Goal: Task Accomplishment & Management: Use online tool/utility

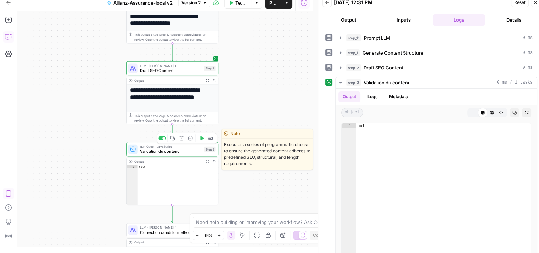
click at [163, 154] on span "Validation du contenu" at bounding box center [171, 152] width 62 height 6
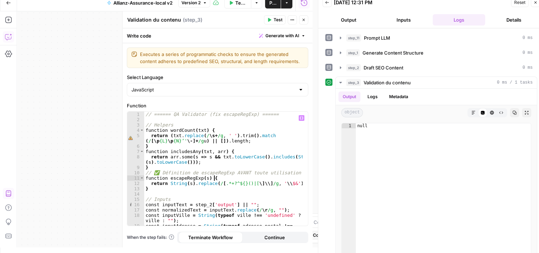
click at [286, 179] on div "// ====== QA Validator (fix escapeRegExp) ====== // Helpers function wordCount …" at bounding box center [223, 177] width 159 height 131
type textarea "**********"
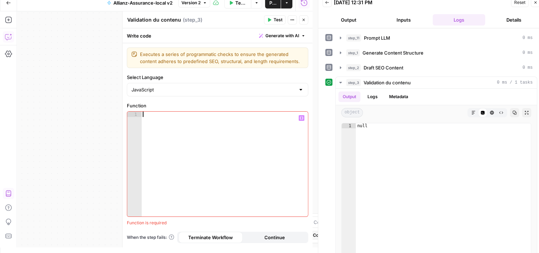
scroll to position [1469, 0]
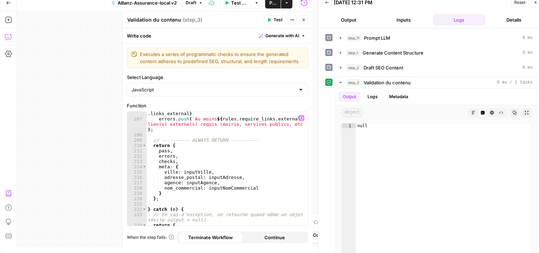
click at [273, 19] on button "Test" at bounding box center [275, 19] width 22 height 9
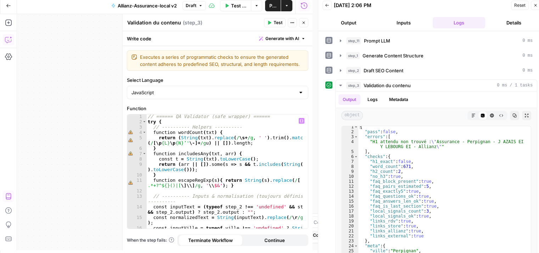
scroll to position [0, 0]
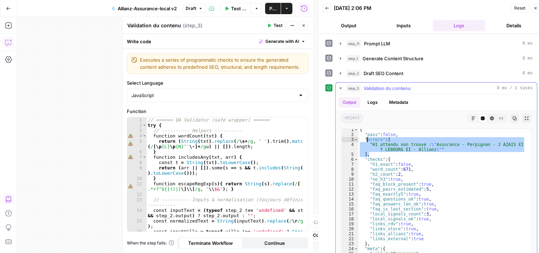
drag, startPoint x: 441, startPoint y: 151, endPoint x: 366, endPoint y: 140, distance: 76.8
click at [366, 140] on div "{ "pass" : false , "errors" : [ "H1 attendu non trouvé : \" Assurance - Perpign…" at bounding box center [441, 202] width 167 height 150
type textarea "**********"
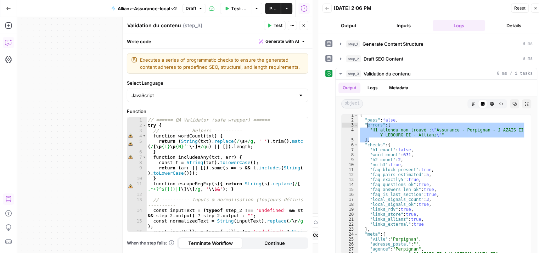
scroll to position [16, 0]
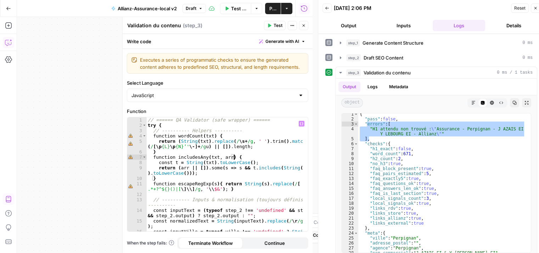
click at [266, 155] on div "// ====== QA Validator (safe wrapper) ====== try { // ---------- Helpers ------…" at bounding box center [224, 182] width 157 height 131
type textarea "*"
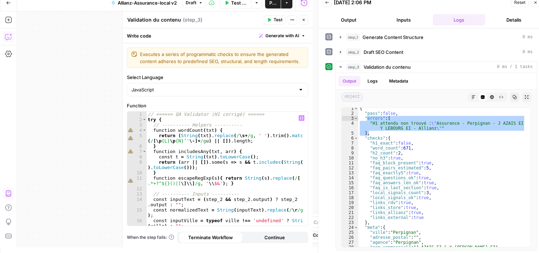
scroll to position [0, 0]
click at [273, 20] on button "Test" at bounding box center [275, 19] width 22 height 9
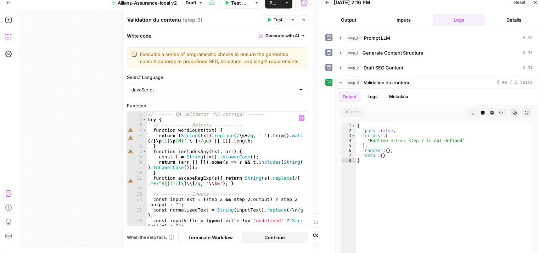
type textarea "*"
click at [275, 145] on div "// ====== QA Validator (H1 corrigé) ====== try { // ---------- Helpers --------…" at bounding box center [224, 177] width 157 height 131
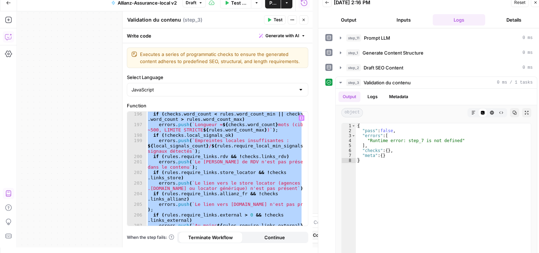
scroll to position [1358, 0]
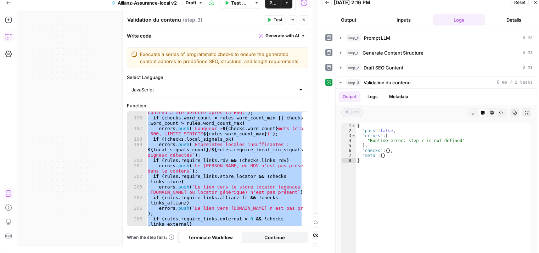
click at [270, 19] on icon "button" at bounding box center [269, 20] width 3 height 4
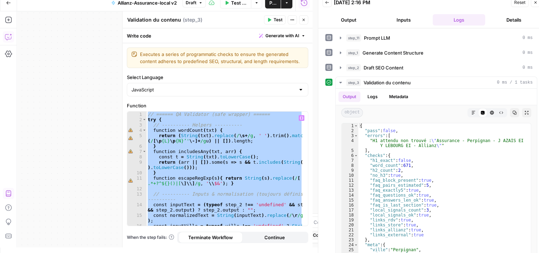
scroll to position [0, 0]
click at [238, 149] on div "// ====== QA Validator (safe wrapper) ====== try { // ---------- Helpers ------…" at bounding box center [224, 169] width 156 height 114
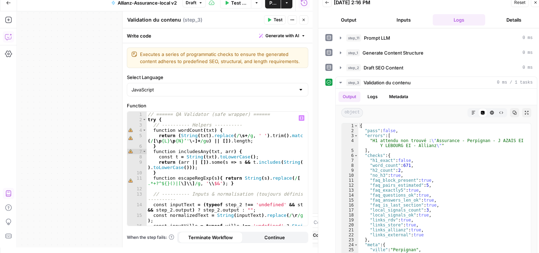
type textarea "**********"
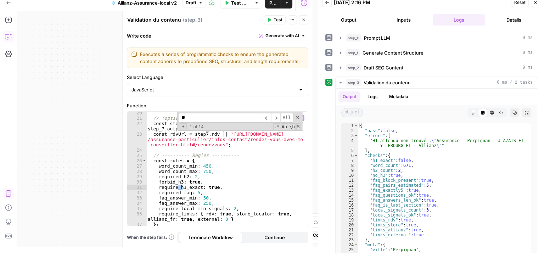
scroll to position [155, 0]
type input "**"
click at [278, 120] on span "​" at bounding box center [275, 118] width 9 height 10
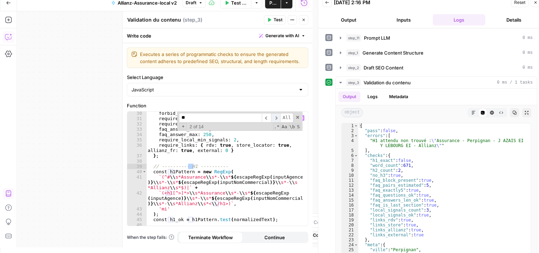
click at [279, 119] on span "​" at bounding box center [275, 118] width 9 height 10
click at [212, 176] on div "forbid_h3 : true , require_h1_exact : true , required_faq : 5 , faq_answer_min …" at bounding box center [224, 174] width 157 height 126
click at [279, 119] on span "​" at bounding box center [275, 118] width 9 height 10
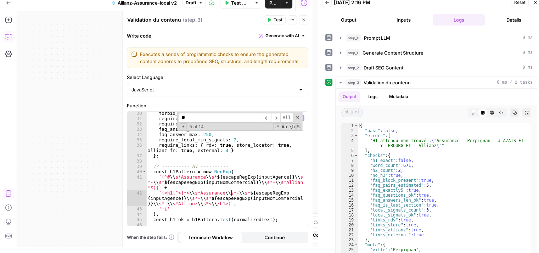
click at [233, 192] on div "forbid_h3 : true , require_h1_exact : true , required_faq : 5 , faq_answer_min …" at bounding box center [224, 174] width 157 height 126
click at [277, 121] on span "​" at bounding box center [275, 118] width 9 height 10
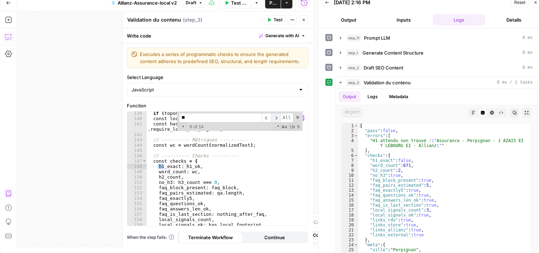
scroll to position [1001, 0]
click at [277, 121] on span "​" at bounding box center [275, 118] width 9 height 10
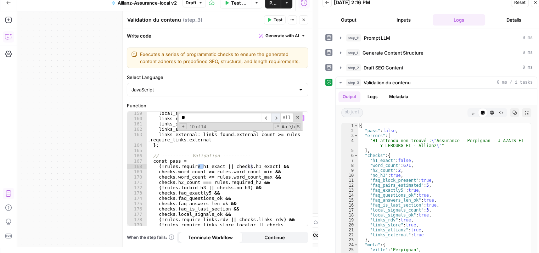
click at [277, 121] on span "​" at bounding box center [275, 118] width 9 height 10
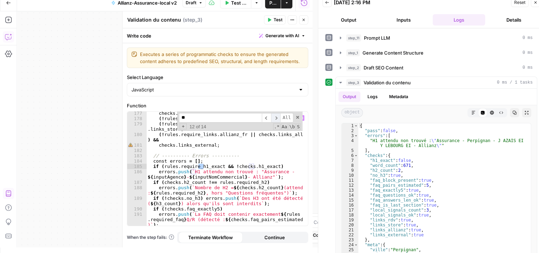
scroll to position [1214, 0]
click at [280, 173] on div "checks . local_signals_ok && ( ! rules . require_links . rdv || checks . links_…" at bounding box center [224, 174] width 157 height 126
type textarea "**********"
click at [277, 117] on span "​" at bounding box center [275, 118] width 9 height 10
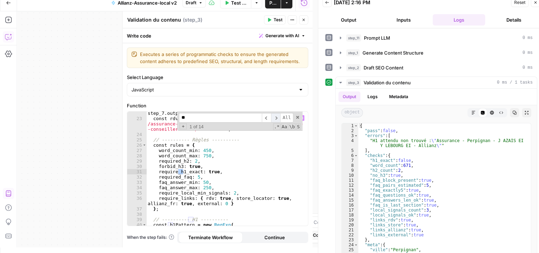
scroll to position [171, 0]
click at [277, 117] on span "​" at bounding box center [275, 118] width 9 height 10
click at [271, 22] on icon "button" at bounding box center [269, 20] width 4 height 4
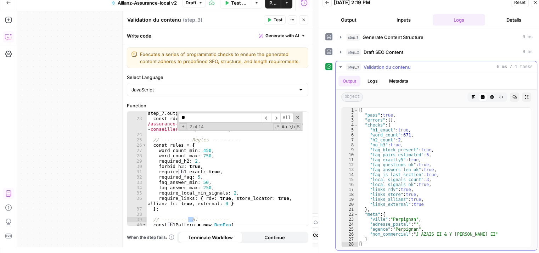
scroll to position [0, 0]
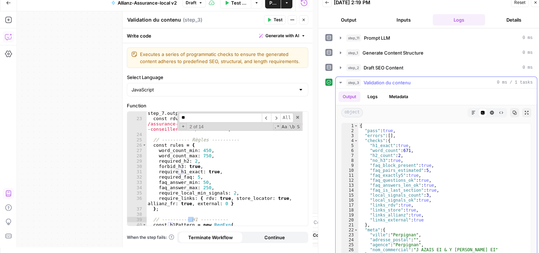
click at [343, 82] on icon "button" at bounding box center [341, 83] width 6 height 6
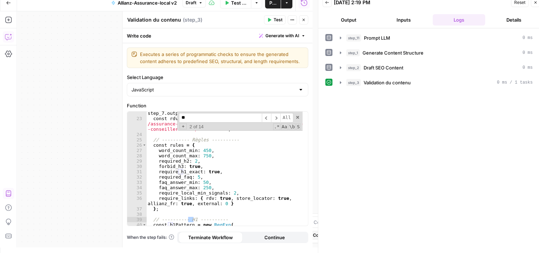
click at [303, 19] on icon "button" at bounding box center [303, 20] width 2 height 2
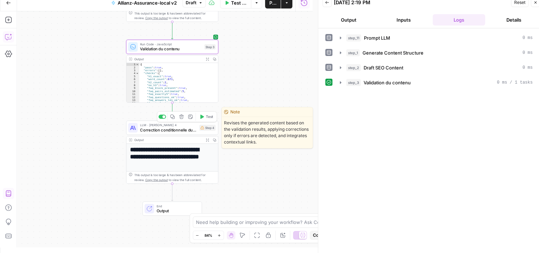
click at [153, 132] on span "Correction conditionnelle du contenu" at bounding box center [168, 130] width 57 height 6
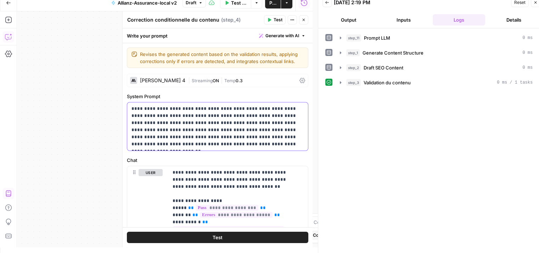
click at [231, 135] on p "**********" at bounding box center [215, 126] width 167 height 43
click at [228, 127] on p "**********" at bounding box center [215, 126] width 167 height 43
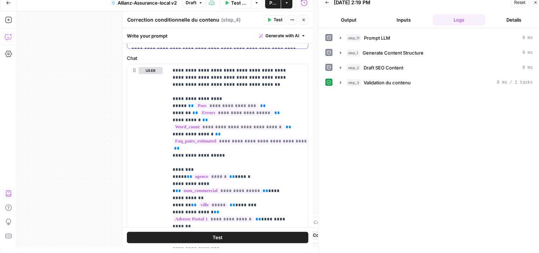
scroll to position [302, 0]
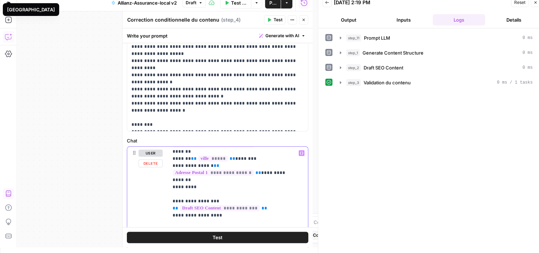
scroll to position [144, 0]
click at [307, 24] on button "Close" at bounding box center [303, 19] width 9 height 9
click at [305, 23] on button "Close" at bounding box center [303, 19] width 9 height 9
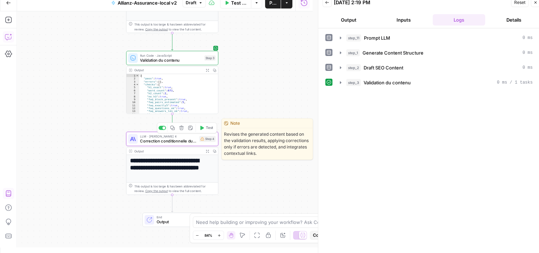
click at [166, 144] on span "Correction conditionnelle du contenu" at bounding box center [168, 141] width 57 height 6
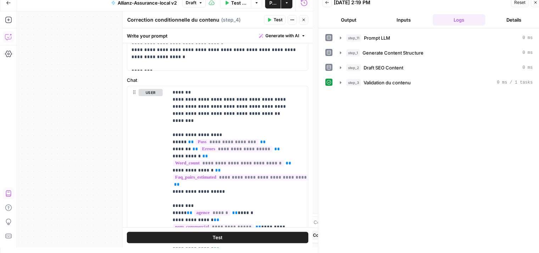
scroll to position [305, 0]
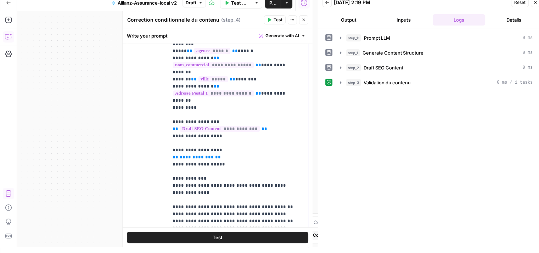
scroll to position [88, 0]
click at [191, 156] on span "**********" at bounding box center [197, 157] width 34 height 5
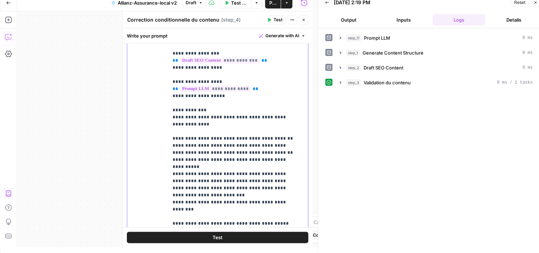
scroll to position [157, 0]
click at [340, 80] on icon "button" at bounding box center [341, 83] width 6 height 6
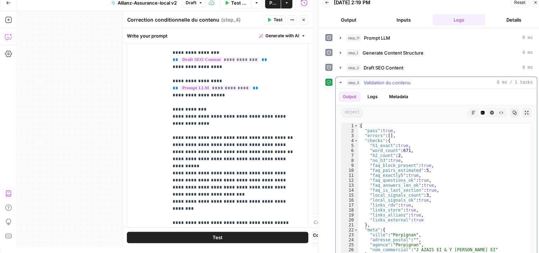
click at [338, 82] on button "step_3 Validation du contenu 0 ms / 1 tasks" at bounding box center [436, 82] width 201 height 11
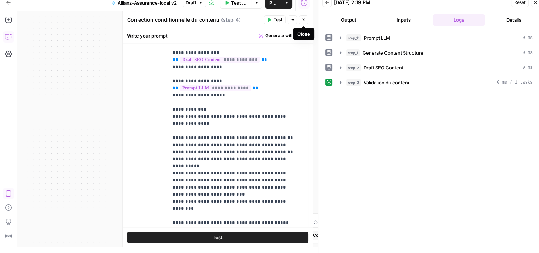
click at [304, 22] on icon "button" at bounding box center [304, 20] width 4 height 4
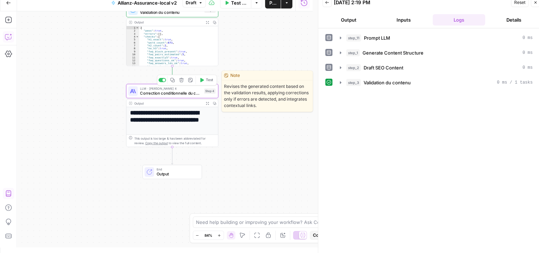
click at [208, 80] on span "Test" at bounding box center [209, 79] width 7 height 5
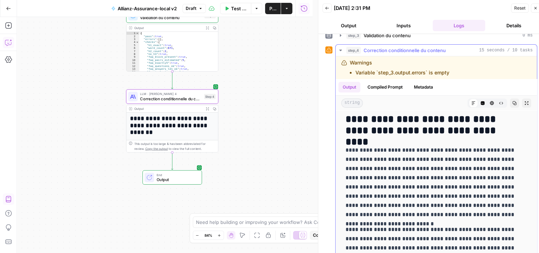
scroll to position [130, 0]
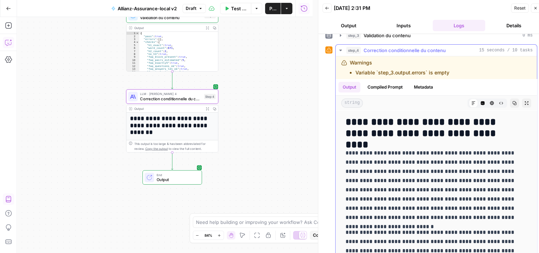
click at [341, 52] on button "step_4 Correction conditionnelle du contenu 15 seconds / 10 tasks" at bounding box center [436, 50] width 201 height 11
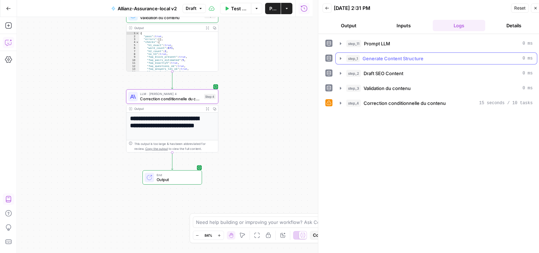
scroll to position [0, 0]
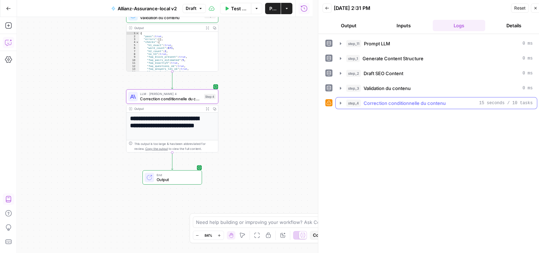
click at [342, 105] on button "step_4 Correction conditionnelle du contenu 15 seconds / 10 tasks" at bounding box center [436, 103] width 201 height 11
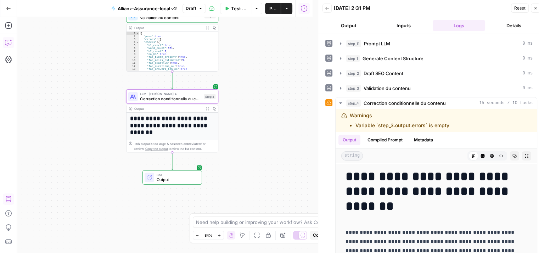
click at [7, 40] on icon "button" at bounding box center [8, 42] width 7 height 7
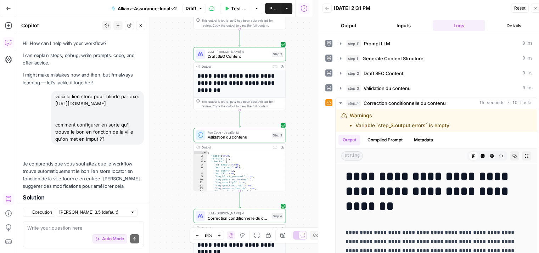
scroll to position [3210, 0]
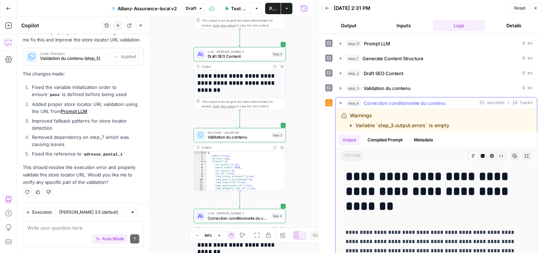
click at [340, 127] on div "Warnings Variable `step_3.output.errors` is empty" at bounding box center [436, 120] width 201 height 23
copy div "Warnings Variable `step_3.output.errors` is empty"
click at [58, 231] on textarea at bounding box center [83, 227] width 112 height 7
paste textarea "Warnings Variable `step_3.output.errors` is empty"
type textarea "pourquoi il dit Warnings Variable `step_3.output.errors` is empty"
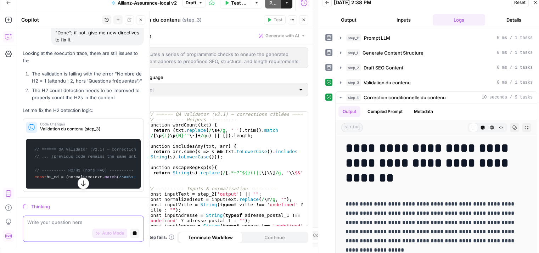
scroll to position [3692, 0]
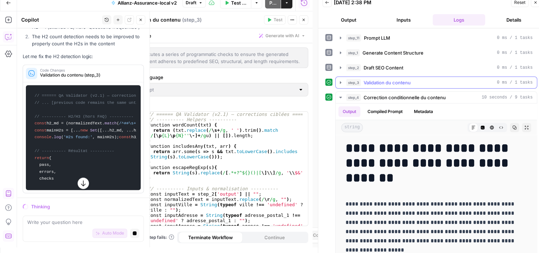
click at [344, 84] on button "step_3 Validation du contenu 0 ms / 1 tasks" at bounding box center [436, 82] width 201 height 11
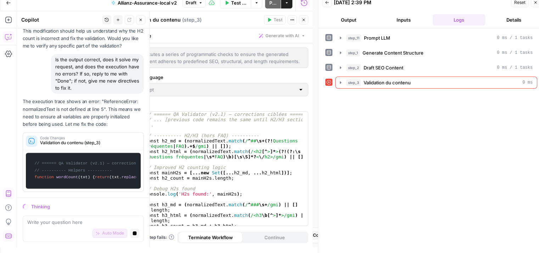
scroll to position [3849, 0]
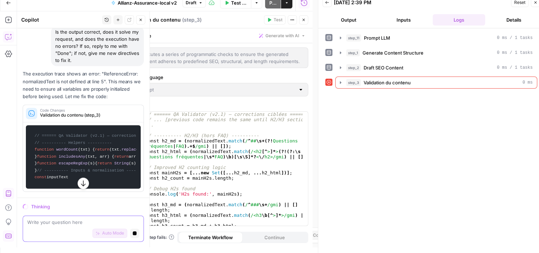
click at [133, 235] on icon "button" at bounding box center [135, 233] width 4 height 4
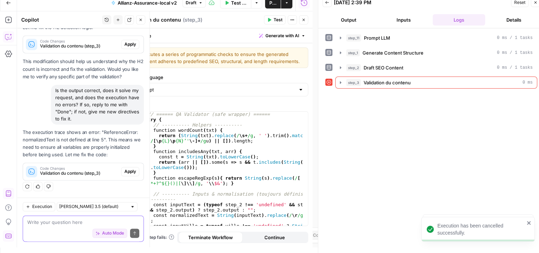
scroll to position [3904, 0]
click at [140, 22] on icon "button" at bounding box center [141, 20] width 4 height 4
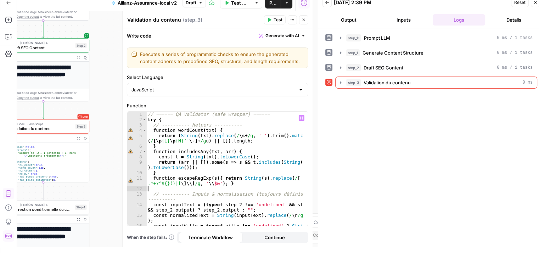
click at [265, 189] on div "// ====== QA Validator (safe wrapper) ====== try { // ---------- Helpers ------…" at bounding box center [224, 177] width 157 height 131
type textarea "*"
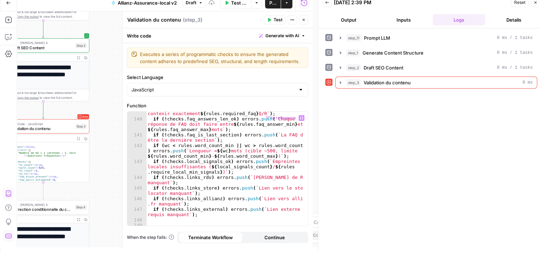
scroll to position [995, 0]
click at [272, 20] on button "Test" at bounding box center [275, 19] width 22 height 9
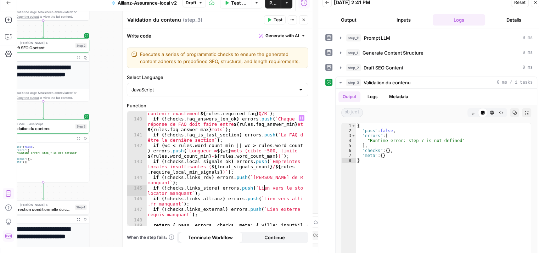
click at [265, 186] on div "if ( ! checks . faq_exactly5 ) errors . push ( ` La FAQ doit contenir exactemen…" at bounding box center [224, 176] width 157 height 141
type textarea "*"
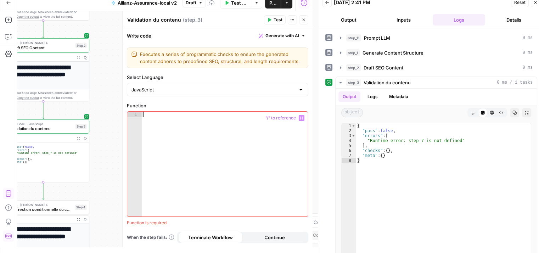
scroll to position [1469, 0]
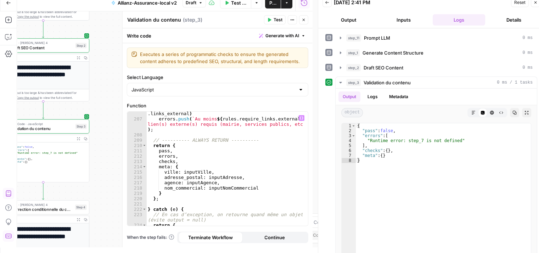
click at [274, 20] on span "Test" at bounding box center [278, 20] width 9 height 6
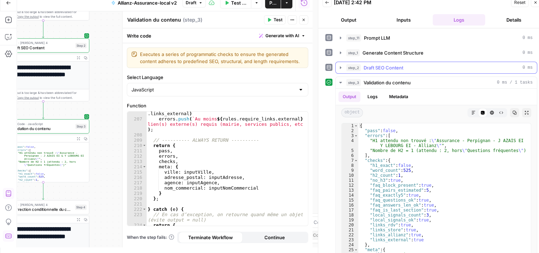
click at [339, 65] on icon "button" at bounding box center [341, 68] width 6 height 6
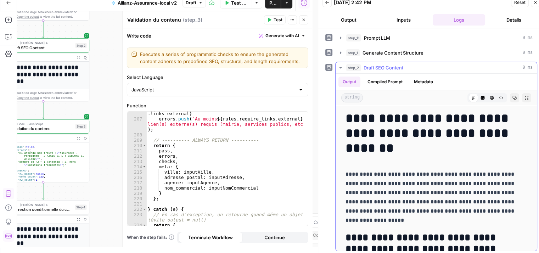
click at [340, 68] on icon "button" at bounding box center [341, 68] width 6 height 6
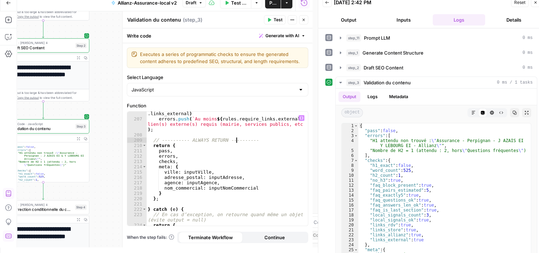
type textarea "**********"
click at [235, 142] on div "if ( rules . require_links . external > 0 && ! checks . links_external ) errors…" at bounding box center [224, 171] width 157 height 131
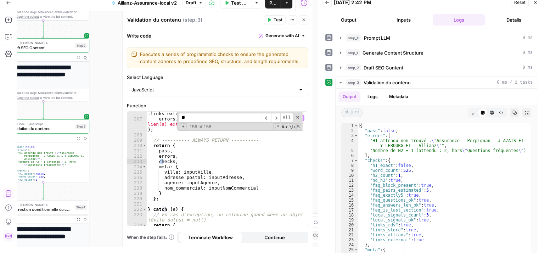
scroll to position [171, 0]
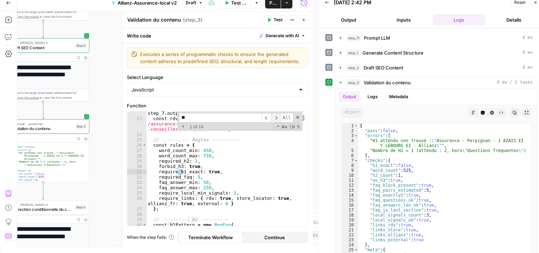
type input "**"
click at [277, 118] on span "​" at bounding box center [275, 118] width 9 height 10
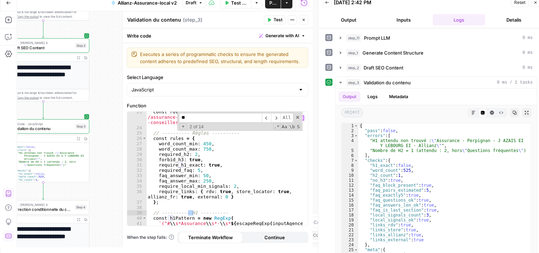
scroll to position [193, 0]
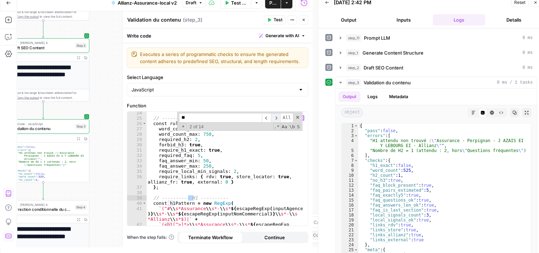
click at [278, 114] on span "​" at bounding box center [275, 118] width 9 height 10
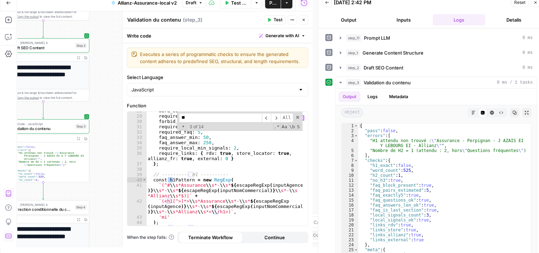
scroll to position [218, 0]
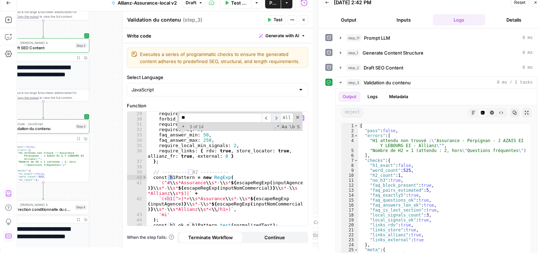
click at [275, 117] on span "​" at bounding box center [275, 118] width 9 height 10
click at [230, 197] on div "required_h2 : 2 , forbid_h3 : true , require_h1_exact : true , required_faq : 5…" at bounding box center [224, 174] width 157 height 126
click at [276, 114] on span "​" at bounding box center [275, 118] width 9 height 10
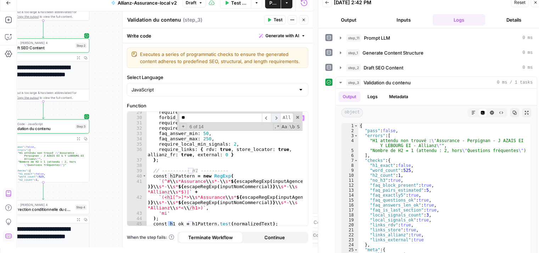
scroll to position [220, 0]
click at [277, 118] on span "​" at bounding box center [275, 118] width 9 height 10
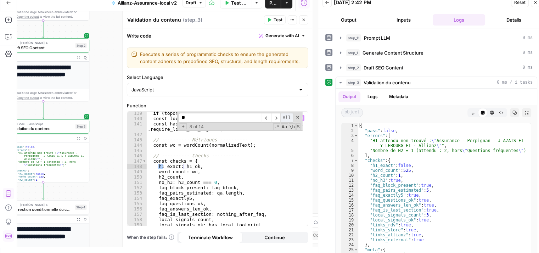
click at [285, 116] on span "All" at bounding box center [286, 118] width 13 height 10
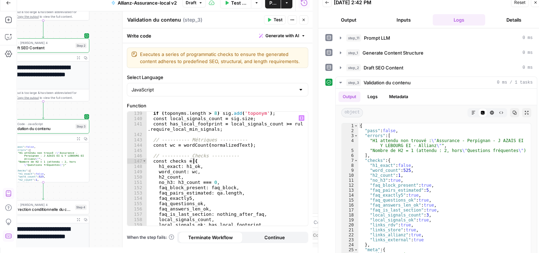
click at [255, 158] on div "if ( toponyms . length > 8 ) sig . add ( 'toponym' ) ; const local_signals_coun…" at bounding box center [224, 174] width 157 height 126
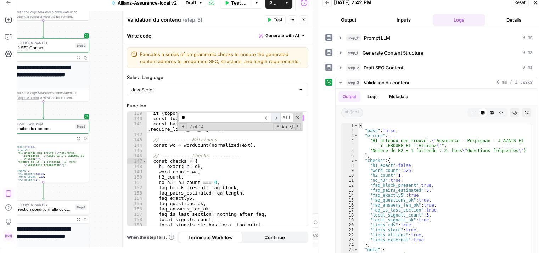
click at [272, 115] on span "​" at bounding box center [275, 118] width 9 height 10
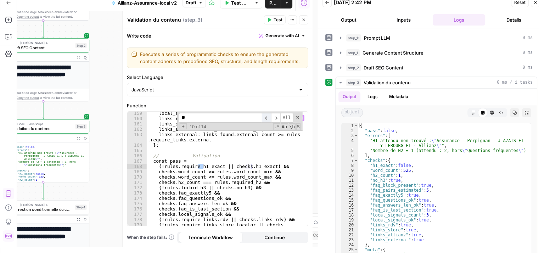
click at [270, 117] on span "​" at bounding box center [266, 118] width 9 height 10
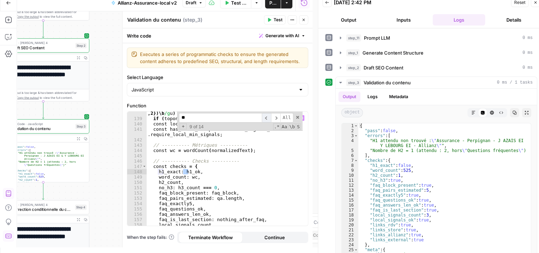
click at [270, 117] on span "​" at bounding box center [266, 118] width 9 height 10
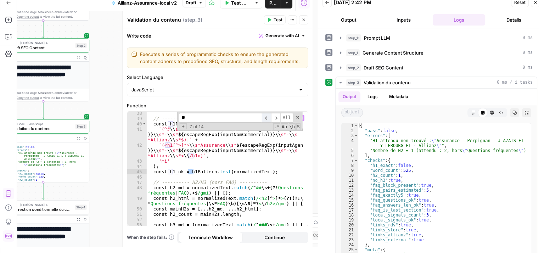
scroll to position [272, 0]
click at [270, 117] on span "​" at bounding box center [266, 118] width 9 height 10
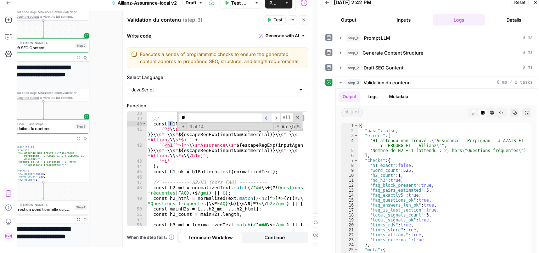
click at [270, 117] on span "​" at bounding box center [266, 118] width 9 height 10
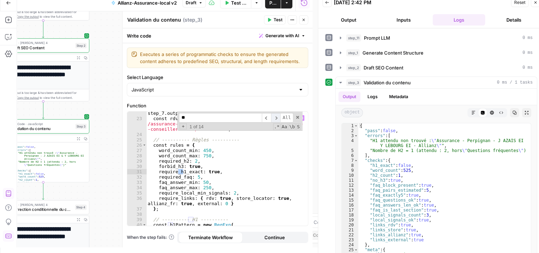
click at [277, 116] on span "​" at bounding box center [275, 118] width 9 height 10
click at [275, 118] on span "​" at bounding box center [275, 118] width 9 height 10
click at [277, 117] on span "​" at bounding box center [275, 118] width 9 height 10
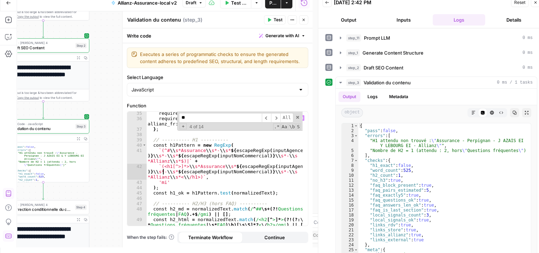
click at [164, 171] on div "require_local_min_signals : 2 , require_links : { rdv : true , store_locator : …" at bounding box center [224, 174] width 157 height 126
click at [278, 116] on span "​" at bounding box center [275, 118] width 9 height 10
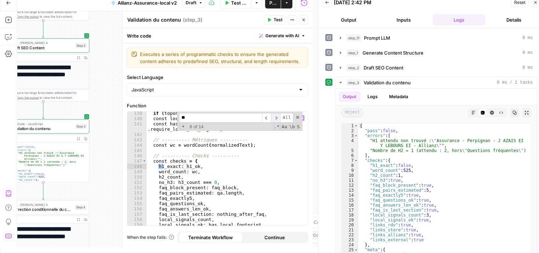
scroll to position [1001, 0]
click at [278, 116] on span "​" at bounding box center [275, 118] width 9 height 10
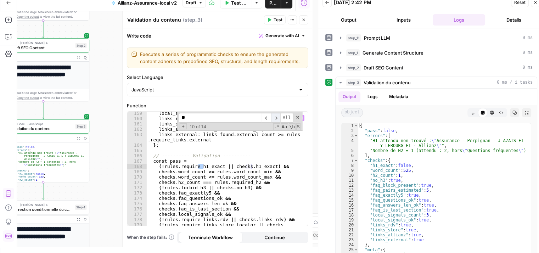
scroll to position [1113, 0]
click at [278, 116] on span "​" at bounding box center [275, 118] width 9 height 10
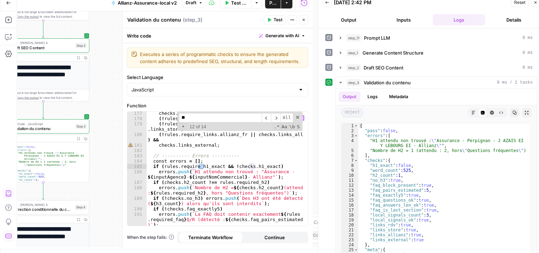
click at [282, 172] on div "checks . local_signals_ok && ( ! rules . require_links . rdv || checks . links_…" at bounding box center [224, 174] width 157 height 126
click at [273, 116] on span "​" at bounding box center [275, 118] width 9 height 10
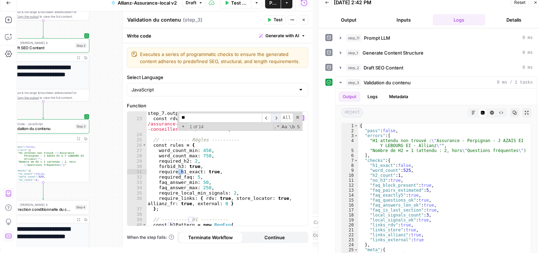
click at [273, 116] on span "​" at bounding box center [275, 118] width 9 height 10
click at [271, 17] on button "Test" at bounding box center [275, 19] width 22 height 9
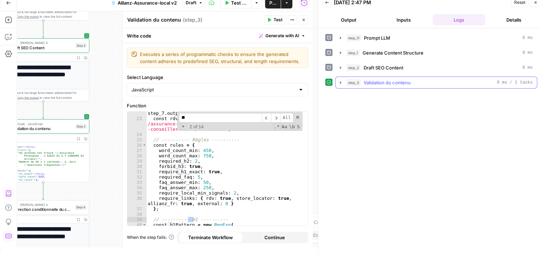
click at [339, 83] on icon "button" at bounding box center [341, 83] width 6 height 6
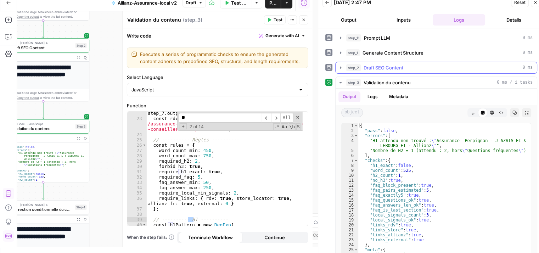
click at [339, 67] on icon "button" at bounding box center [341, 68] width 6 height 6
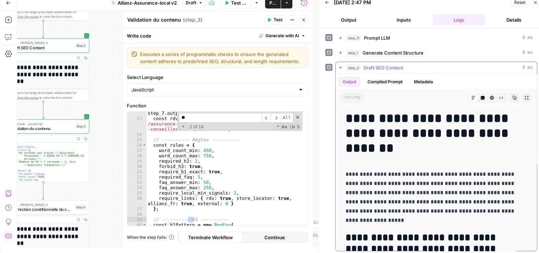
click at [339, 67] on icon "button" at bounding box center [341, 68] width 6 height 6
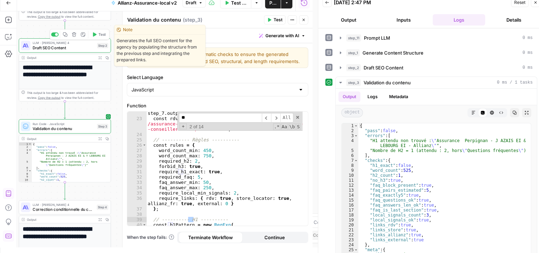
click at [98, 34] on button "Test" at bounding box center [99, 34] width 18 height 8
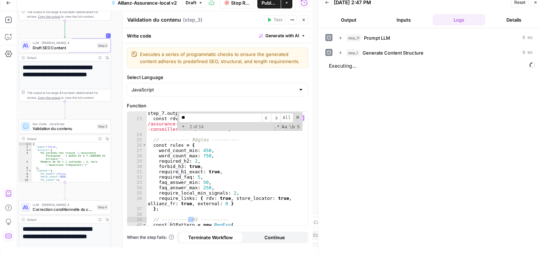
click at [236, 168] on div "const step7 = ( typeof step_7 !== 'undefined' && step_7 && step_7 . output ) ? …" at bounding box center [224, 175] width 157 height 141
type textarea "*"
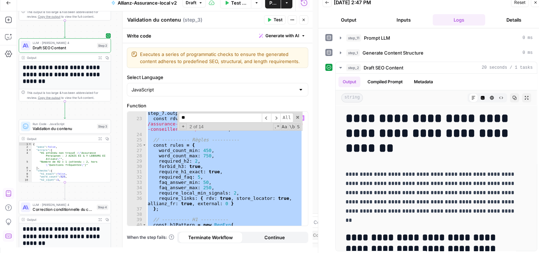
click at [274, 20] on button "Test" at bounding box center [275, 19] width 22 height 9
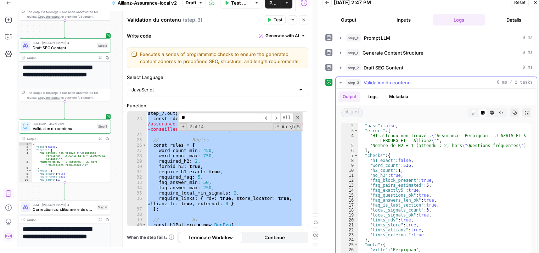
scroll to position [0, 0]
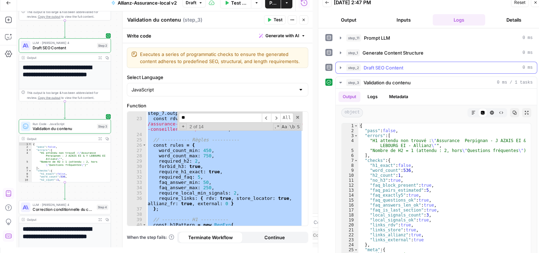
click at [341, 68] on icon "button" at bounding box center [341, 68] width 6 height 6
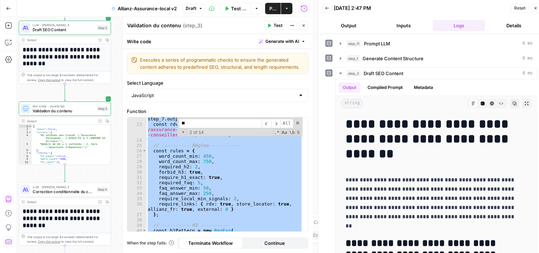
click at [306, 27] on button "Close" at bounding box center [303, 25] width 9 height 9
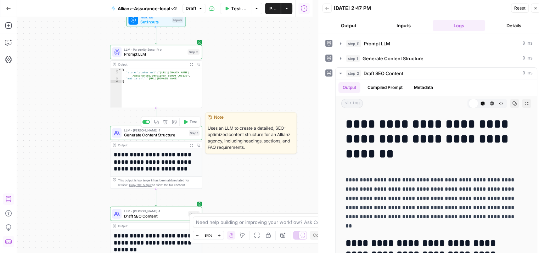
click at [189, 124] on button "Test" at bounding box center [190, 122] width 18 height 8
click at [188, 120] on icon "button" at bounding box center [185, 121] width 5 height 5
click at [122, 135] on div "LLM · Claude Sonnet 4 Generate Content Structure Step 1 Copy step Delete step E…" at bounding box center [156, 133] width 88 height 10
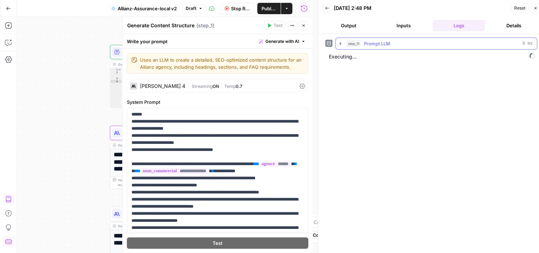
click at [341, 44] on icon "button" at bounding box center [341, 44] width 6 height 6
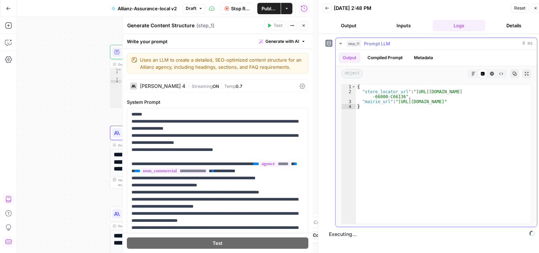
click at [341, 44] on icon "button" at bounding box center [341, 44] width 6 height 6
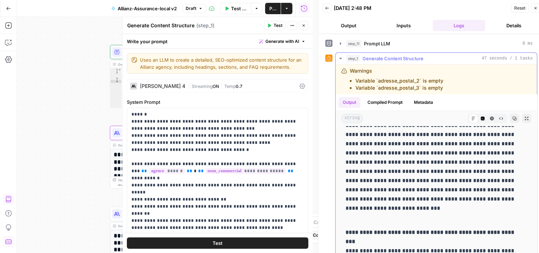
scroll to position [1061, 0]
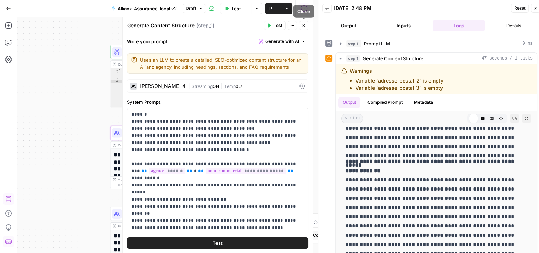
click at [302, 27] on icon "button" at bounding box center [304, 25] width 4 height 4
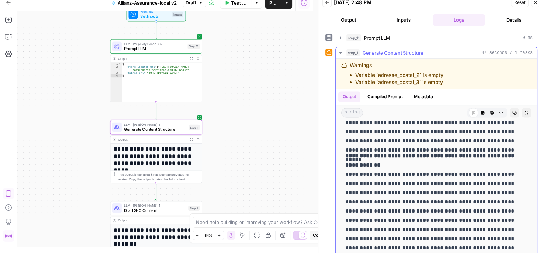
scroll to position [16, 0]
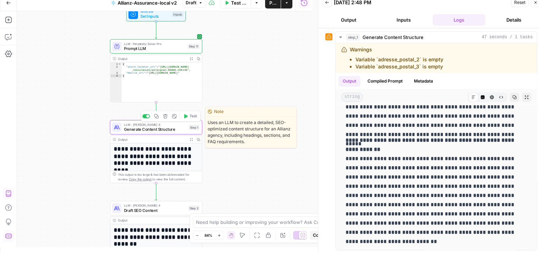
click at [193, 121] on div "Copy step Delete step Edit Note Test" at bounding box center [171, 116] width 60 height 11
click at [185, 119] on button "Test" at bounding box center [190, 116] width 18 height 8
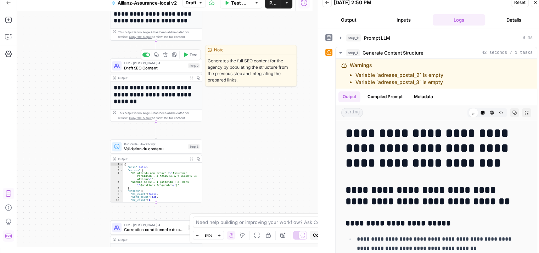
click at [191, 56] on span "Test" at bounding box center [193, 54] width 7 height 5
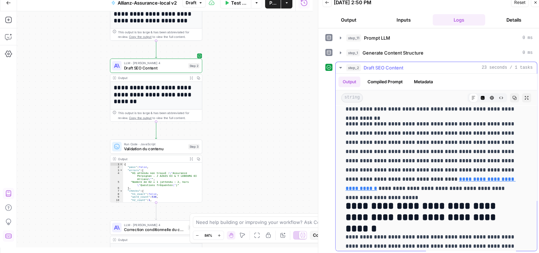
scroll to position [234, 0]
click at [444, 177] on link "**********" at bounding box center [431, 183] width 170 height 15
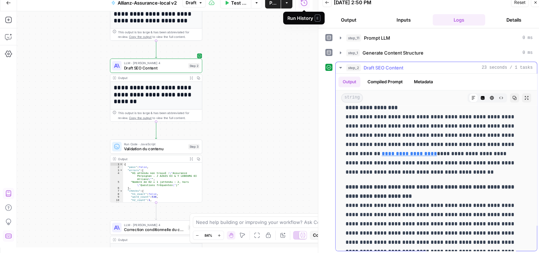
scroll to position [876, 0]
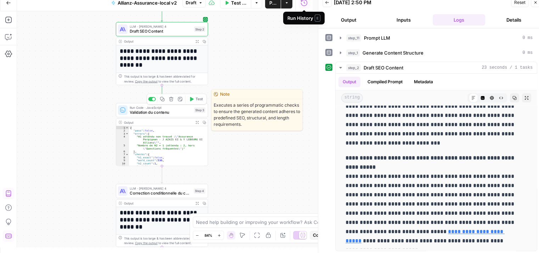
click at [197, 100] on span "Test" at bounding box center [199, 98] width 7 height 5
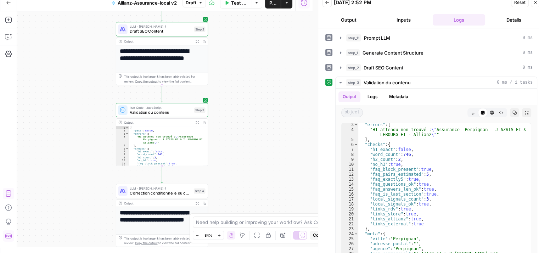
scroll to position [11, 0]
click at [131, 112] on span "Validation du contenu" at bounding box center [161, 112] width 62 height 6
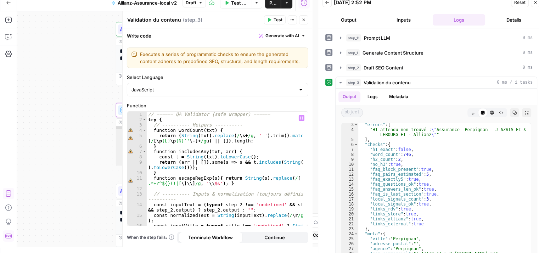
type textarea "**********"
click at [197, 149] on div "// ====== QA Validator (safe wrapper) ====== try { // ---------- Helpers ------…" at bounding box center [225, 177] width 156 height 131
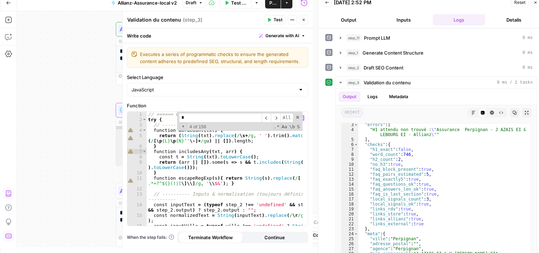
scroll to position [123, 0]
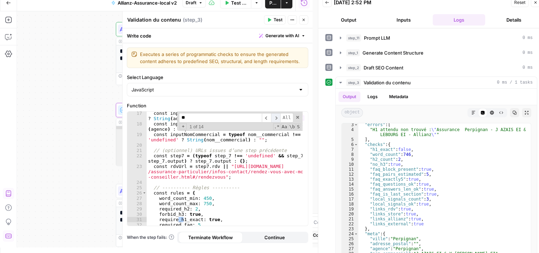
type input "**"
click at [278, 117] on span "​" at bounding box center [275, 118] width 9 height 10
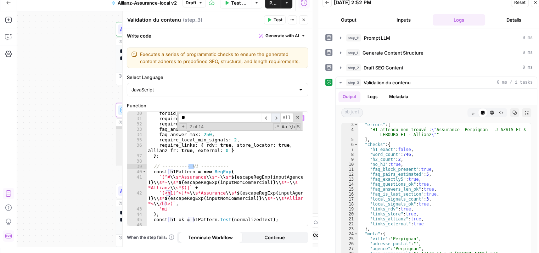
scroll to position [224, 0]
click at [214, 178] on div "forbid_h3 : true , require_h1_exact : true , required_faq : 5 , faq_answer_min …" at bounding box center [225, 174] width 156 height 126
type textarea "**********"
click at [279, 116] on span "​" at bounding box center [275, 118] width 9 height 10
click at [278, 117] on span "​" at bounding box center [275, 118] width 9 height 10
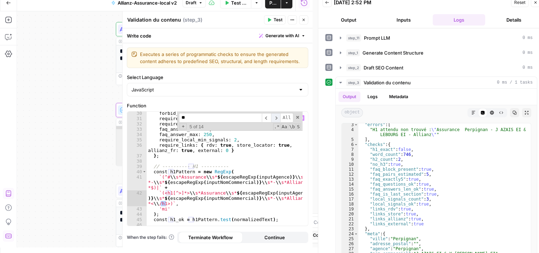
click at [278, 117] on span "​" at bounding box center [275, 118] width 9 height 10
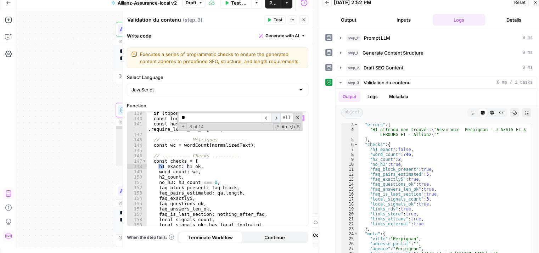
scroll to position [1001, 0]
click at [278, 117] on span "​" at bounding box center [275, 118] width 9 height 10
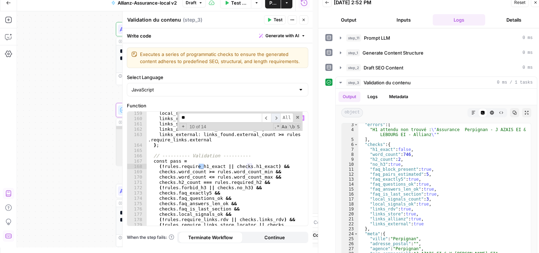
scroll to position [1113, 0]
click at [278, 117] on span "​" at bounding box center [275, 118] width 9 height 10
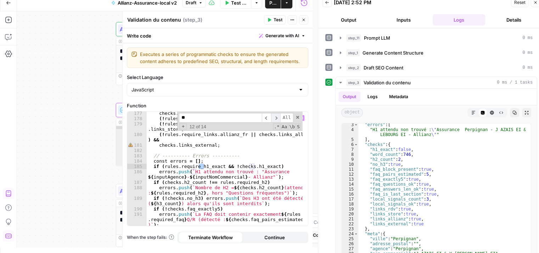
scroll to position [1214, 0]
click at [278, 117] on span "​" at bounding box center [275, 118] width 9 height 10
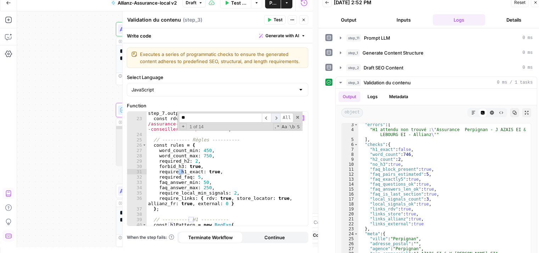
scroll to position [171, 0]
click at [278, 117] on span "​" at bounding box center [275, 118] width 9 height 10
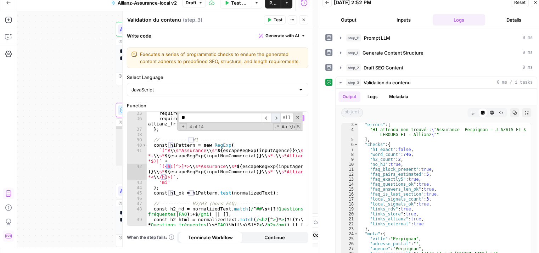
scroll to position [251, 0]
click at [270, 20] on icon "button" at bounding box center [269, 20] width 3 height 4
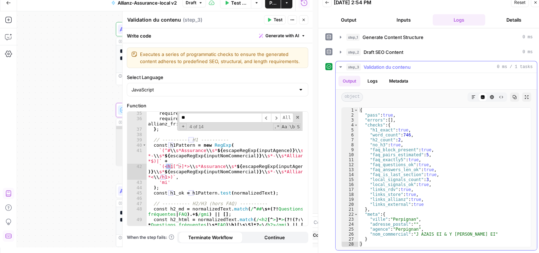
scroll to position [0, 0]
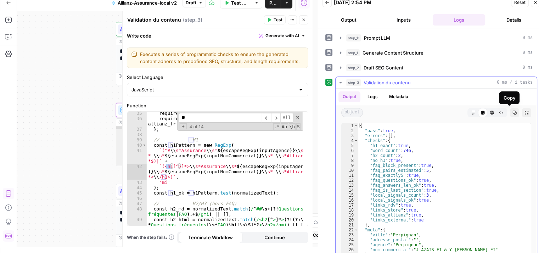
click at [513, 111] on icon "button" at bounding box center [515, 113] width 4 height 4
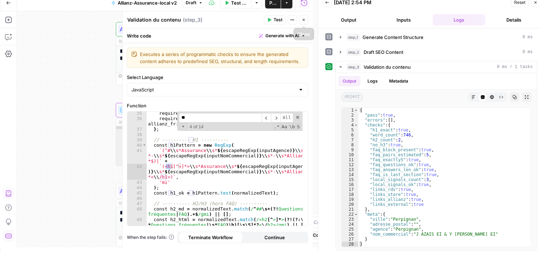
click at [304, 21] on icon "button" at bounding box center [304, 20] width 4 height 4
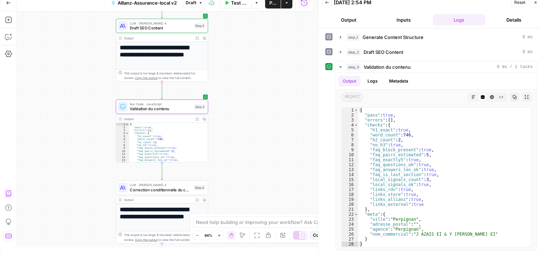
click at [141, 197] on div "Output" at bounding box center [158, 199] width 68 height 5
click at [126, 180] on div "LLM · Claude Sonnet 4 Correction conditionnelle du contenu Step 4" at bounding box center [162, 187] width 92 height 14
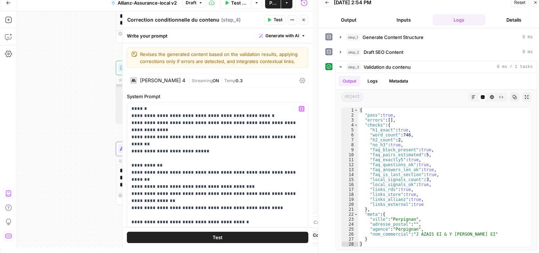
scroll to position [77, 0]
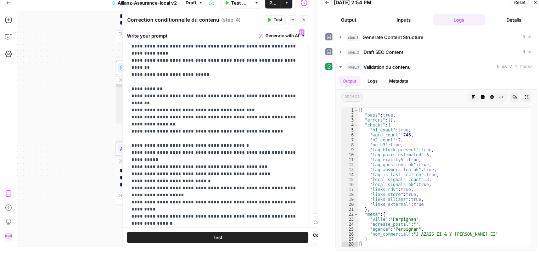
click at [286, 171] on p "**********" at bounding box center [215, 146] width 167 height 234
click at [266, 193] on p "**********" at bounding box center [215, 146] width 167 height 234
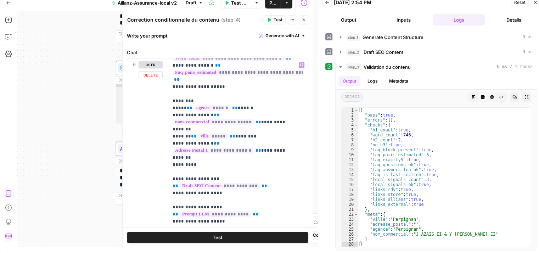
scroll to position [74, 0]
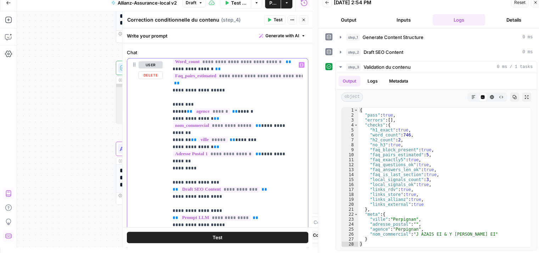
click at [94, 158] on div "**********" at bounding box center [165, 129] width 296 height 236
click at [303, 22] on button "Close" at bounding box center [303, 19] width 9 height 9
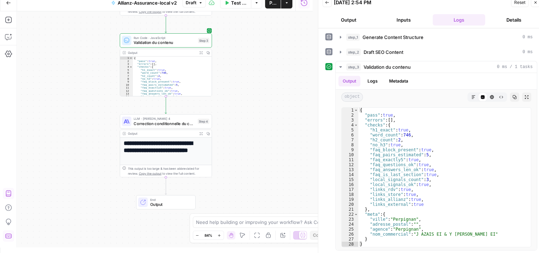
click at [10, 21] on icon "button" at bounding box center [8, 19] width 7 height 7
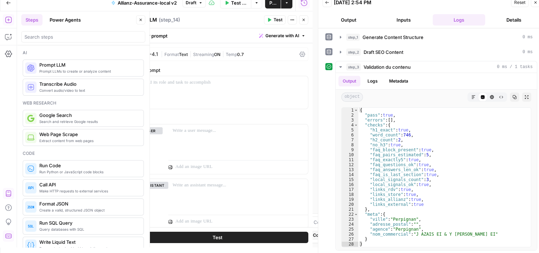
click at [300, 56] on icon at bounding box center [303, 54] width 6 height 6
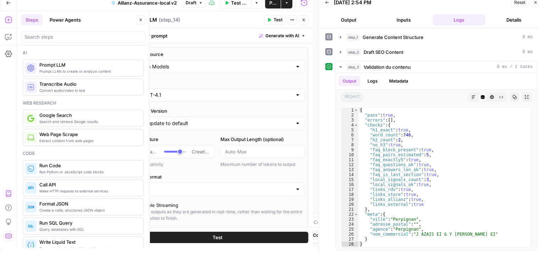
click at [215, 70] on div "AirOps Models" at bounding box center [217, 66] width 175 height 13
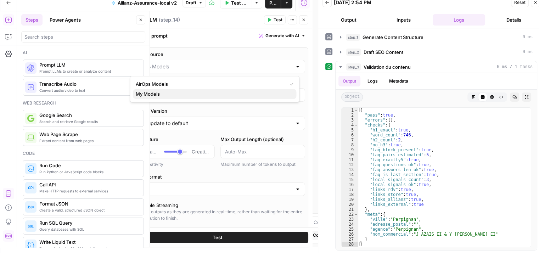
click at [174, 93] on span "My Models" at bounding box center [213, 93] width 155 height 7
type input "My Models"
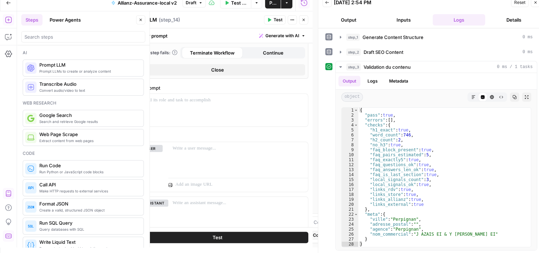
scroll to position [179, 0]
click at [214, 101] on p at bounding box center [218, 98] width 172 height 7
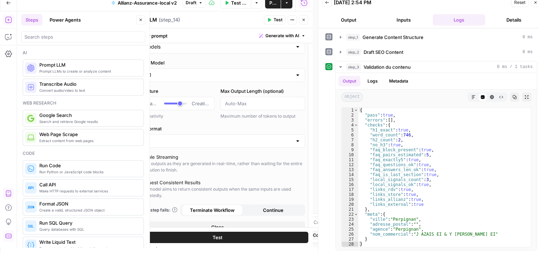
scroll to position [0, 0]
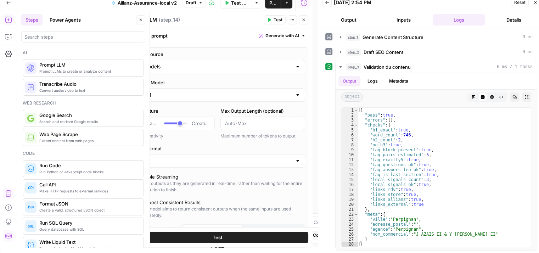
click at [203, 123] on span "Creative" at bounding box center [201, 123] width 18 height 7
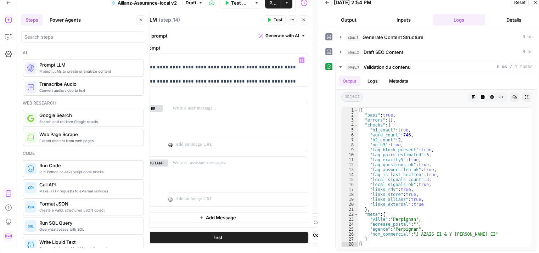
scroll to position [309, 0]
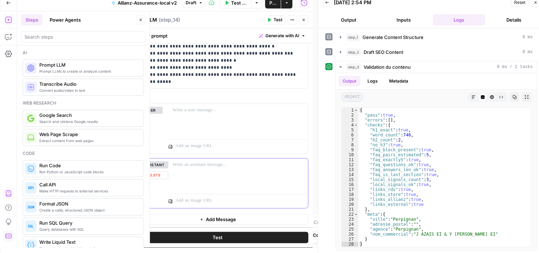
click at [149, 173] on button "Delete" at bounding box center [154, 175] width 30 height 8
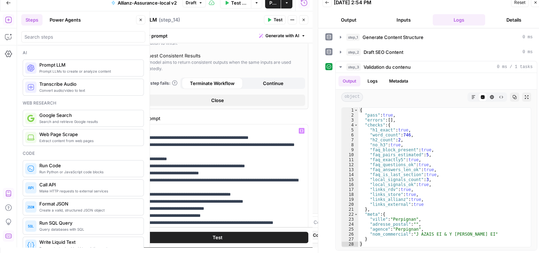
scroll to position [255, 0]
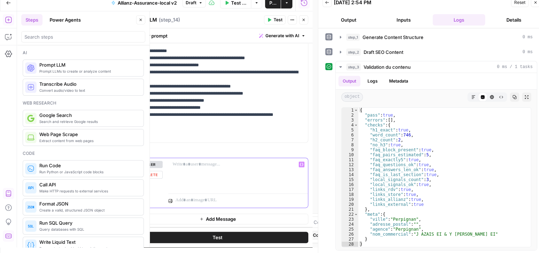
click at [204, 177] on div at bounding box center [238, 174] width 140 height 33
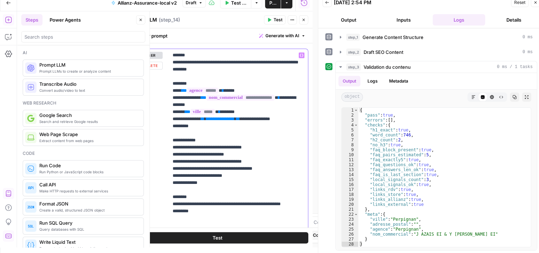
scroll to position [388, 0]
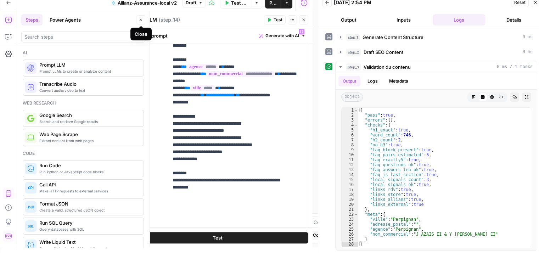
click at [141, 20] on icon "button" at bounding box center [141, 20] width 2 height 2
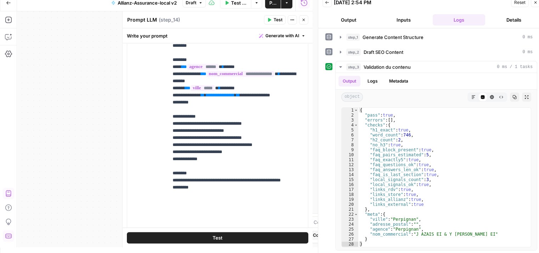
click at [306, 22] on button "Close" at bounding box center [303, 19] width 9 height 9
click at [222, 241] on button "Test" at bounding box center [218, 237] width 182 height 11
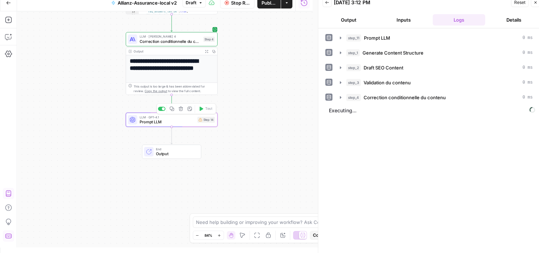
click at [163, 126] on div "LLM · GPT-4.1 Prompt LLM Step 14 Copy step Delete step Add Note Test" at bounding box center [172, 120] width 92 height 14
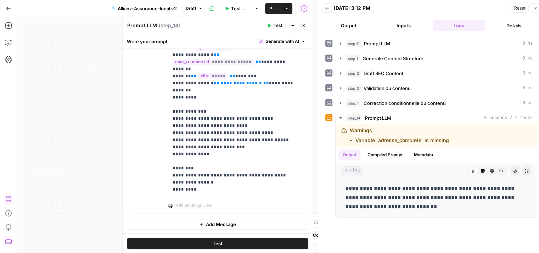
scroll to position [0, 0]
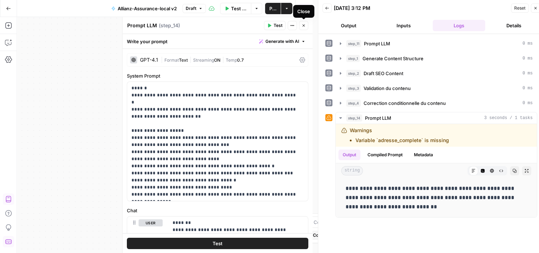
click at [302, 26] on icon "button" at bounding box center [304, 25] width 4 height 4
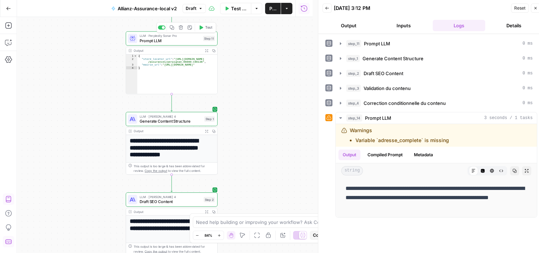
click at [146, 40] on span "Prompt LLM" at bounding box center [170, 41] width 61 height 6
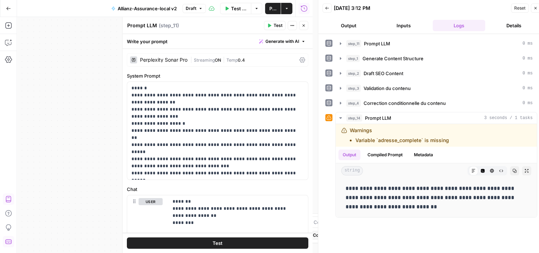
click at [339, 59] on icon "button" at bounding box center [341, 59] width 6 height 6
click at [341, 56] on icon "button" at bounding box center [341, 59] width 6 height 6
click at [341, 43] on icon "button" at bounding box center [340, 43] width 1 height 2
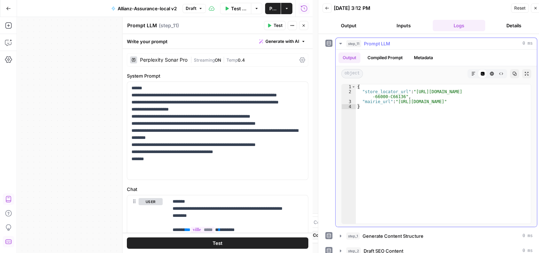
click at [339, 58] on button "Output" at bounding box center [350, 57] width 22 height 11
click at [304, 23] on icon "button" at bounding box center [304, 25] width 4 height 4
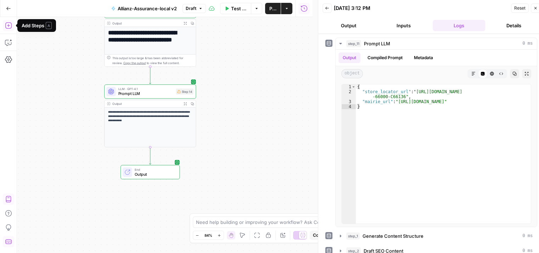
click at [7, 28] on icon "button" at bounding box center [8, 25] width 7 height 7
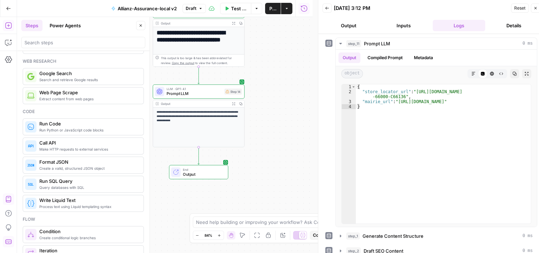
scroll to position [50, 0]
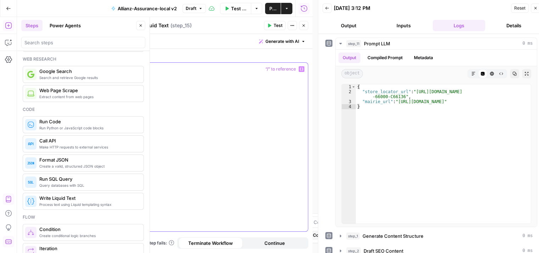
click at [207, 104] on div at bounding box center [217, 147] width 181 height 169
click at [302, 69] on icon "button" at bounding box center [302, 69] width 4 height 4
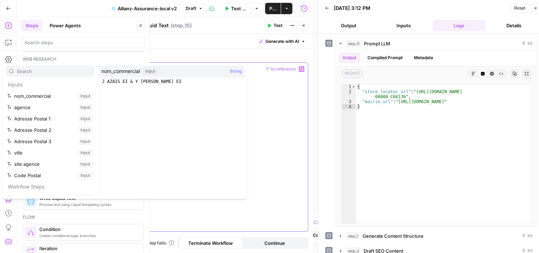
click at [261, 99] on div at bounding box center [217, 147] width 181 height 169
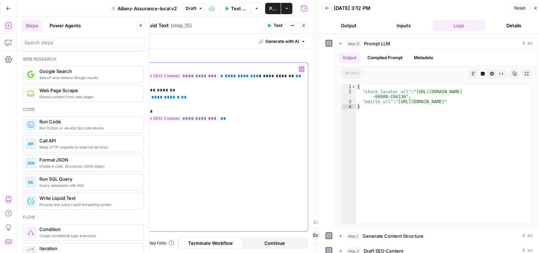
click at [158, 96] on span "**********" at bounding box center [159, 97] width 41 height 5
drag, startPoint x: 155, startPoint y: 99, endPoint x: 126, endPoint y: 98, distance: 28.7
click at [126, 98] on div "**********" at bounding box center [217, 135] width 190 height 236
click at [302, 72] on button "Variables Menu" at bounding box center [302, 69] width 6 height 6
click at [299, 70] on button "Variables Menu" at bounding box center [302, 69] width 6 height 6
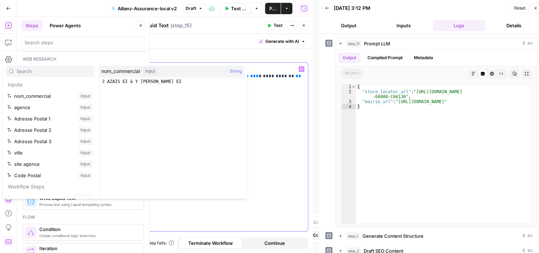
click at [302, 70] on icon "button" at bounding box center [302, 69] width 4 height 4
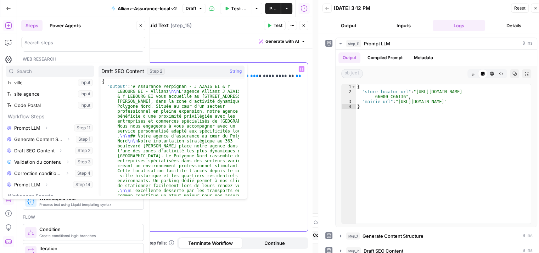
scroll to position [110, 0]
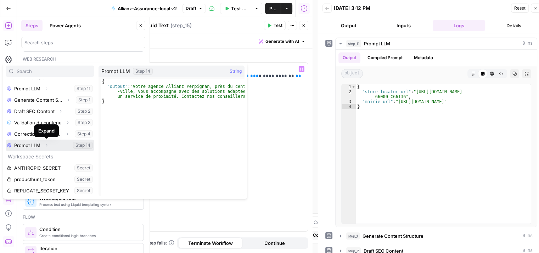
click at [47, 146] on icon "button" at bounding box center [46, 145] width 1 height 2
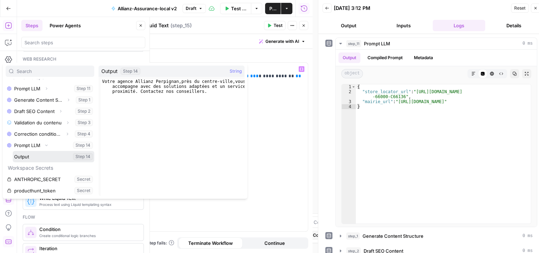
click at [28, 156] on button "Select variable Output" at bounding box center [54, 156] width 82 height 11
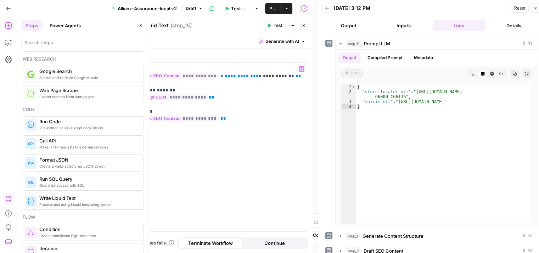
click at [274, 24] on span "Test" at bounding box center [278, 25] width 9 height 6
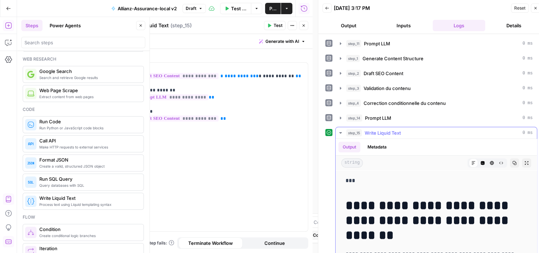
click at [309, 204] on div "**********" at bounding box center [218, 151] width 190 height 204
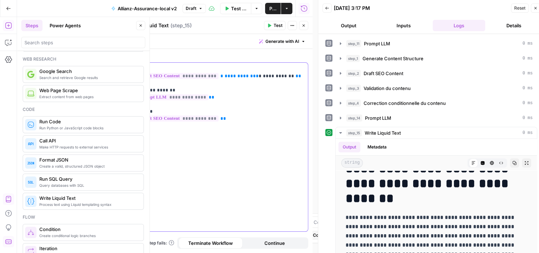
click at [232, 176] on div "**********" at bounding box center [217, 147] width 181 height 169
click at [152, 67] on p "**********" at bounding box center [218, 98] width 173 height 64
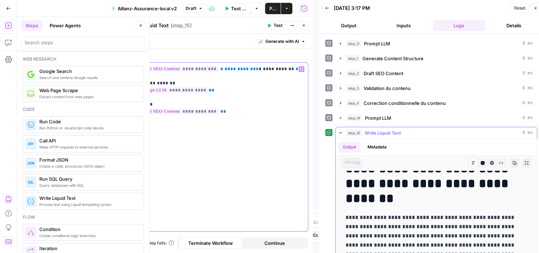
scroll to position [0, 0]
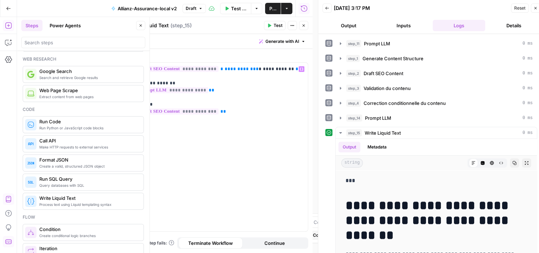
click at [276, 26] on span "Test" at bounding box center [278, 25] width 9 height 6
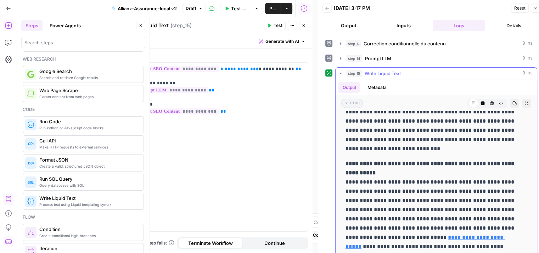
scroll to position [6, 0]
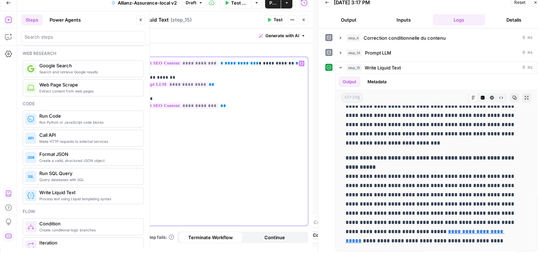
click at [290, 156] on div "**********" at bounding box center [217, 141] width 181 height 169
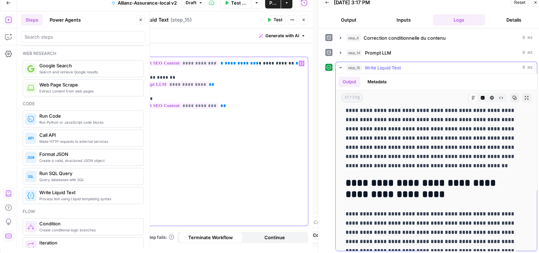
scroll to position [14, 0]
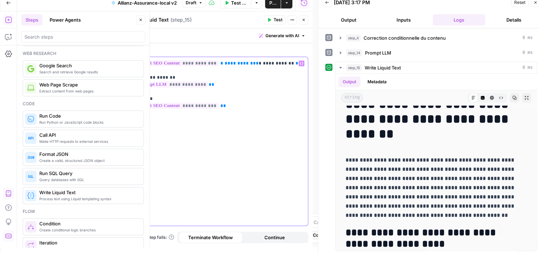
drag, startPoint x: 286, startPoint y: 66, endPoint x: 121, endPoint y: 56, distance: 165.2
click at [122, 56] on div "**********" at bounding box center [217, 129] width 190 height 236
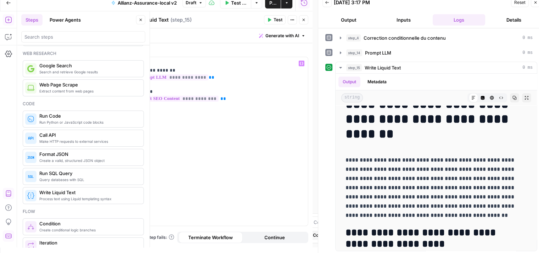
click at [271, 19] on icon "button" at bounding box center [269, 20] width 3 height 4
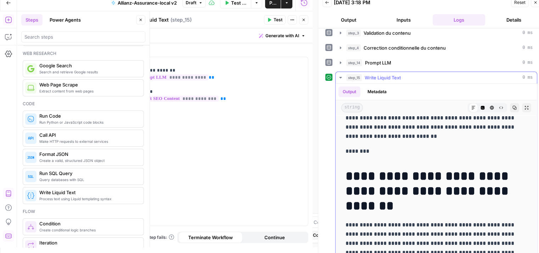
scroll to position [0, 0]
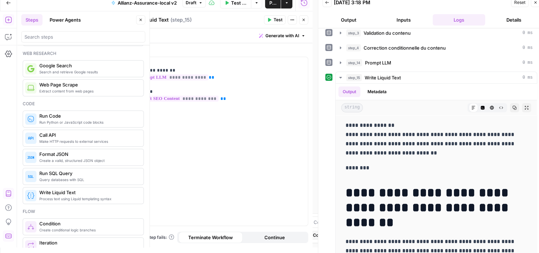
click at [303, 20] on icon "button" at bounding box center [304, 20] width 4 height 4
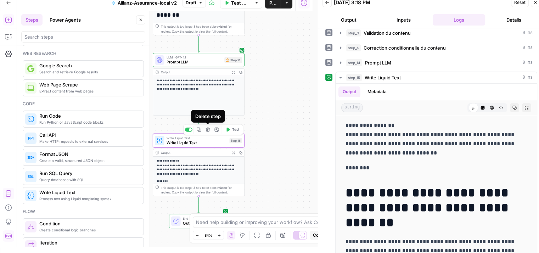
click at [209, 131] on icon "button" at bounding box center [208, 130] width 4 height 4
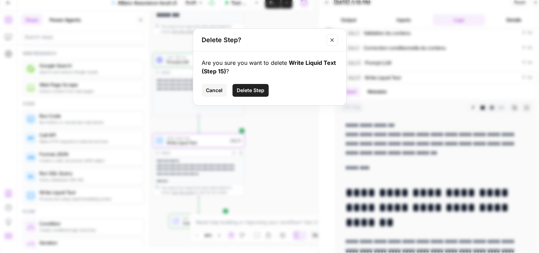
click at [247, 91] on span "Delete Step" at bounding box center [251, 90] width 28 height 7
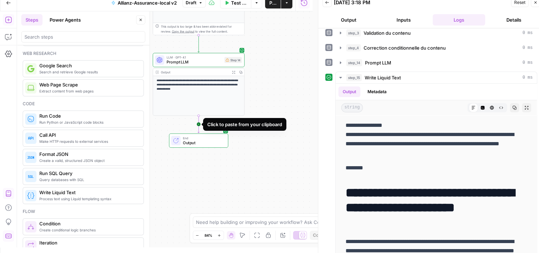
click at [198, 124] on icon "Edge from step_14 to end" at bounding box center [199, 124] width 2 height 17
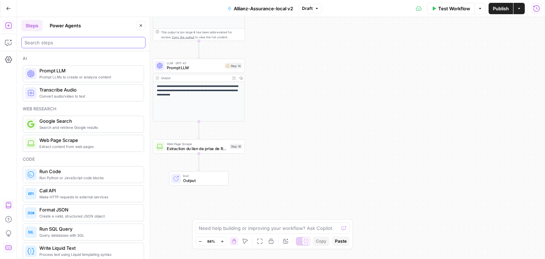
click at [73, 44] on input "search" at bounding box center [83, 42] width 118 height 7
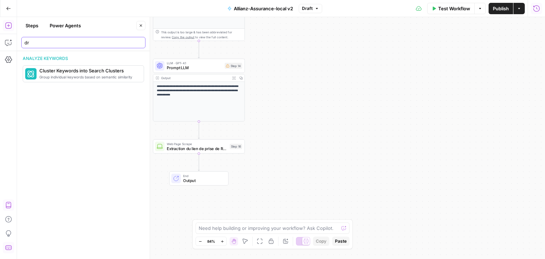
type input "d"
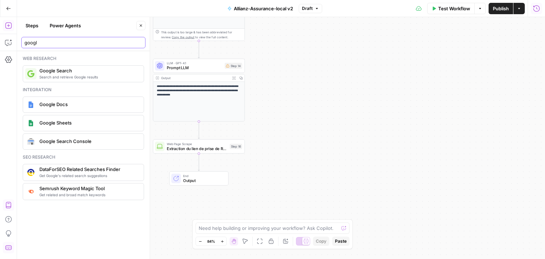
type input "googl"
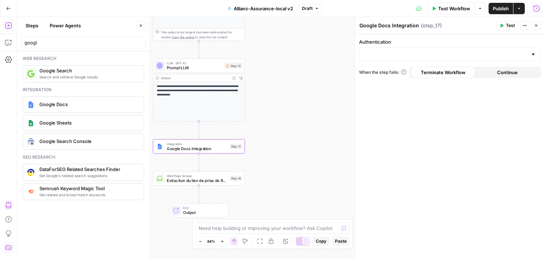
click at [203, 187] on div "**********" at bounding box center [281, 138] width 528 height 242
click at [208, 171] on button "Delete step" at bounding box center [208, 167] width 8 height 8
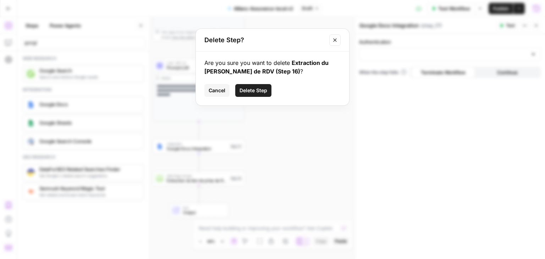
click at [216, 90] on span "Cancel" at bounding box center [216, 90] width 17 height 7
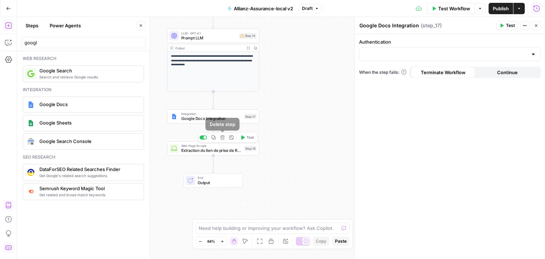
click at [222, 139] on icon "button" at bounding box center [222, 137] width 4 height 4
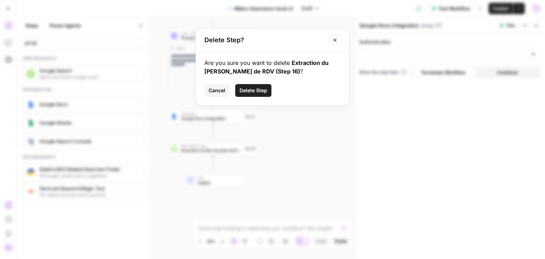
click at [214, 89] on span "Cancel" at bounding box center [216, 90] width 17 height 7
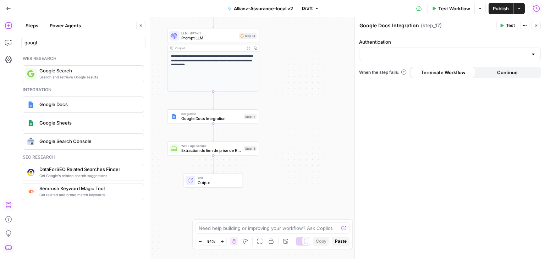
click at [189, 157] on div "**********" at bounding box center [281, 138] width 528 height 242
click at [223, 137] on icon "button" at bounding box center [222, 137] width 5 height 5
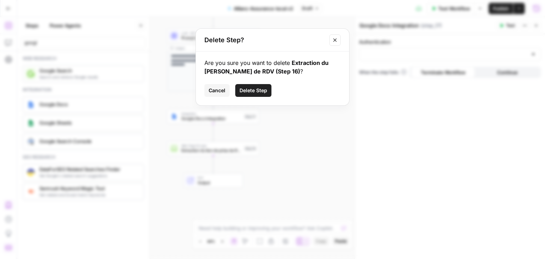
click at [257, 90] on span "Delete Step" at bounding box center [253, 90] width 28 height 7
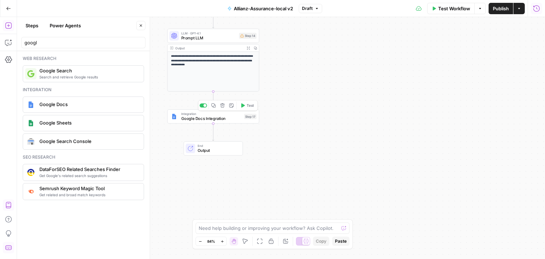
click at [214, 118] on span "Google Docs Integration" at bounding box center [211, 119] width 60 height 6
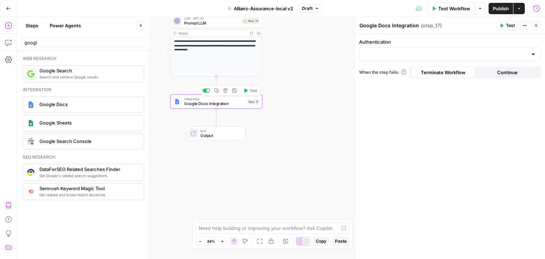
click at [194, 106] on span "Google Docs Integration" at bounding box center [214, 104] width 60 height 6
click at [378, 52] on input "Authentication" at bounding box center [445, 54] width 164 height 7
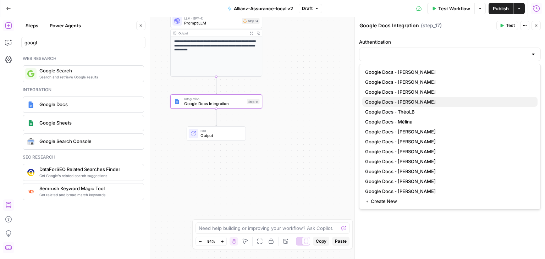
click at [401, 100] on span "Google Docs - [PERSON_NAME]" at bounding box center [448, 101] width 167 height 7
type input "Google Docs - [PERSON_NAME]"
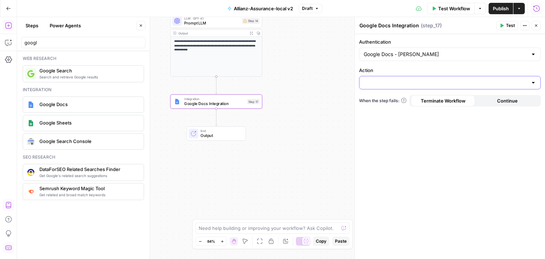
click at [381, 85] on input "Action" at bounding box center [445, 82] width 164 height 7
click at [391, 100] on span "Create Document" at bounding box center [448, 99] width 167 height 7
type input "Create Document"
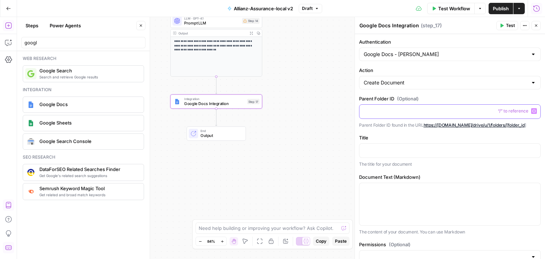
click at [383, 105] on div at bounding box center [449, 112] width 181 height 14
click at [394, 153] on div at bounding box center [449, 151] width 181 height 14
click at [525, 149] on span "“/” to reference" at bounding box center [513, 150] width 36 height 6
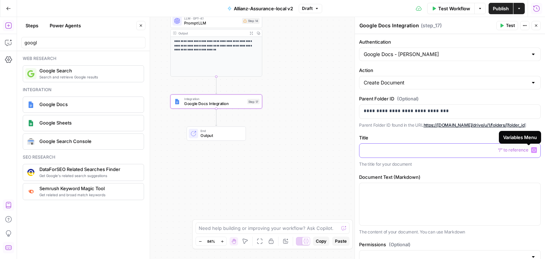
click at [532, 149] on icon "button" at bounding box center [534, 150] width 4 height 4
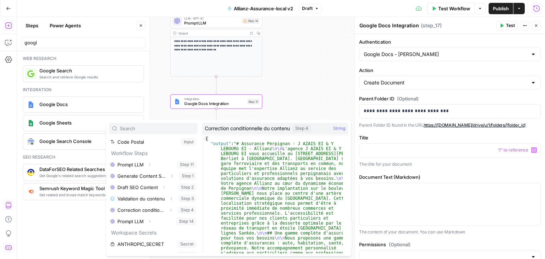
scroll to position [110, 0]
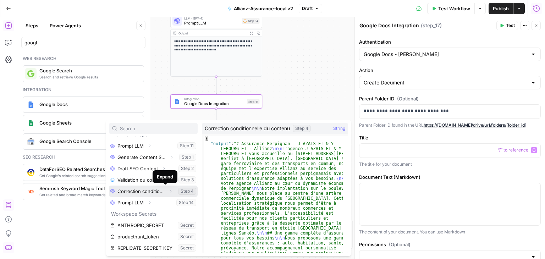
click at [168, 189] on icon "button" at bounding box center [170, 191] width 4 height 4
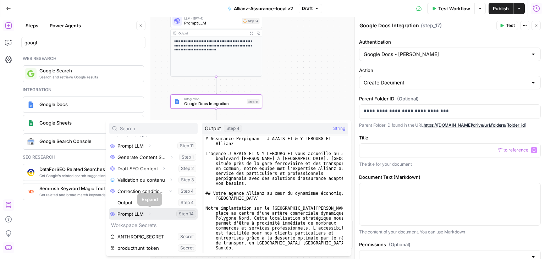
click at [151, 214] on icon "button" at bounding box center [150, 214] width 4 height 4
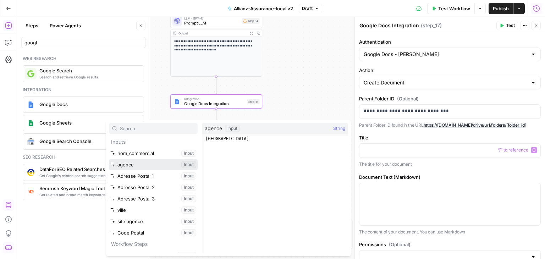
click at [133, 166] on button "Select variable agence" at bounding box center [153, 164] width 89 height 11
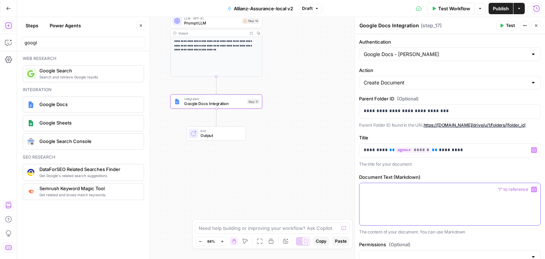
click at [396, 210] on div at bounding box center [449, 204] width 181 height 42
click at [531, 189] on button "Variables Menu" at bounding box center [534, 190] width 6 height 6
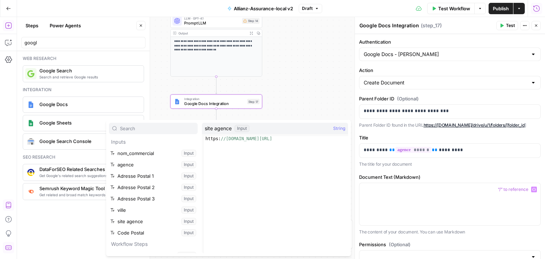
scroll to position [110, 0]
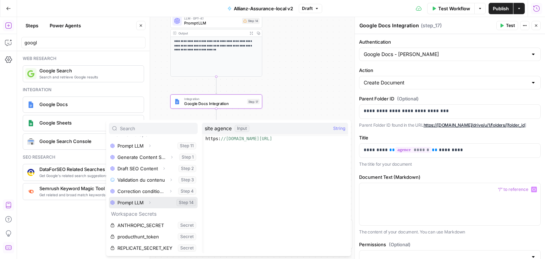
click at [147, 203] on button "Expand" at bounding box center [149, 202] width 9 height 9
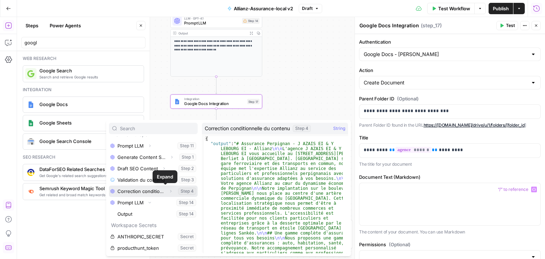
click at [168, 191] on icon "button" at bounding box center [170, 191] width 4 height 4
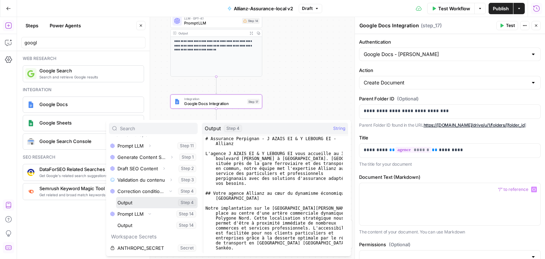
click at [133, 204] on button "Select variable Output" at bounding box center [157, 202] width 82 height 11
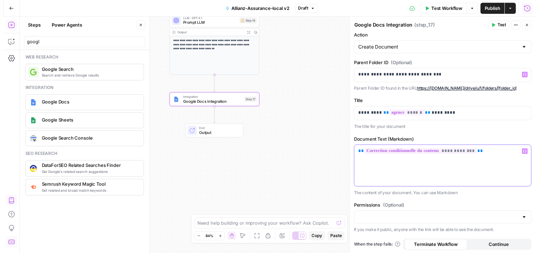
scroll to position [0, 0]
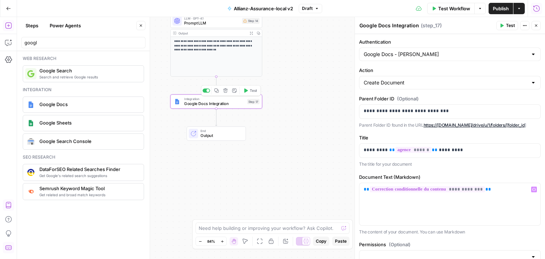
click at [250, 91] on span "Test" at bounding box center [253, 90] width 7 height 5
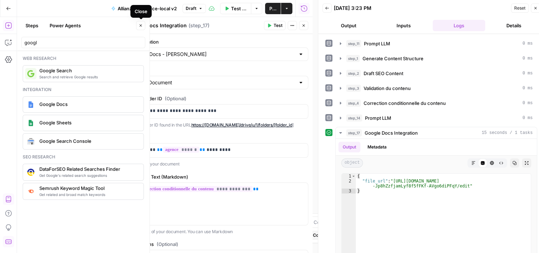
click at [139, 26] on icon "button" at bounding box center [141, 25] width 4 height 4
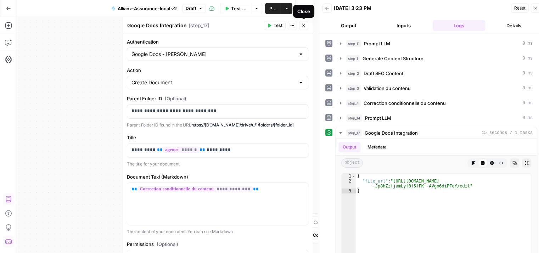
click at [303, 27] on icon "button" at bounding box center [304, 25] width 4 height 4
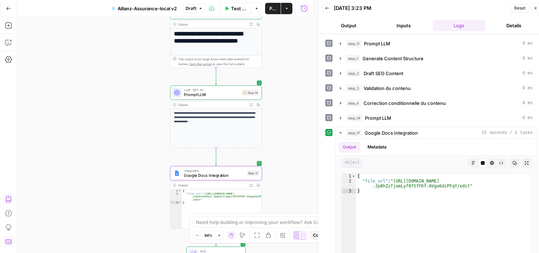
click at [282, 73] on div "**********" at bounding box center [165, 135] width 296 height 236
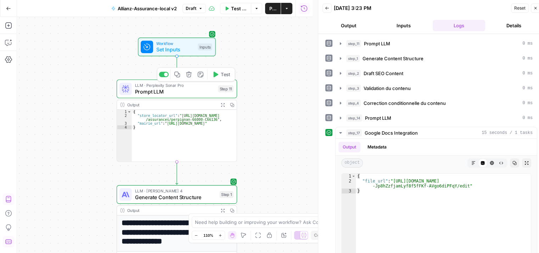
click at [151, 93] on span "Prompt LLM" at bounding box center [175, 92] width 80 height 8
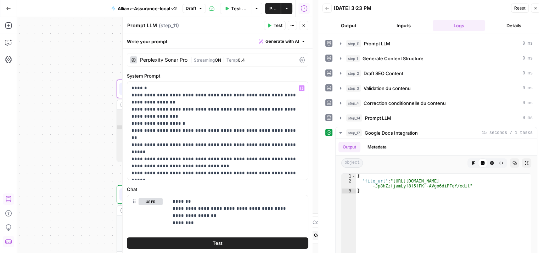
scroll to position [41, 0]
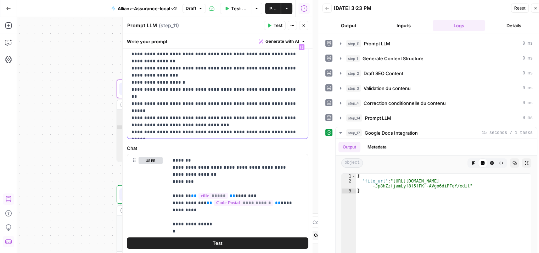
click at [275, 113] on p "**********" at bounding box center [215, 90] width 167 height 92
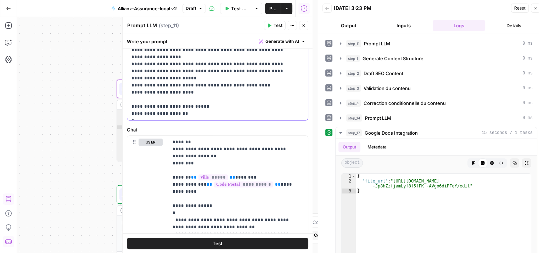
scroll to position [258, 0]
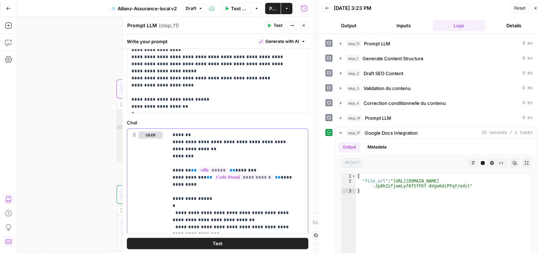
click at [207, 162] on p "**********" at bounding box center [236, 192] width 126 height 121
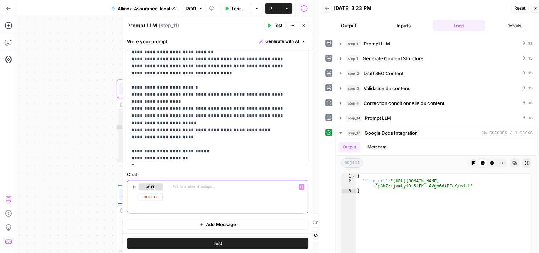
scroll to position [261, 0]
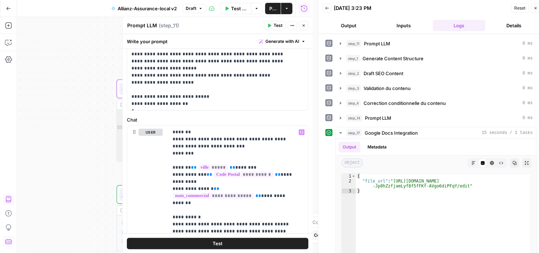
click at [233, 245] on button "Test" at bounding box center [218, 243] width 182 height 11
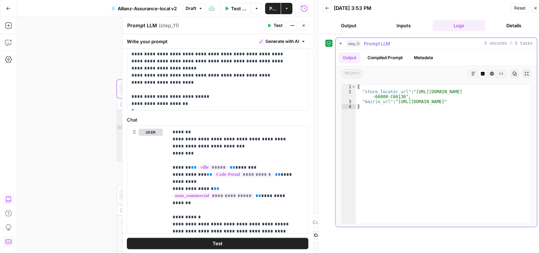
click at [401, 96] on div "{ "store_locator_url" : "https://agences.allianz.fr/assurances/perpignan -66000…" at bounding box center [444, 159] width 176 height 150
click at [399, 100] on div "{ "store_locator_url" : "https://agences.allianz.fr/assurances/perpignan -66000…" at bounding box center [444, 159] width 176 height 150
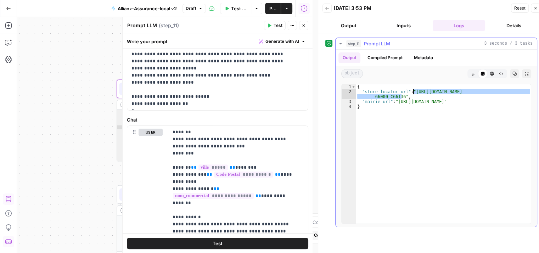
drag, startPoint x: 401, startPoint y: 95, endPoint x: 414, endPoint y: 93, distance: 12.6
click at [414, 93] on div "{ "store_locator_url" : "https://agences.allianz.fr/assurances/perpignan -66000…" at bounding box center [444, 159] width 176 height 150
click at [420, 91] on div "{ "store_locator_url" : "https://agences.allianz.fr/assurances/perpignan -66000…" at bounding box center [443, 153] width 175 height 139
drag, startPoint x: 413, startPoint y: 91, endPoint x: 401, endPoint y: 97, distance: 13.5
click at [401, 97] on div "{ "store_locator_url" : "https://agences.allianz.fr/assurances/perpignan -66000…" at bounding box center [444, 159] width 176 height 150
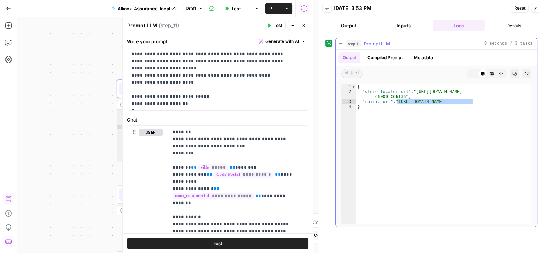
drag, startPoint x: 396, startPoint y: 101, endPoint x: 472, endPoint y: 102, distance: 76.2
click at [472, 102] on div "{ "store_locator_url" : "https://agences.allianz.fr/assurances/perpignan -66000…" at bounding box center [444, 159] width 176 height 150
type textarea "**********"
click at [305, 29] on button "Close" at bounding box center [303, 25] width 9 height 9
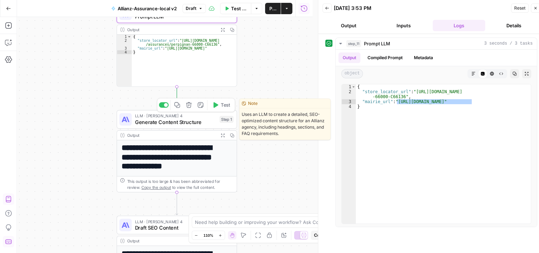
click at [153, 127] on div "LLM · Claude Sonnet 4 Generate Content Structure Step 1 Copy step Delete step E…" at bounding box center [177, 119] width 121 height 19
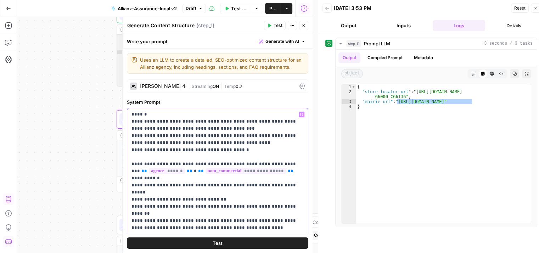
click at [232, 140] on p "**********" at bounding box center [215, 199] width 167 height 177
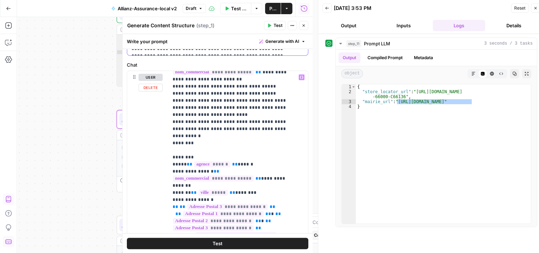
scroll to position [48, 0]
click at [273, 153] on p "**********" at bounding box center [233, 242] width 121 height 433
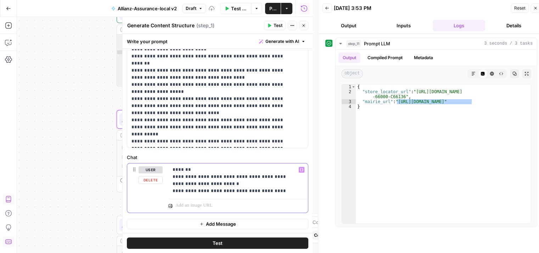
scroll to position [342, 0]
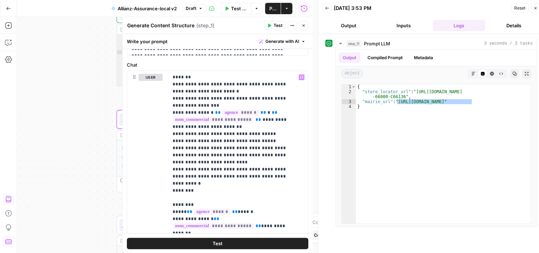
click at [254, 243] on button "Test" at bounding box center [218, 243] width 182 height 11
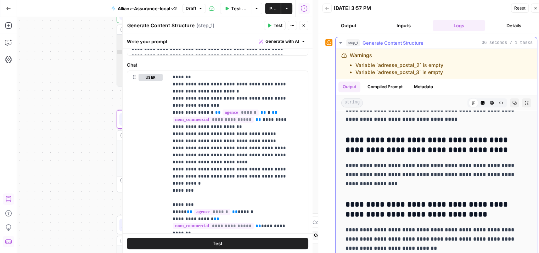
scroll to position [842, 0]
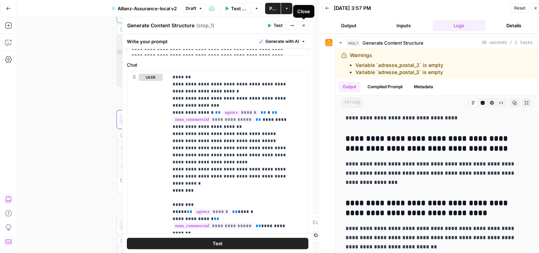
click at [303, 25] on icon "button" at bounding box center [304, 25] width 4 height 4
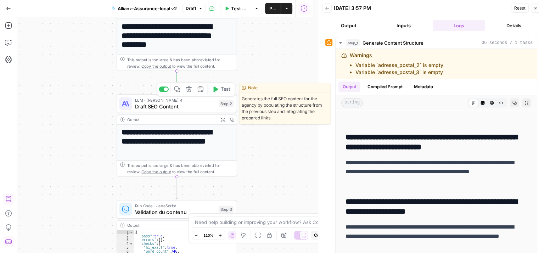
click at [155, 105] on span "Draft SEO Content" at bounding box center [175, 106] width 81 height 8
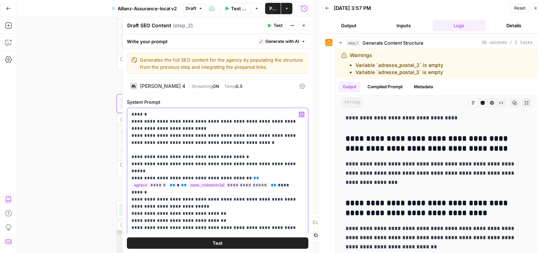
click at [235, 134] on p "**********" at bounding box center [215, 217] width 167 height 213
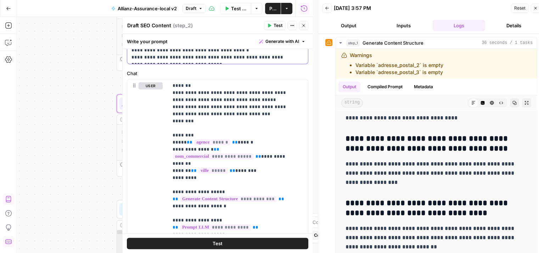
scroll to position [340, 0]
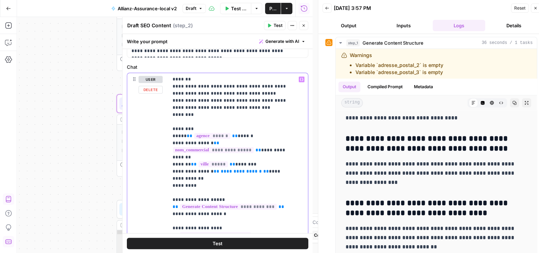
drag, startPoint x: 172, startPoint y: 171, endPoint x: 217, endPoint y: 179, distance: 46.2
click at [217, 179] on div "**********" at bounding box center [238, 217] width 140 height 289
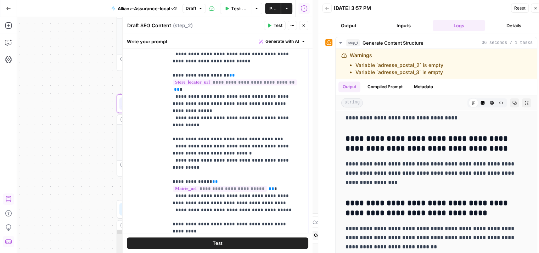
scroll to position [505, 0]
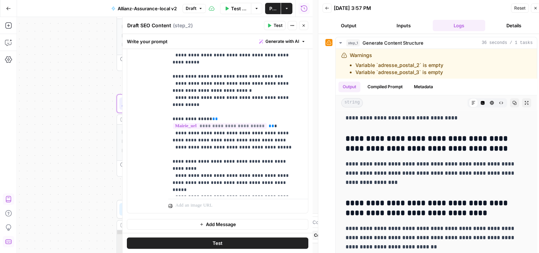
click at [240, 240] on button "Test" at bounding box center [218, 243] width 182 height 11
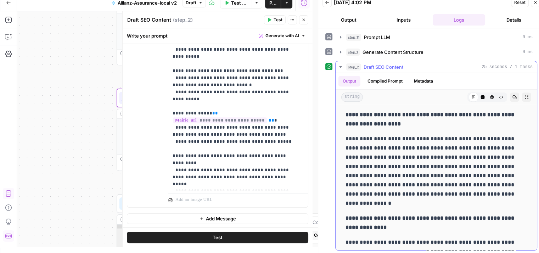
scroll to position [955, 0]
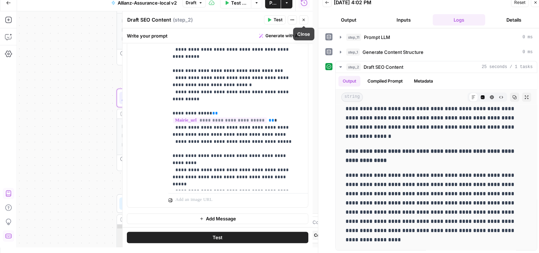
click at [306, 23] on button "Close" at bounding box center [303, 19] width 9 height 9
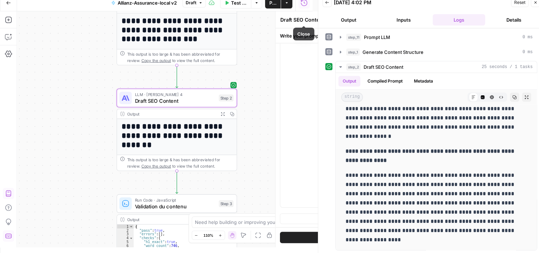
scroll to position [936, 0]
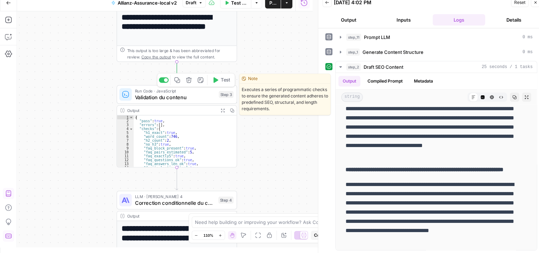
click at [217, 84] on button "Test" at bounding box center [221, 80] width 24 height 10
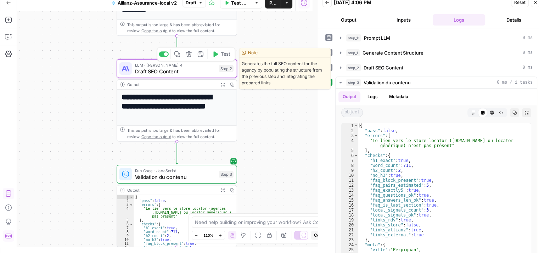
click at [148, 76] on div "LLM · Claude Sonnet 4 Draft SEO Content Step 2 Copy step Delete step Edit Note …" at bounding box center [177, 68] width 121 height 19
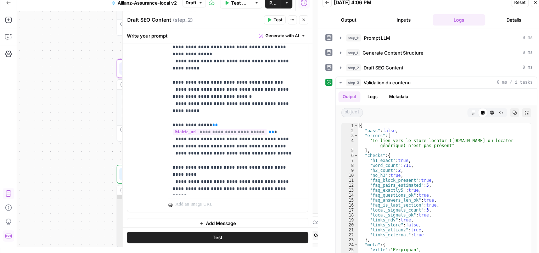
scroll to position [503, 0]
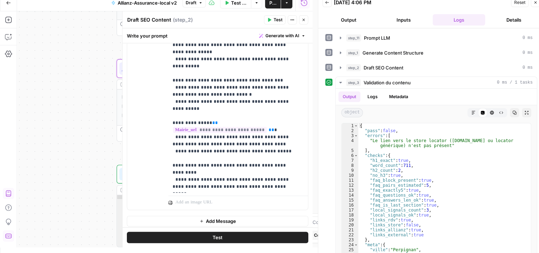
click at [245, 236] on button "Test" at bounding box center [218, 237] width 182 height 11
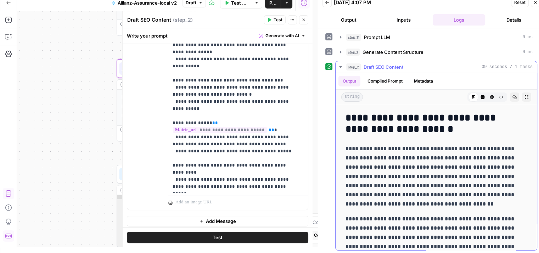
scroll to position [119, 0]
click at [385, 79] on button "Compiled Prompt" at bounding box center [385, 81] width 44 height 11
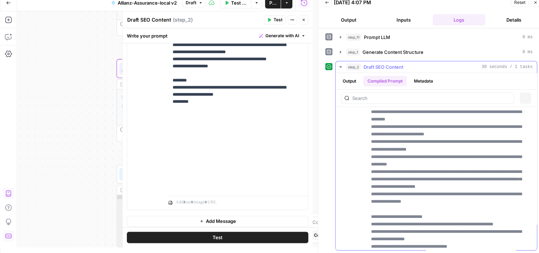
scroll to position [483, 0]
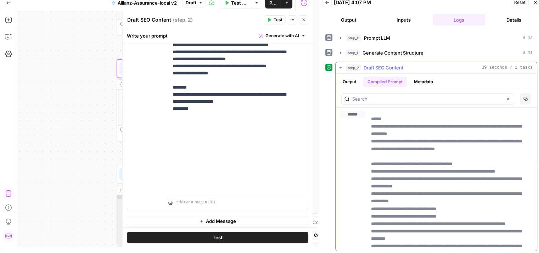
click at [347, 83] on button "Output" at bounding box center [350, 82] width 22 height 11
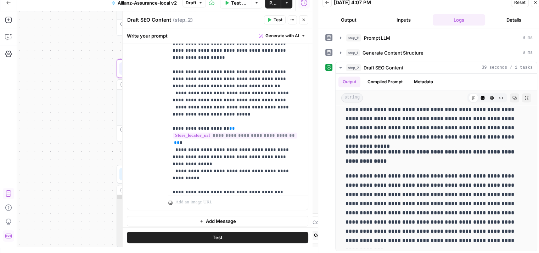
scroll to position [378, 0]
click at [342, 53] on icon "button" at bounding box center [341, 53] width 6 height 6
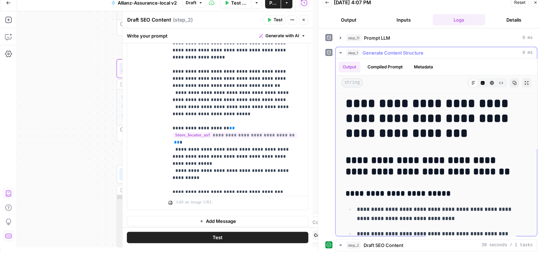
click at [484, 137] on h1 "**********" at bounding box center [431, 118] width 171 height 45
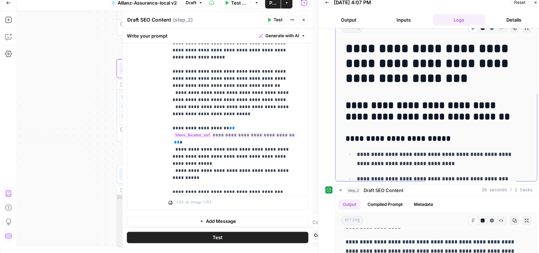
scroll to position [0, 0]
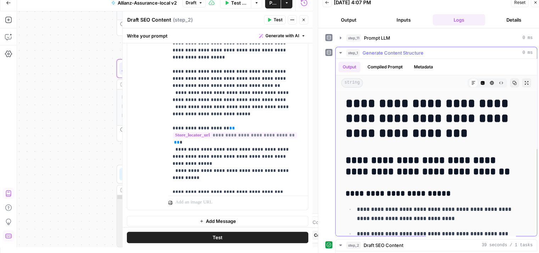
click at [340, 54] on icon "button" at bounding box center [341, 53] width 6 height 6
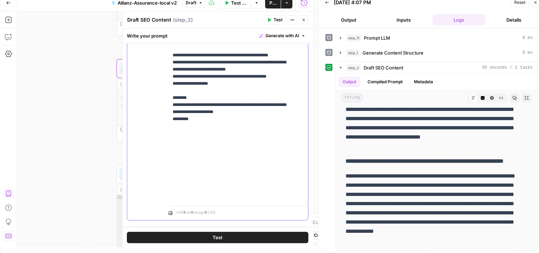
scroll to position [491, 0]
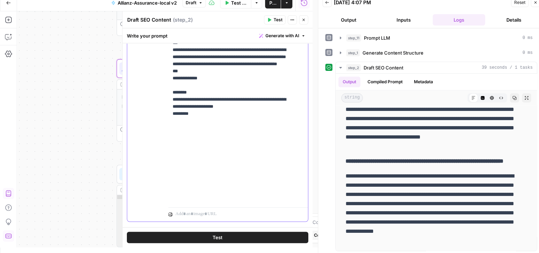
scroll to position [546, 0]
click at [213, 235] on span "Test" at bounding box center [218, 237] width 10 height 7
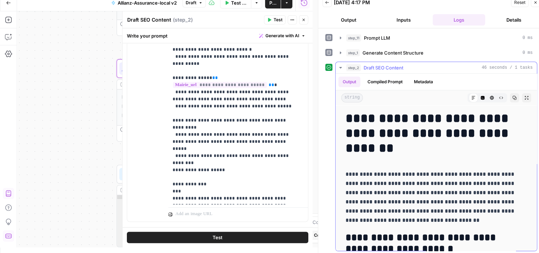
scroll to position [28, 0]
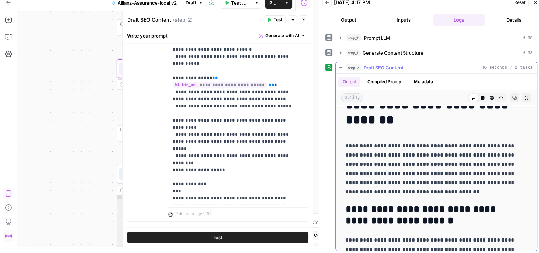
click at [415, 193] on p "**********" at bounding box center [431, 168] width 171 height 55
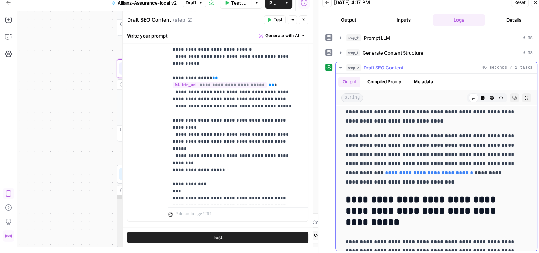
scroll to position [306, 0]
drag, startPoint x: 411, startPoint y: 173, endPoint x: 430, endPoint y: 149, distance: 30.4
click at [411, 173] on link "**********" at bounding box center [429, 172] width 88 height 5
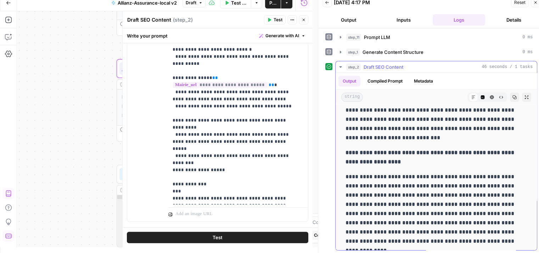
scroll to position [1086, 0]
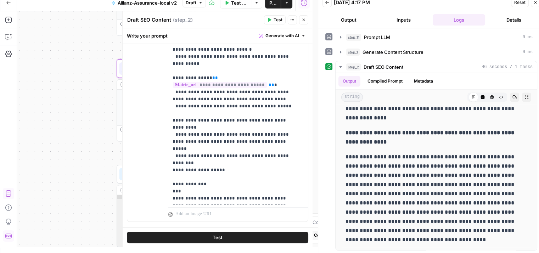
click at [306, 21] on button "Close" at bounding box center [303, 19] width 9 height 9
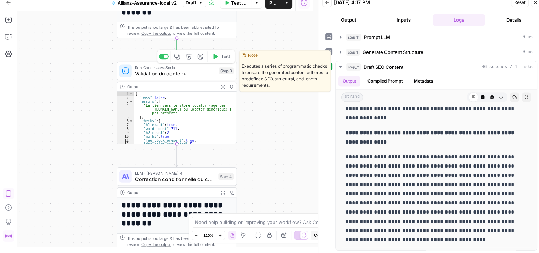
click at [217, 56] on icon "button" at bounding box center [215, 57] width 5 height 6
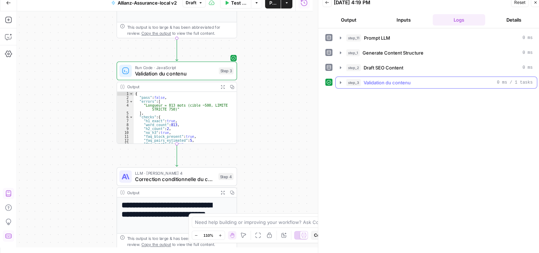
click at [340, 80] on icon "button" at bounding box center [341, 83] width 6 height 6
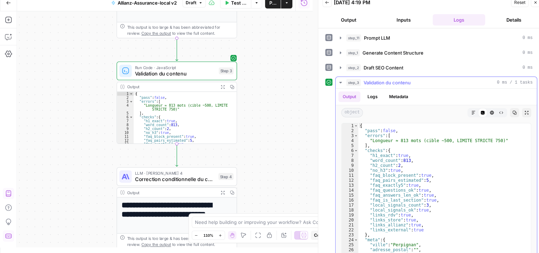
click at [281, 157] on div "**********" at bounding box center [165, 129] width 296 height 236
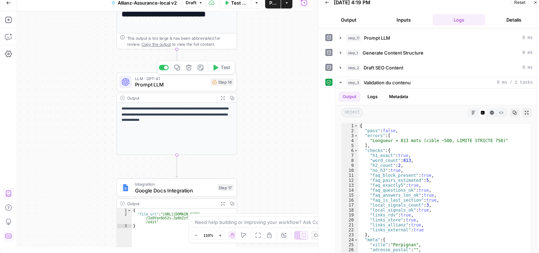
click at [149, 87] on span "Prompt LLM" at bounding box center [171, 85] width 73 height 8
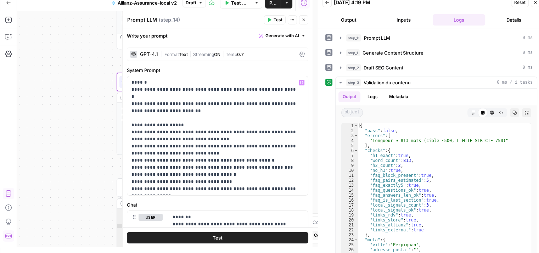
click at [304, 21] on icon "button" at bounding box center [304, 20] width 4 height 4
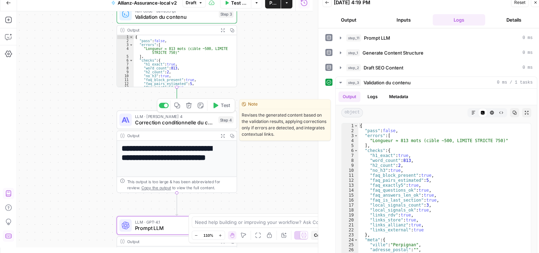
click at [144, 123] on span "Correction conditionnelle du contenu" at bounding box center [175, 123] width 80 height 8
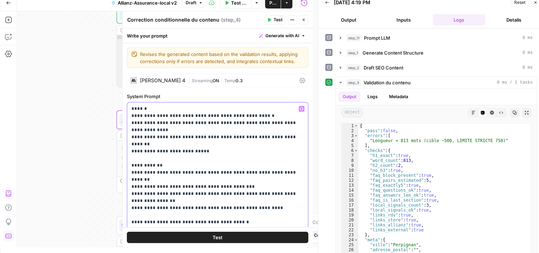
click at [223, 162] on p "**********" at bounding box center [215, 222] width 167 height 234
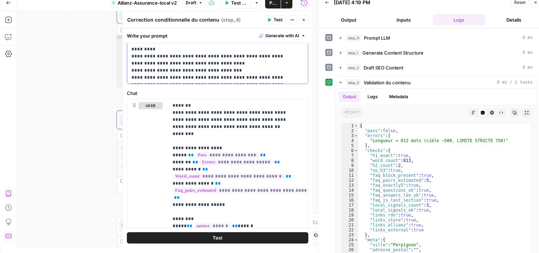
scroll to position [313, 0]
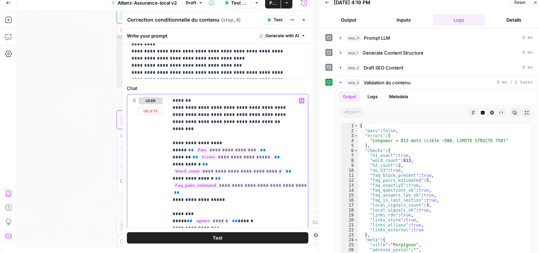
click at [102, 87] on div "**********" at bounding box center [165, 129] width 296 height 236
click at [305, 22] on icon "button" at bounding box center [304, 20] width 4 height 4
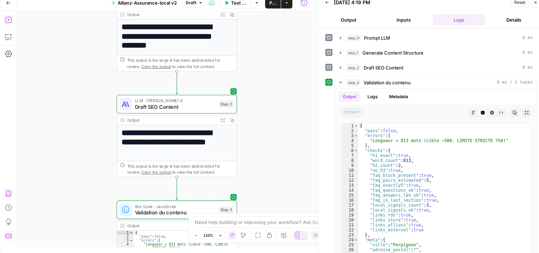
click at [9, 23] on icon "button" at bounding box center [8, 19] width 7 height 7
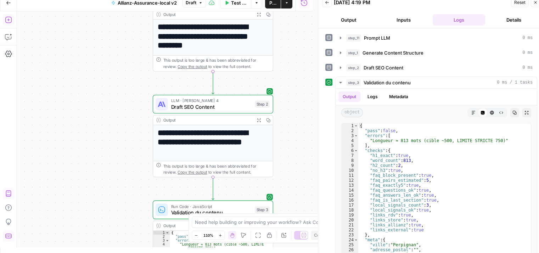
click at [9, 20] on icon "button" at bounding box center [8, 19] width 7 height 7
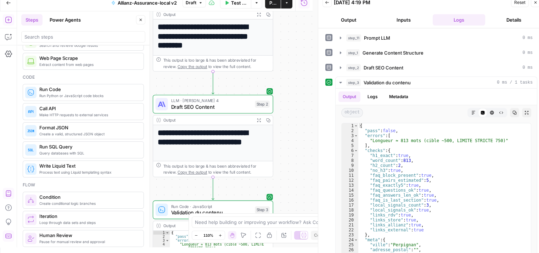
scroll to position [75, 0]
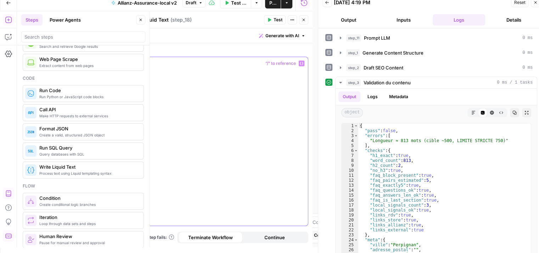
click at [220, 109] on div at bounding box center [217, 141] width 181 height 169
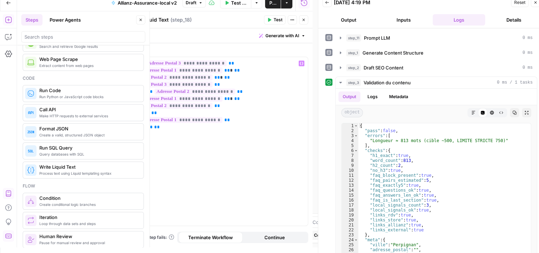
click at [272, 18] on button "Test" at bounding box center [275, 19] width 22 height 9
click at [273, 18] on button "Test" at bounding box center [275, 19] width 22 height 9
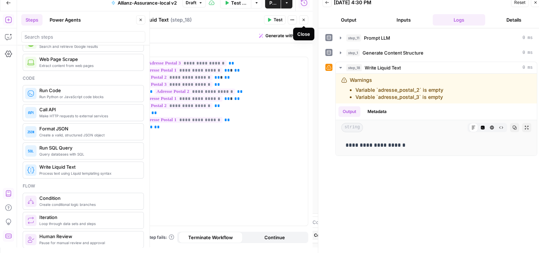
click at [304, 21] on icon "button" at bounding box center [304, 20] width 4 height 4
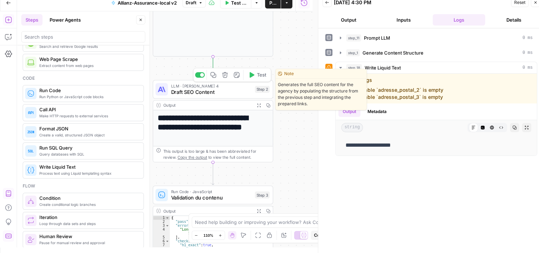
click at [184, 94] on span "Draft SEO Content" at bounding box center [211, 92] width 81 height 8
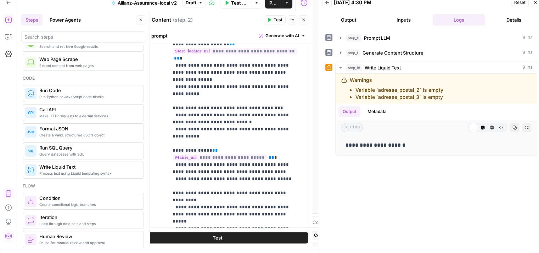
scroll to position [411, 0]
click at [304, 23] on button "Close" at bounding box center [303, 19] width 9 height 9
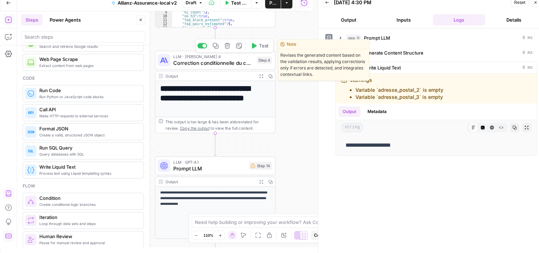
click at [190, 63] on span "Correction conditionnelle du contenu" at bounding box center [213, 63] width 80 height 8
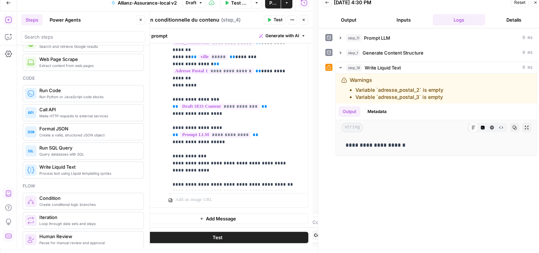
scroll to position [313, 0]
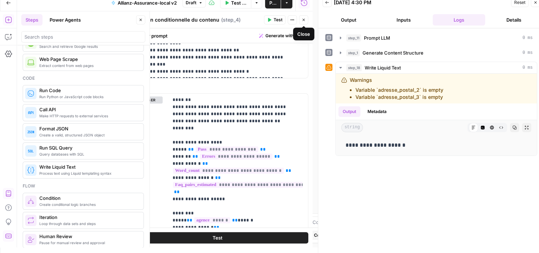
click at [304, 20] on icon "button" at bounding box center [304, 20] width 4 height 4
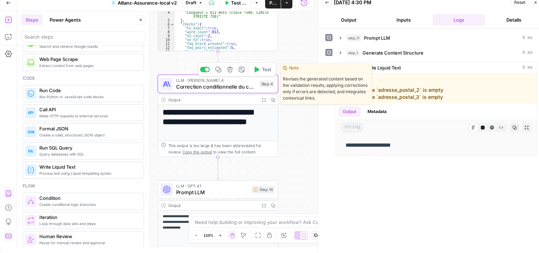
click at [189, 87] on span "Correction conditionnelle du contenu" at bounding box center [216, 87] width 80 height 8
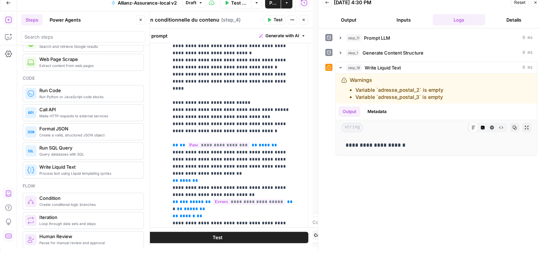
scroll to position [505, 0]
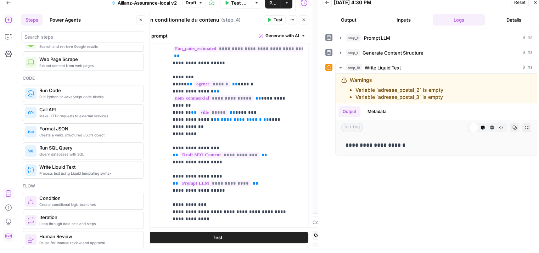
scroll to position [449, 0]
click at [263, 122] on span "**" at bounding box center [266, 120] width 6 height 5
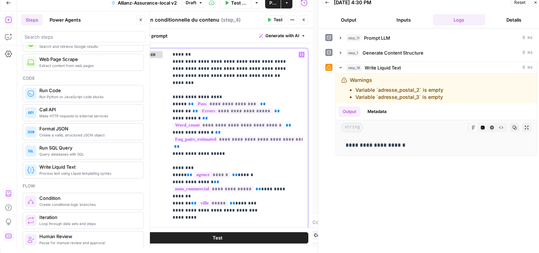
scroll to position [359, 0]
click at [300, 53] on icon "button" at bounding box center [302, 54] width 4 height 3
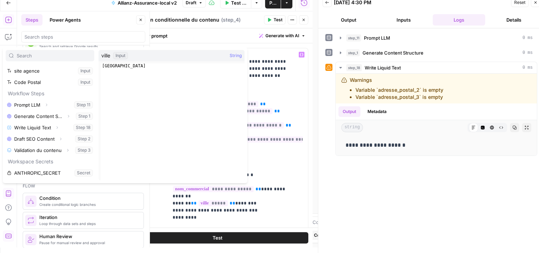
scroll to position [78, 0]
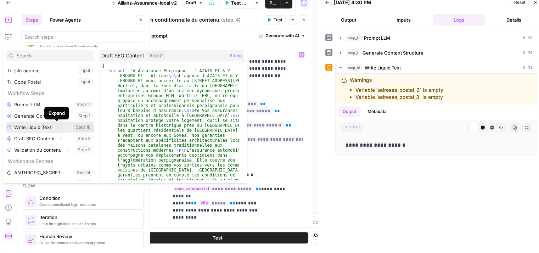
click at [57, 127] on icon "button" at bounding box center [57, 127] width 4 height 4
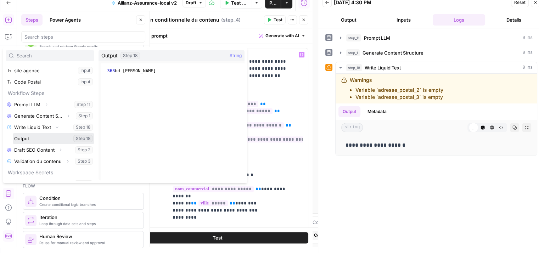
click at [26, 140] on button "Select variable Output" at bounding box center [54, 138] width 82 height 11
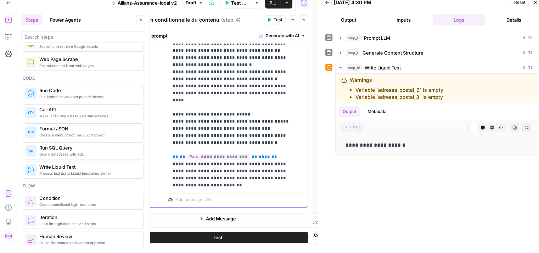
scroll to position [438, 0]
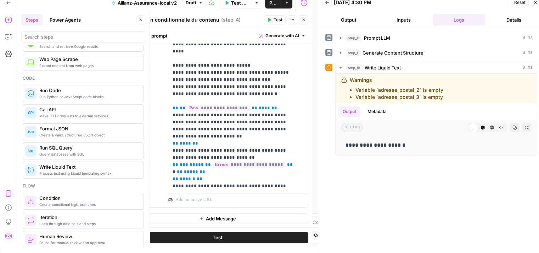
click at [304, 23] on button "Close" at bounding box center [303, 19] width 9 height 9
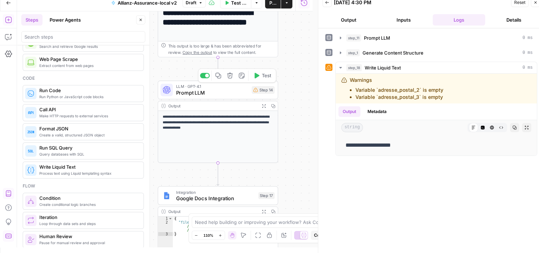
click at [187, 94] on span "Prompt LLM" at bounding box center [212, 93] width 73 height 8
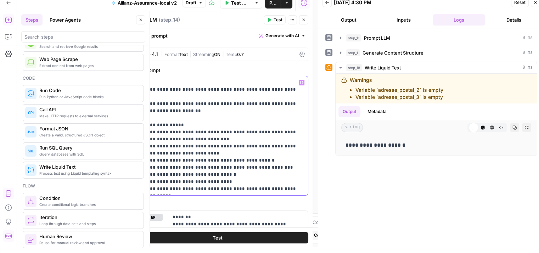
click at [255, 126] on p "**********" at bounding box center [215, 135] width 167 height 113
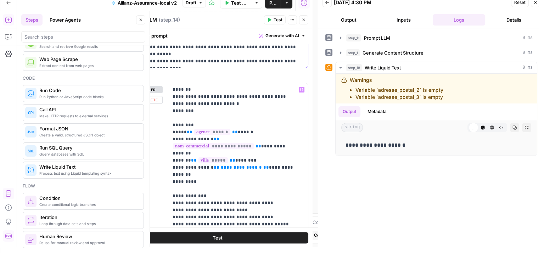
scroll to position [193, 0]
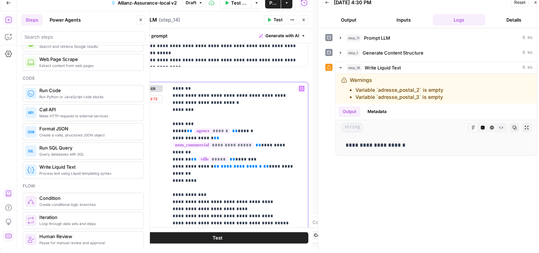
click at [255, 161] on p "**********" at bounding box center [236, 180] width 126 height 191
drag, startPoint x: 261, startPoint y: 167, endPoint x: 212, endPoint y: 168, distance: 49.0
click at [212, 168] on p "**********" at bounding box center [236, 219] width 126 height 269
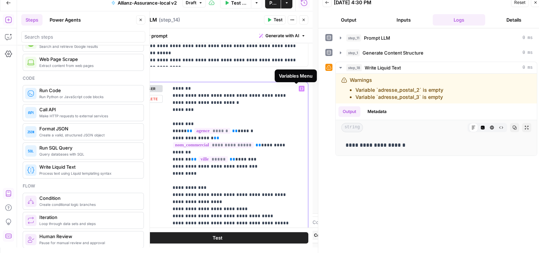
click at [300, 90] on icon "button" at bounding box center [302, 88] width 4 height 3
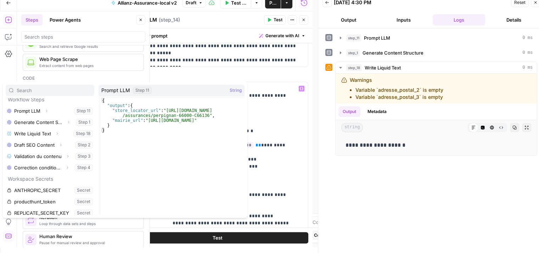
scroll to position [110, 0]
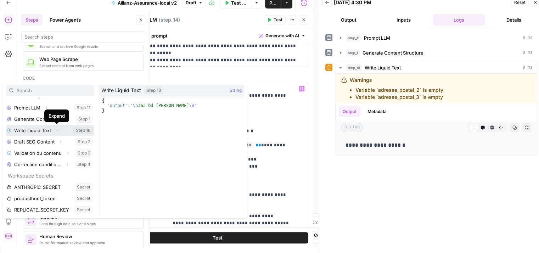
click at [57, 129] on icon "button" at bounding box center [57, 130] width 4 height 4
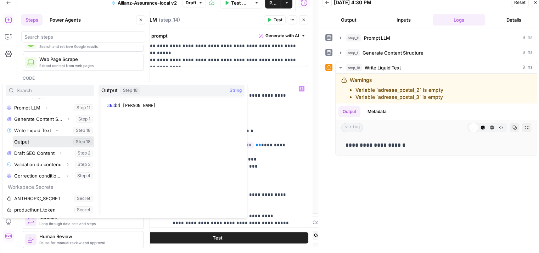
click at [25, 143] on button "Select variable Output" at bounding box center [54, 141] width 82 height 11
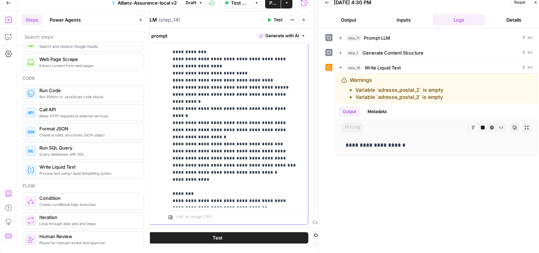
scroll to position [360, 0]
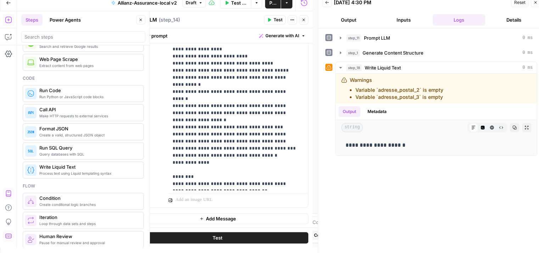
click at [227, 237] on button "Test" at bounding box center [218, 237] width 182 height 11
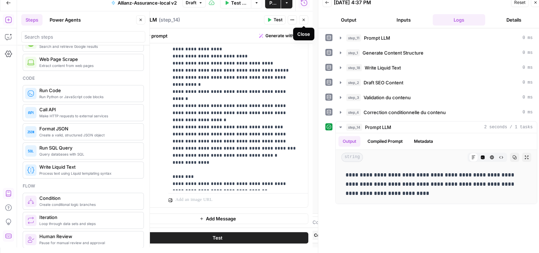
click at [304, 20] on icon "button" at bounding box center [304, 20] width 4 height 4
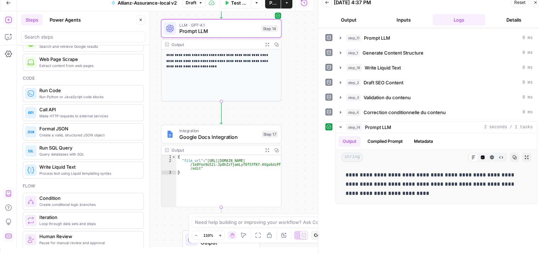
scroll to position [4, 0]
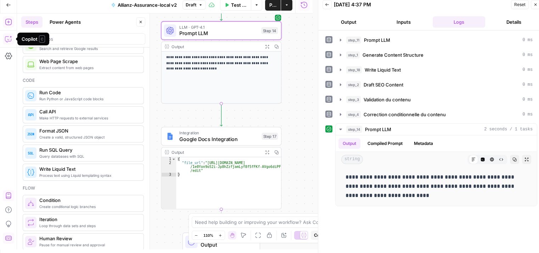
click at [7, 40] on icon "button" at bounding box center [8, 38] width 7 height 7
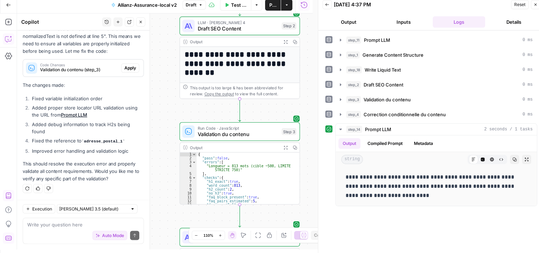
scroll to position [6, 0]
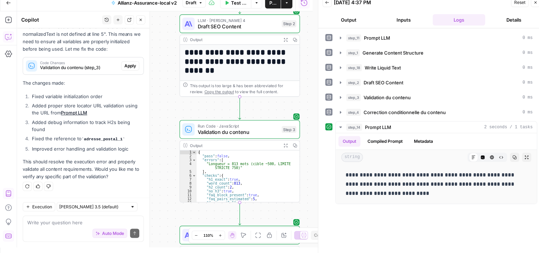
click at [142, 21] on icon "button" at bounding box center [141, 20] width 4 height 4
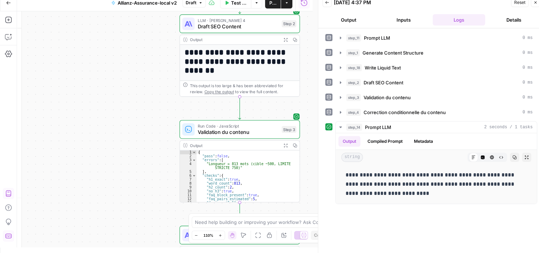
scroll to position [0, 0]
click at [9, 23] on icon "button" at bounding box center [8, 20] width 6 height 6
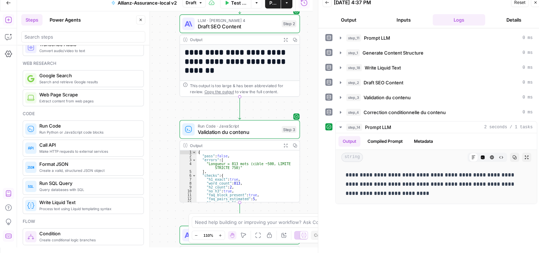
scroll to position [6, 4]
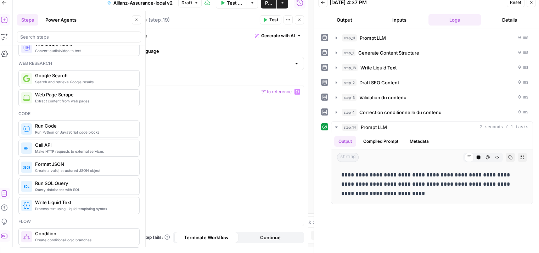
click at [215, 123] on div at bounding box center [221, 160] width 167 height 151
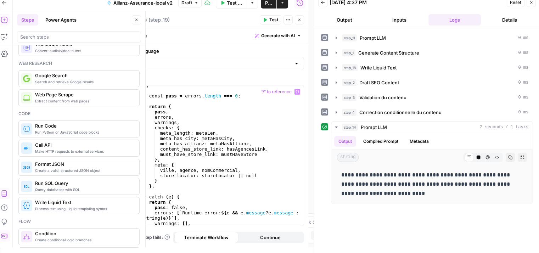
scroll to position [694, 0]
click at [275, 61] on input "Select Language" at bounding box center [209, 63] width 164 height 7
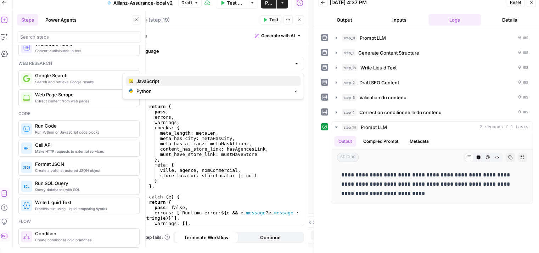
click at [154, 83] on span "JavaScript" at bounding box center [216, 81] width 159 height 7
click at [163, 79] on label "Function" at bounding box center [214, 79] width 182 height 7
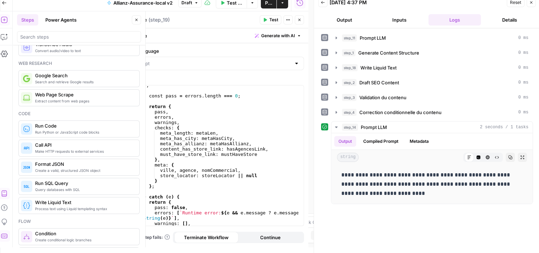
type input "JavaScript"
click at [267, 21] on icon "button" at bounding box center [265, 20] width 4 height 4
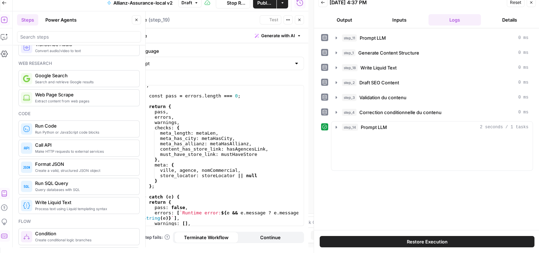
scroll to position [6, 0]
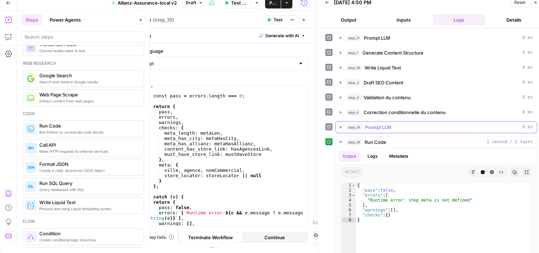
click at [277, 122] on div "if ( ! mustHaveStore && ! hasAgencesLink ) warnings . push ( ` Info : aucun sto…" at bounding box center [224, 153] width 157 height 162
type textarea "*********"
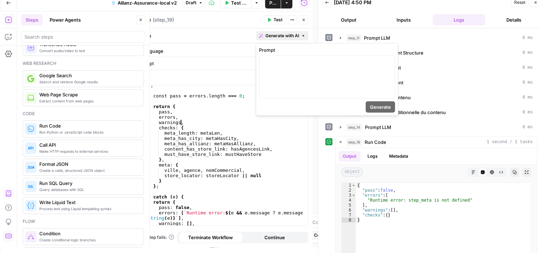
click at [285, 33] on span "Generate with AI" at bounding box center [283, 36] width 34 height 6
click at [302, 80] on div at bounding box center [327, 77] width 135 height 42
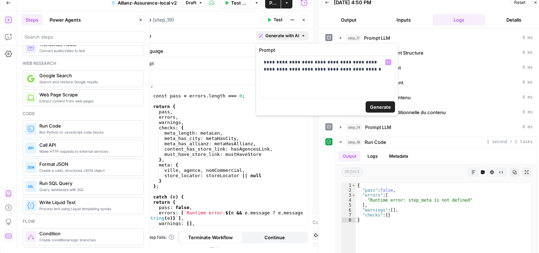
click at [375, 105] on span "Generate" at bounding box center [380, 107] width 21 height 7
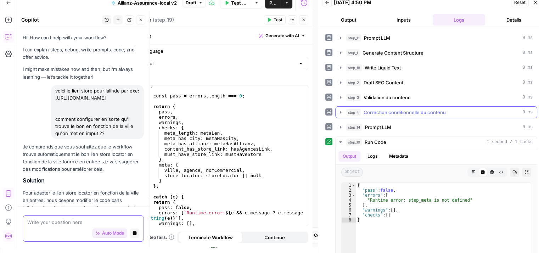
scroll to position [3950, 0]
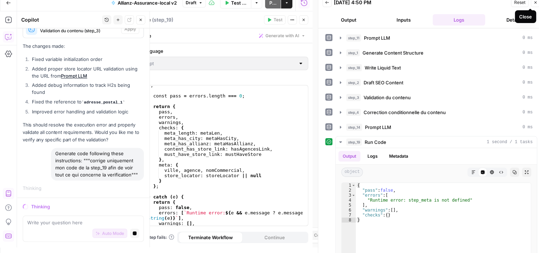
click at [536, 4] on icon "button" at bounding box center [536, 2] width 4 height 4
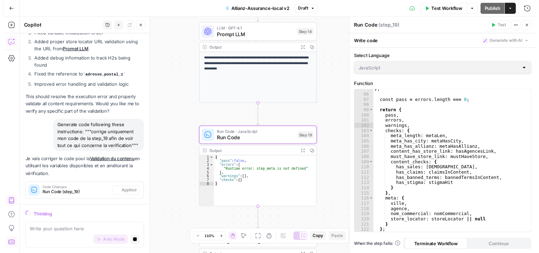
scroll to position [3994, 0]
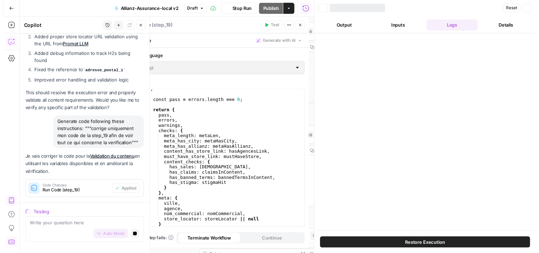
scroll to position [4000, 0]
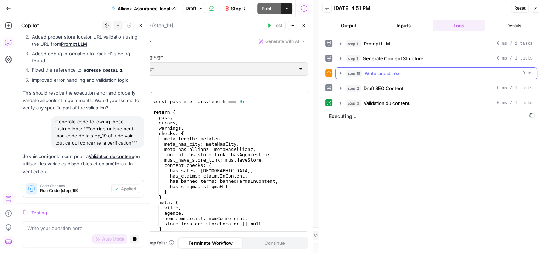
click at [340, 73] on icon "button" at bounding box center [340, 73] width 1 height 2
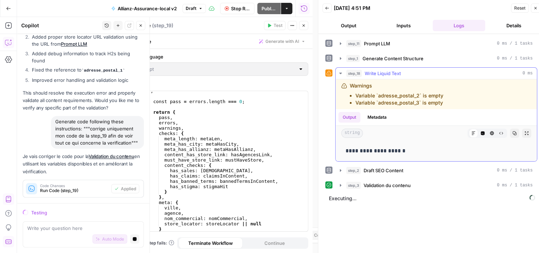
click at [340, 73] on icon "button" at bounding box center [340, 73] width 2 height 1
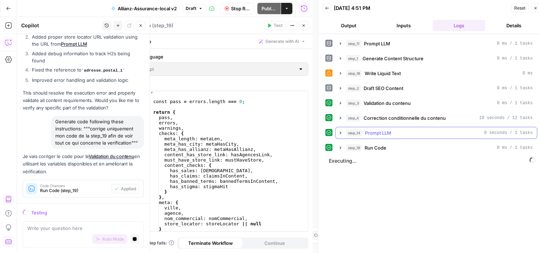
click at [340, 133] on icon "button" at bounding box center [341, 133] width 6 height 6
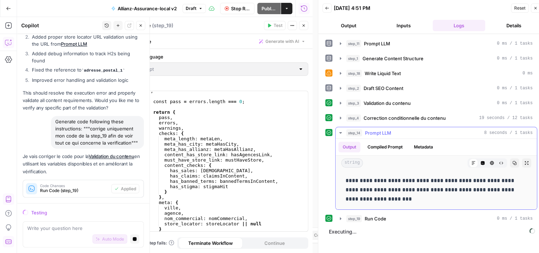
click at [340, 133] on icon "button" at bounding box center [341, 133] width 6 height 6
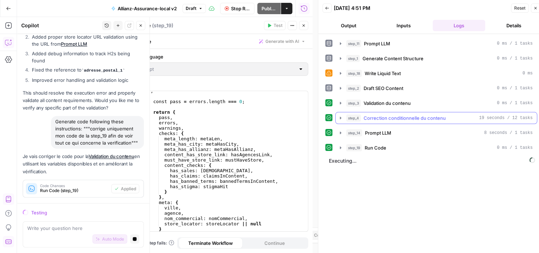
click at [343, 117] on icon "button" at bounding box center [341, 118] width 6 height 6
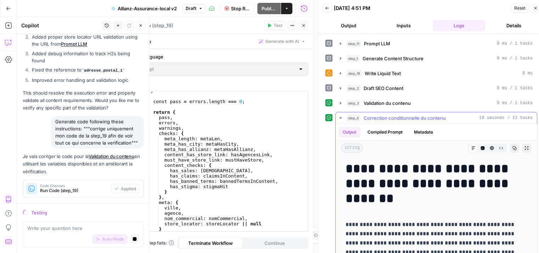
click at [343, 117] on icon "button" at bounding box center [341, 118] width 6 height 6
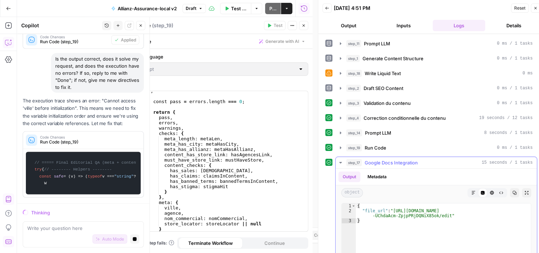
scroll to position [4199, 0]
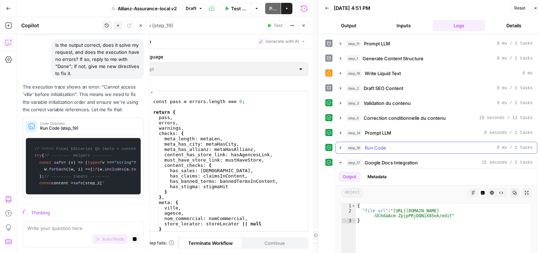
click at [340, 147] on icon "button" at bounding box center [340, 147] width 1 height 2
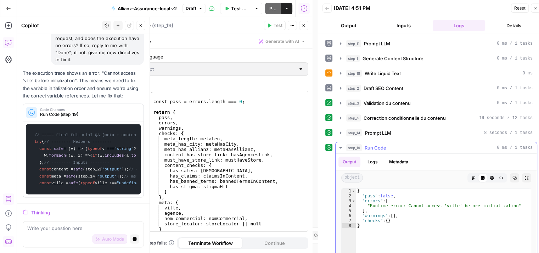
scroll to position [4282, 0]
click at [340, 147] on icon "button" at bounding box center [341, 148] width 6 height 6
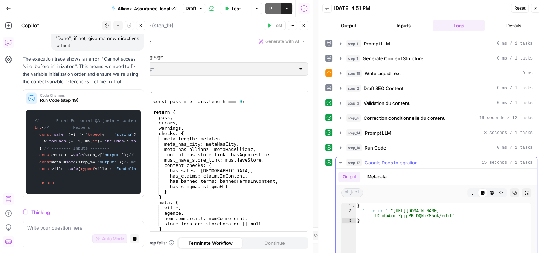
click at [339, 161] on icon "button" at bounding box center [341, 163] width 6 height 6
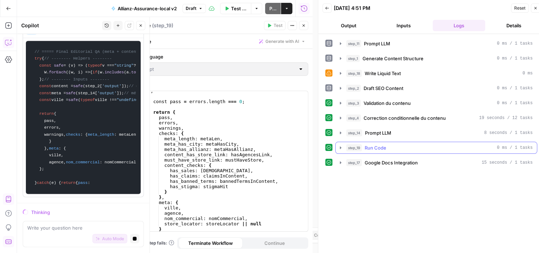
click at [337, 147] on button "step_19 Run Code 0 ms / 1 tasks" at bounding box center [436, 147] width 201 height 11
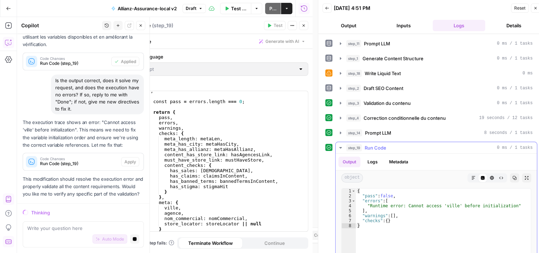
scroll to position [4132, 0]
click at [337, 147] on button "step_19 Run Code 0 ms / 1 tasks" at bounding box center [436, 147] width 201 height 11
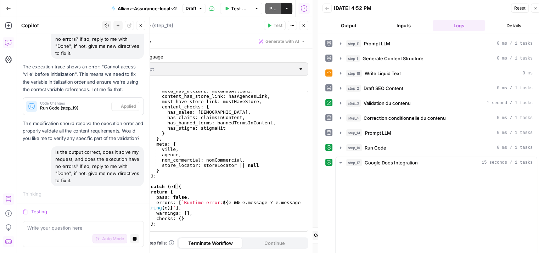
scroll to position [4187, 0]
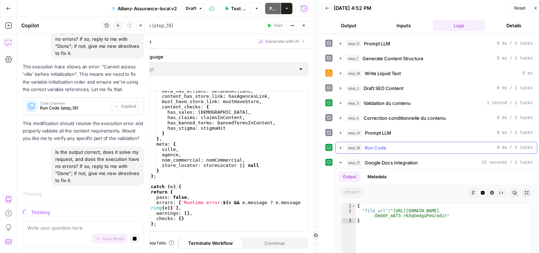
click at [339, 148] on icon "button" at bounding box center [341, 148] width 6 height 6
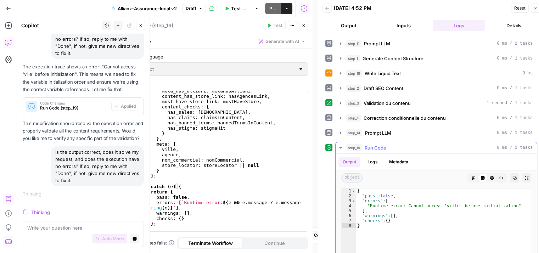
click at [339, 148] on icon "button" at bounding box center [341, 148] width 6 height 6
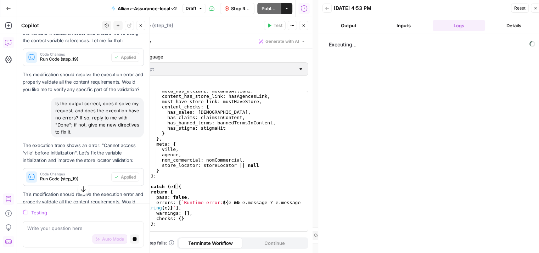
scroll to position [4261, 0]
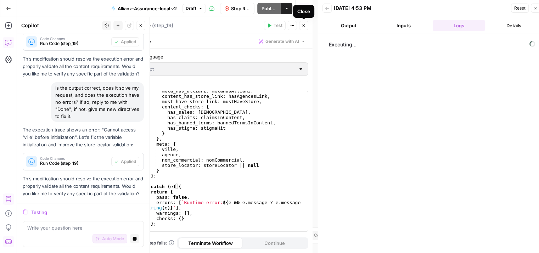
click at [306, 26] on button "Close" at bounding box center [303, 25] width 9 height 9
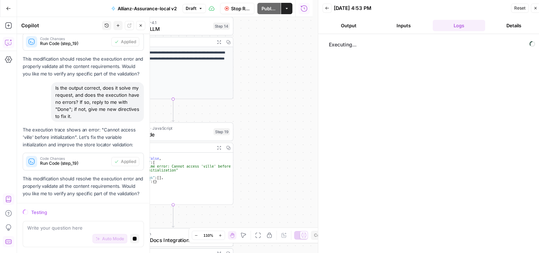
scroll to position [2, 0]
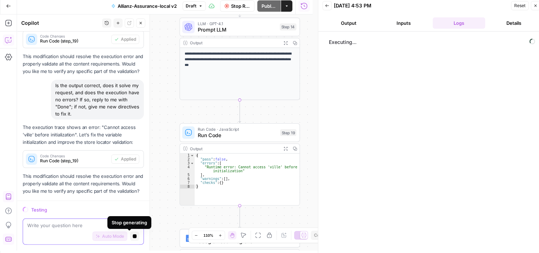
click at [130, 240] on button "Stop generating" at bounding box center [134, 236] width 9 height 9
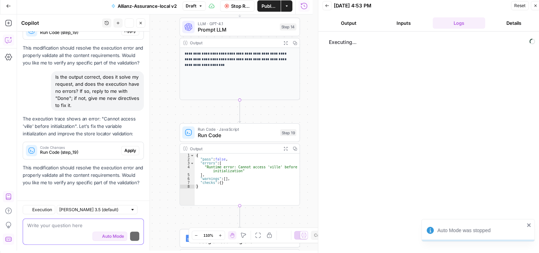
scroll to position [4374, 0]
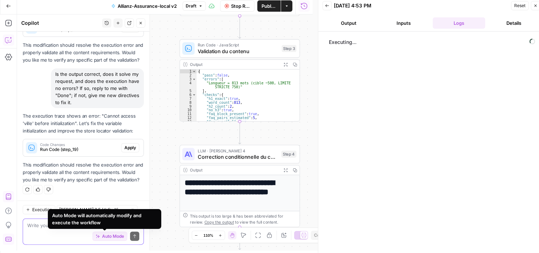
click at [105, 237] on span "Auto Mode" at bounding box center [113, 236] width 22 height 6
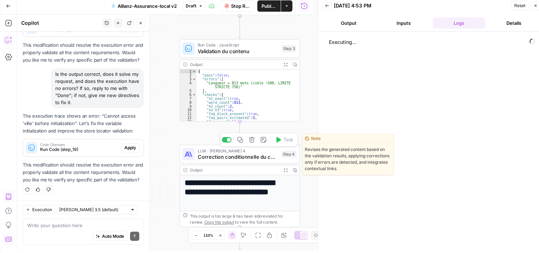
click at [208, 154] on span "Correction conditionnelle du contenu" at bounding box center [238, 157] width 80 height 8
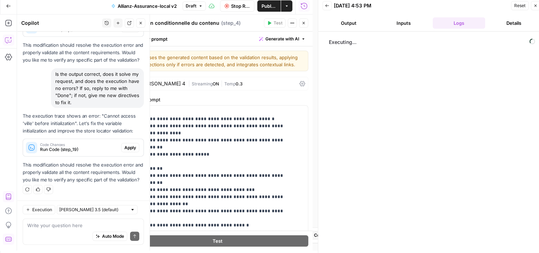
click at [82, 231] on div "Auto Mode Send" at bounding box center [83, 237] width 112 height 16
click at [304, 25] on button "Close" at bounding box center [303, 22] width 9 height 9
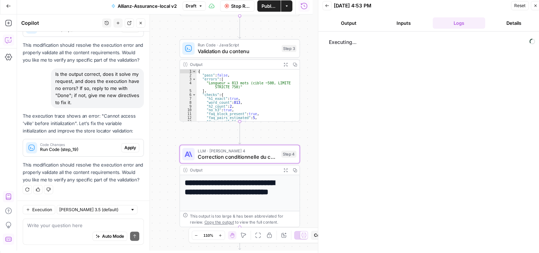
click at [234, 8] on span "Stop Run" at bounding box center [240, 5] width 19 height 7
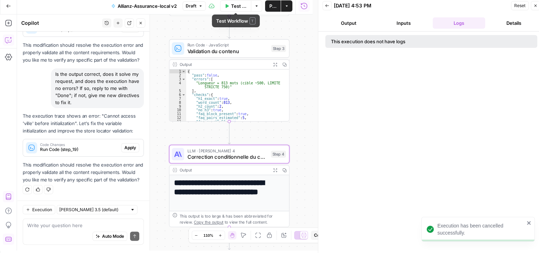
click at [240, 4] on span "Test Workflow" at bounding box center [239, 5] width 16 height 7
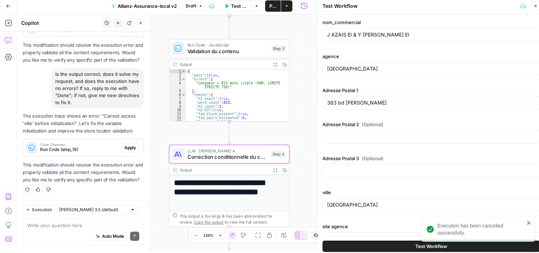
scroll to position [49, 0]
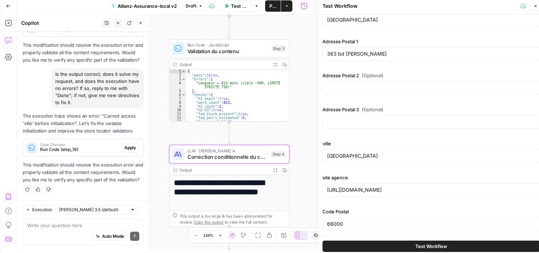
click at [402, 244] on button "Test Workflow" at bounding box center [432, 246] width 218 height 11
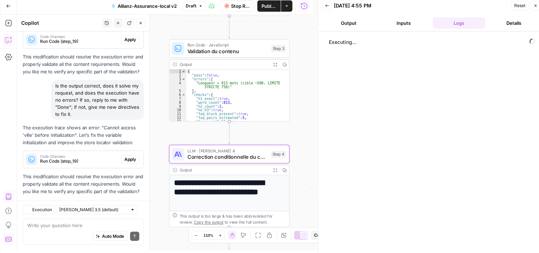
scroll to position [4374, 0]
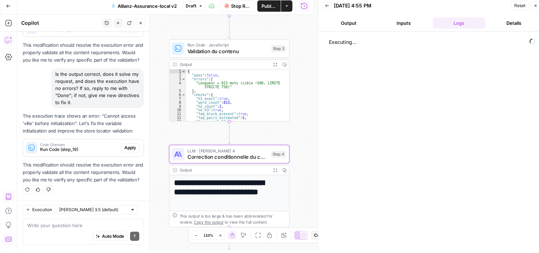
click at [269, 5] on span "Publish" at bounding box center [269, 5] width 15 height 7
click at [386, 183] on div "Executing..." at bounding box center [432, 144] width 212 height 218
click at [141, 23] on icon "button" at bounding box center [141, 23] width 4 height 4
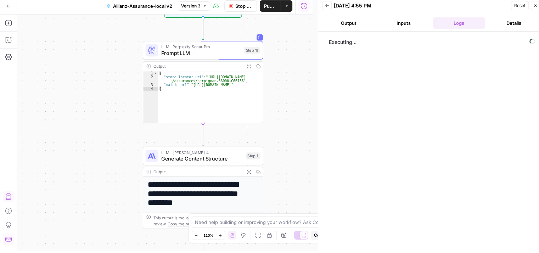
click at [234, 7] on button "Stop Run" at bounding box center [240, 5] width 33 height 11
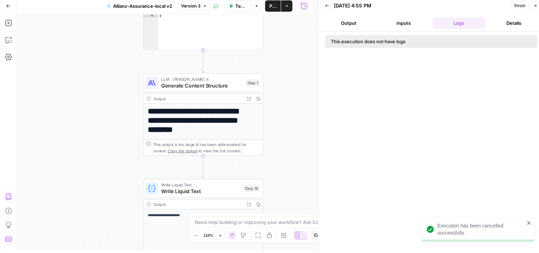
scroll to position [6, 0]
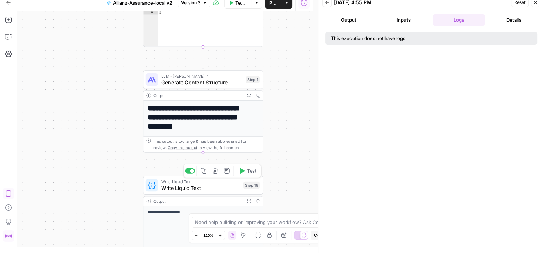
click at [242, 176] on button "Test" at bounding box center [247, 171] width 24 height 10
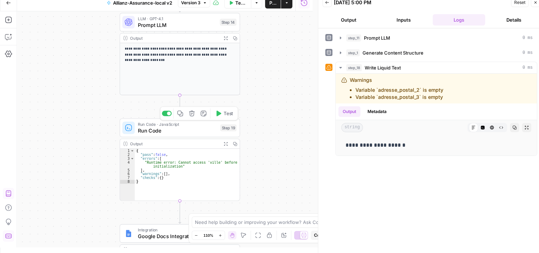
click at [217, 116] on icon "button" at bounding box center [219, 114] width 5 height 6
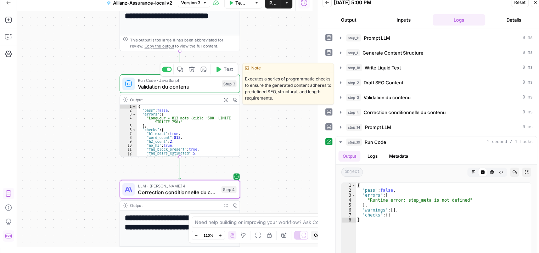
click at [224, 72] on span "Test" at bounding box center [228, 69] width 9 height 7
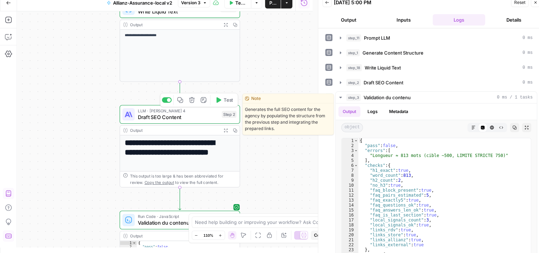
click at [153, 117] on span "Draft SEO Content" at bounding box center [178, 117] width 81 height 8
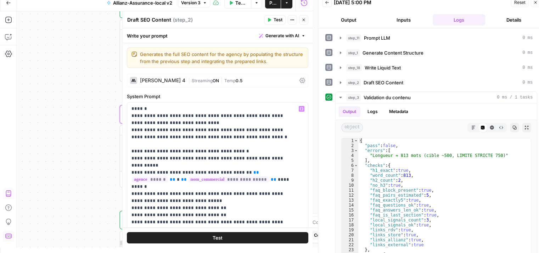
scroll to position [50, 0]
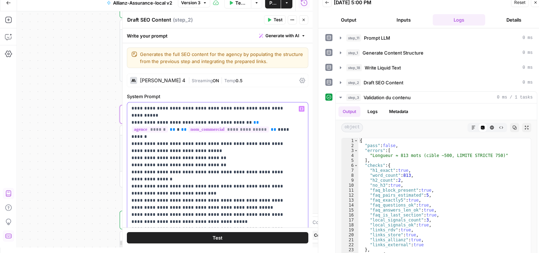
click at [191, 144] on p "**********" at bounding box center [213, 221] width 162 height 333
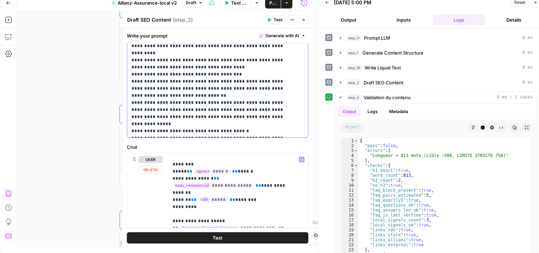
scroll to position [0, 0]
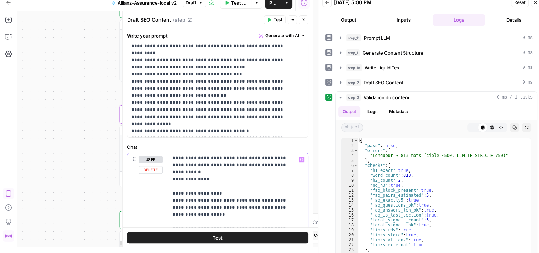
scroll to position [499, 0]
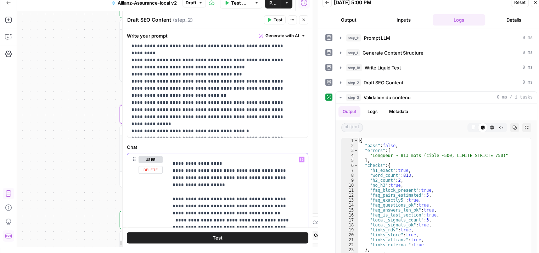
click at [227, 179] on p "**********" at bounding box center [233, 75] width 121 height 837
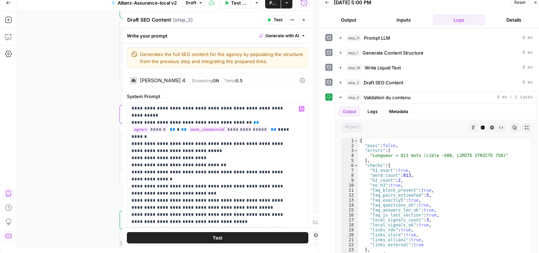
scroll to position [152, 0]
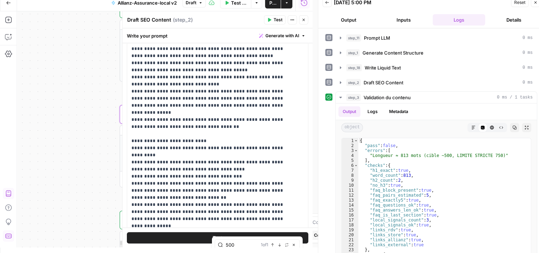
type input "500"
click at [83, 165] on div "**********" at bounding box center [165, 129] width 296 height 236
click at [304, 20] on icon "button" at bounding box center [303, 20] width 2 height 2
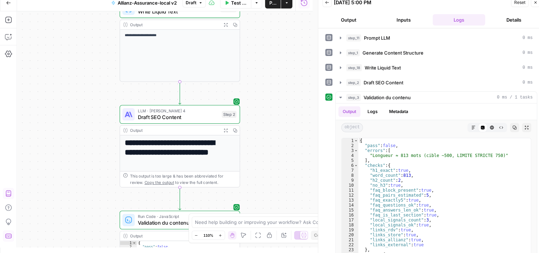
click at [201, 116] on span "Draft SEO Content" at bounding box center [178, 117] width 81 height 8
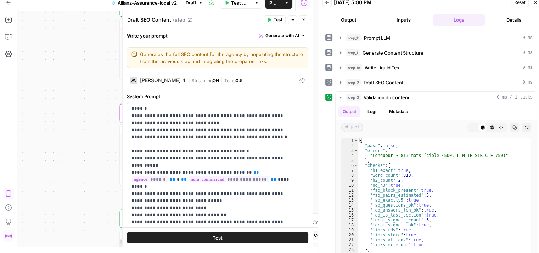
click at [215, 238] on span "Test" at bounding box center [218, 237] width 10 height 7
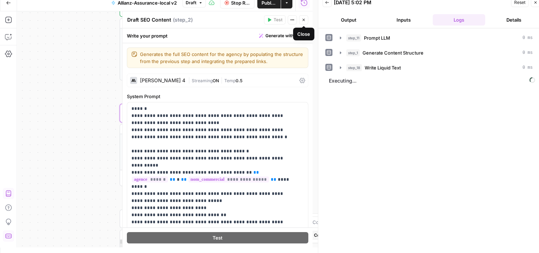
click at [304, 21] on icon "button" at bounding box center [304, 20] width 4 height 4
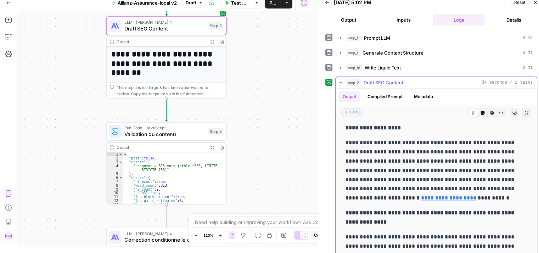
scroll to position [924, 0]
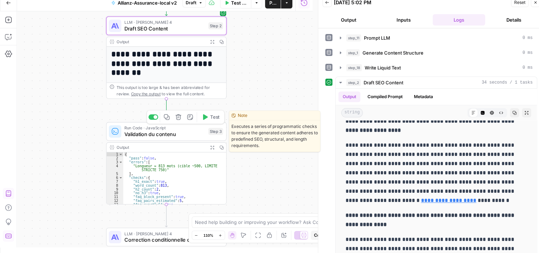
click at [213, 118] on span "Test" at bounding box center [214, 116] width 9 height 7
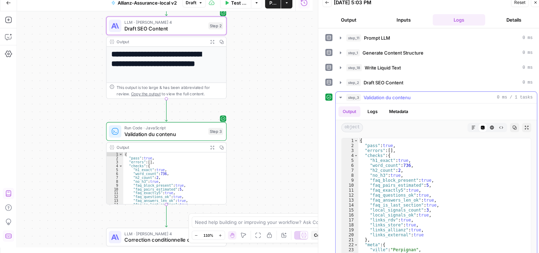
click at [285, 137] on div "**********" at bounding box center [165, 129] width 296 height 236
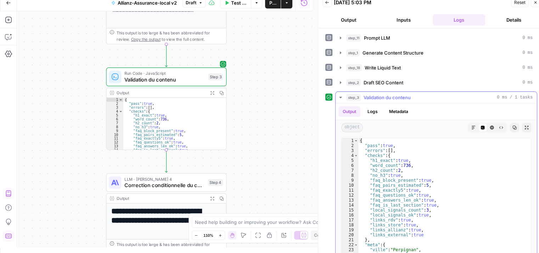
scroll to position [23, 0]
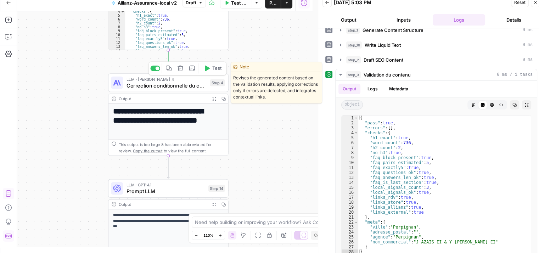
click at [285, 240] on div "Need help building or improving your workflow? Ask Copilot. Zoom Out 110% Zoom …" at bounding box center [270, 228] width 162 height 30
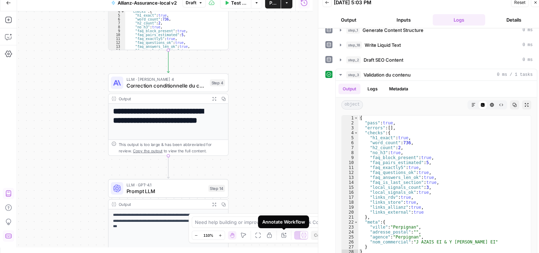
click at [282, 234] on icon "button" at bounding box center [284, 236] width 6 height 6
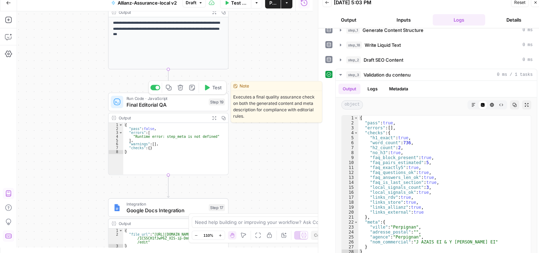
click at [148, 105] on span "Final Editorial QA" at bounding box center [166, 105] width 79 height 8
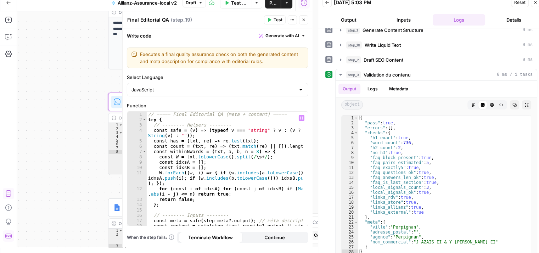
scroll to position [0, 0]
click at [275, 20] on span "Test" at bounding box center [278, 20] width 9 height 6
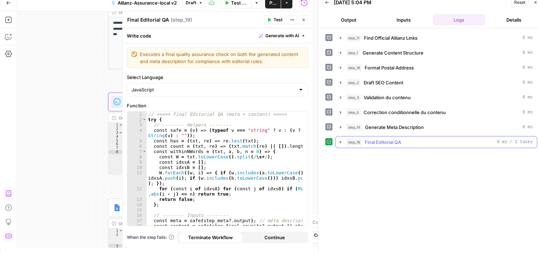
click at [340, 142] on icon "button" at bounding box center [340, 142] width 1 height 2
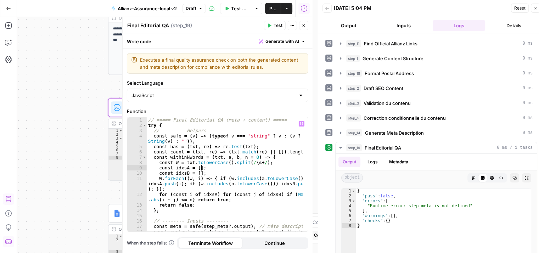
click at [253, 166] on div "// ===== Final Editorial QA (meta + content) ===== try { // -------- Helpers --…" at bounding box center [225, 182] width 156 height 131
type textarea "*"
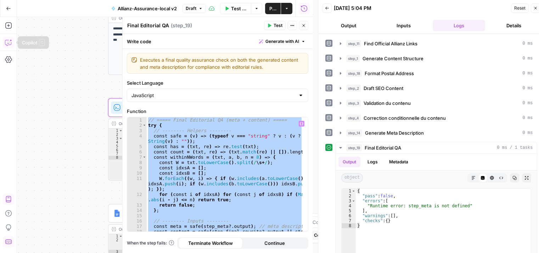
click at [10, 42] on icon "button" at bounding box center [8, 42] width 7 height 7
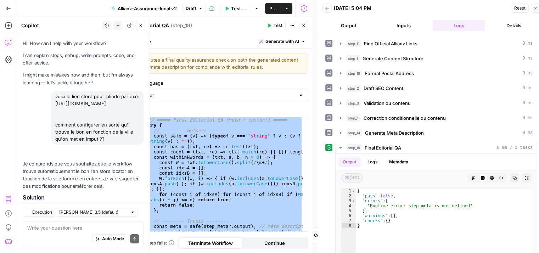
scroll to position [4386, 0]
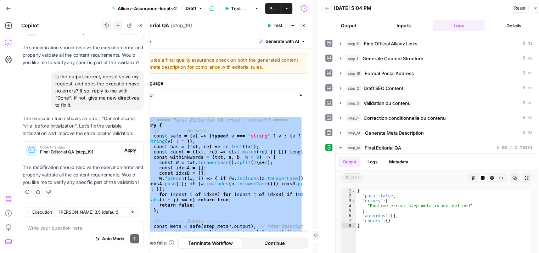
click at [55, 233] on div "Auto Mode Send" at bounding box center [83, 240] width 112 height 16
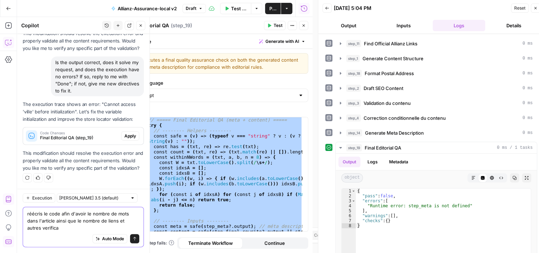
scroll to position [4400, 0]
paste textarea "// ===== Final Editorial QA (meta + content) ===== try { // -------- Helpers --…"
type textarea "réécris le code afin d'avoir le nombre de mots dans l'article ainsi que le nomb…"
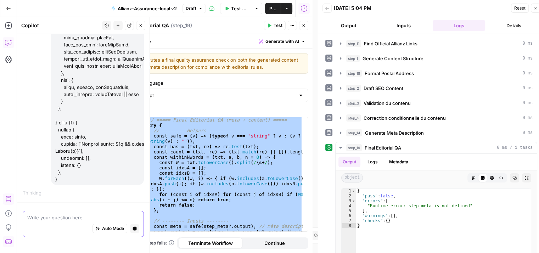
scroll to position [5510, 0]
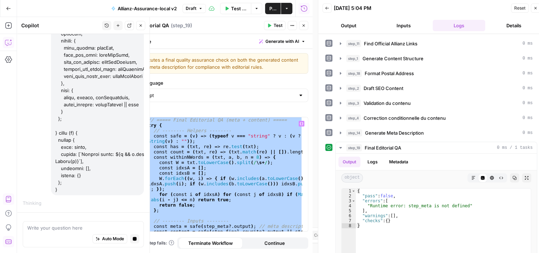
click at [221, 165] on div "// ===== Final Editorial QA (meta + content) ===== try { // -------- Helpers --…" at bounding box center [225, 174] width 156 height 114
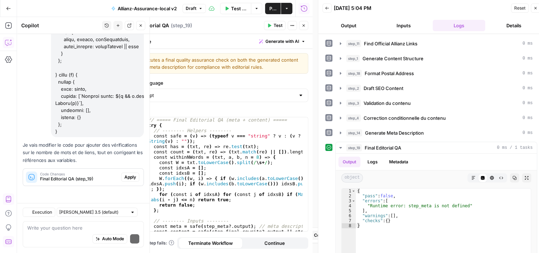
scroll to position [5684, 0]
click at [129, 177] on span "Apply" at bounding box center [130, 177] width 12 height 6
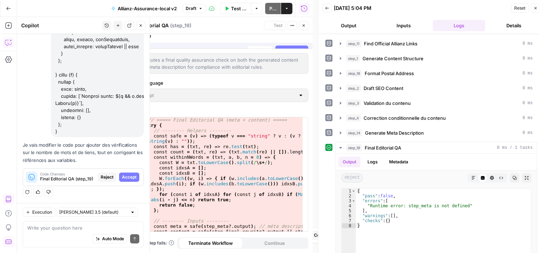
scroll to position [5570, 0]
click at [129, 177] on span "Accept" at bounding box center [129, 177] width 15 height 6
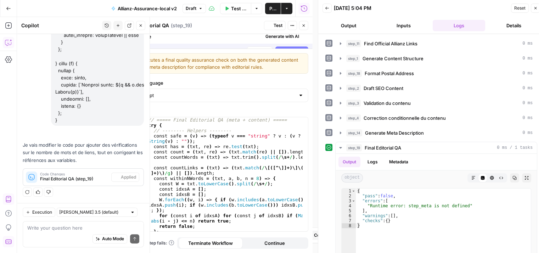
scroll to position [5695, 0]
click at [276, 26] on span "Test" at bounding box center [278, 25] width 9 height 6
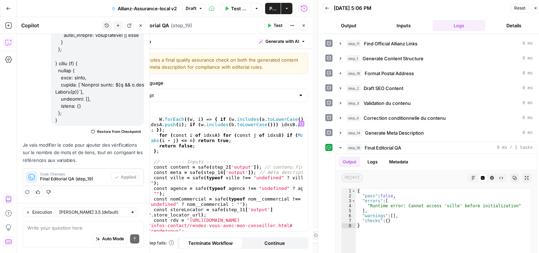
scroll to position [82, 0]
click at [142, 26] on icon "button" at bounding box center [141, 25] width 4 height 4
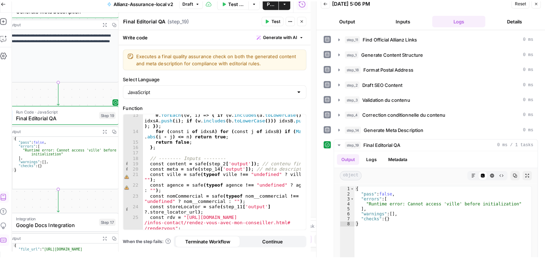
scroll to position [0, 0]
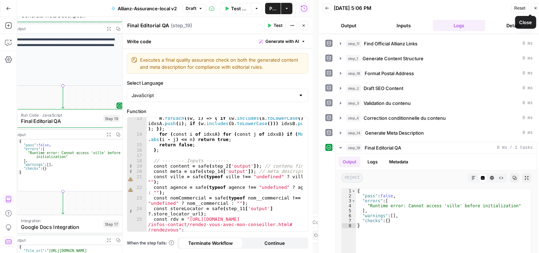
click at [535, 9] on icon "button" at bounding box center [536, 8] width 2 height 2
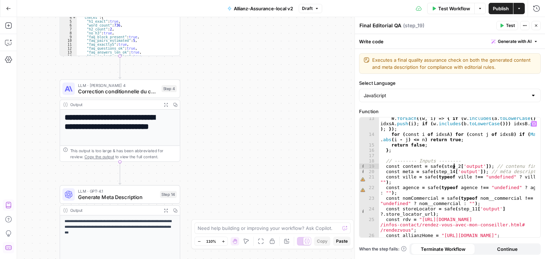
click at [454, 165] on div "W . forEach (( w , i ) => { if ( w . includes ( a . toLowerCase ( ))) idxsA . p…" at bounding box center [457, 186] width 156 height 141
click at [499, 149] on div "W . forEach (( w , i ) => { if ( w . includes ( a . toLowerCase ( ))) idxsA . p…" at bounding box center [457, 186] width 156 height 141
click at [447, 169] on div "W . forEach (( w , i ) => { if ( w . includes ( a . toLowerCase ( ))) idxsA . p…" at bounding box center [457, 186] width 156 height 141
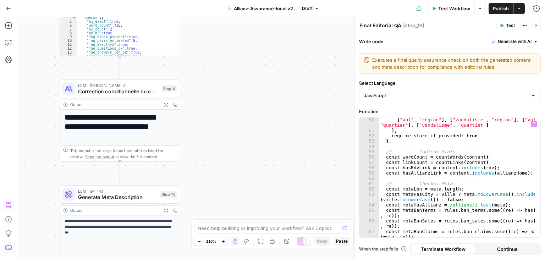
scroll to position [330, 0]
click at [486, 200] on div "[ "vol" , "région" ] , [ "vandalisme" , "région" ] , [ "vol" , "quartier" ] , […" at bounding box center [457, 185] width 156 height 136
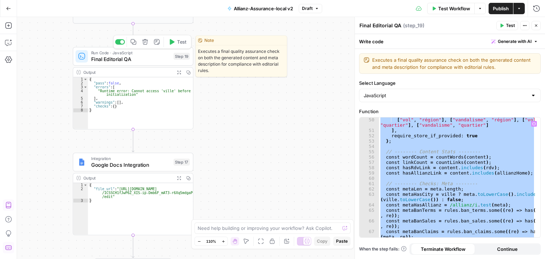
click at [118, 57] on span "Final Editorial QA" at bounding box center [130, 59] width 79 height 8
click at [99, 62] on span "Final Editorial QA" at bounding box center [130, 59] width 79 height 8
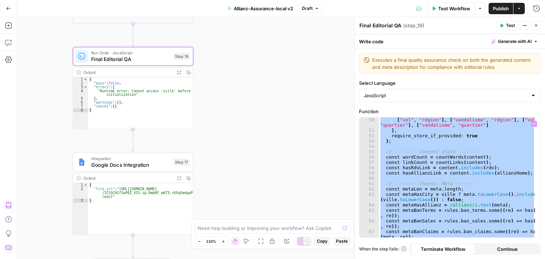
scroll to position [356, 0]
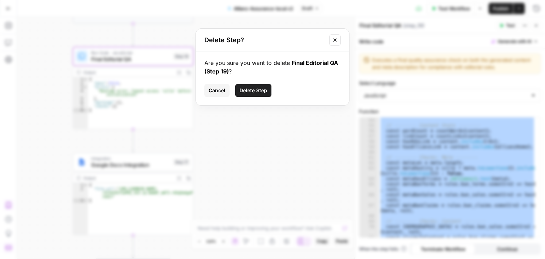
click at [213, 91] on span "Cancel" at bounding box center [216, 90] width 17 height 7
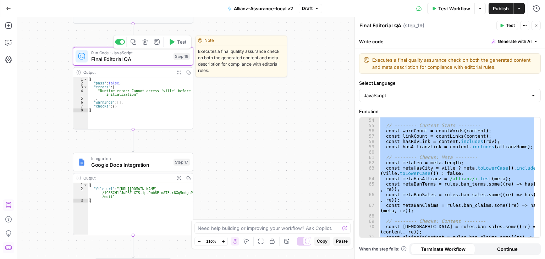
click at [127, 62] on span "Final Editorial QA" at bounding box center [130, 59] width 79 height 8
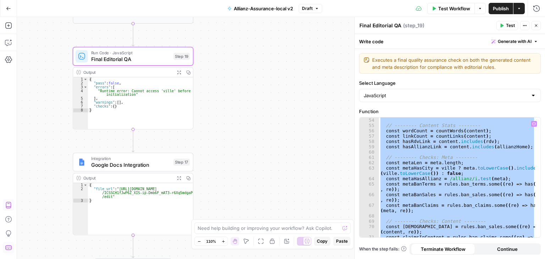
click at [445, 166] on div "} ; // -------- Content Stats -------- const wordCount = countWords ( content )…" at bounding box center [457, 177] width 156 height 120
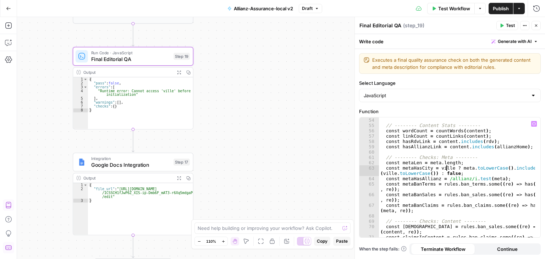
type textarea "** *"
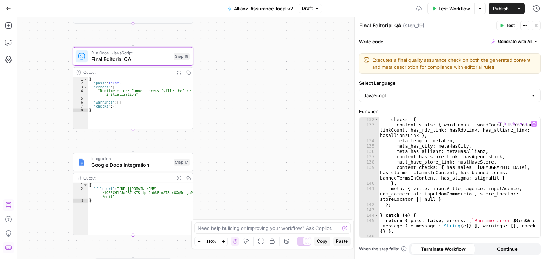
scroll to position [942, 0]
click at [302, 151] on div "**********" at bounding box center [281, 138] width 528 height 242
click at [456, 167] on div "checks : { content_stats : { word_count : wordCount , link_count : linkCount , …" at bounding box center [456, 182] width 157 height 131
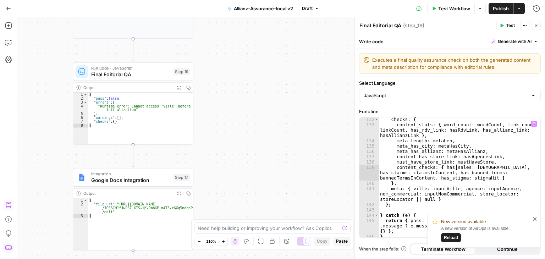
type textarea "**********"
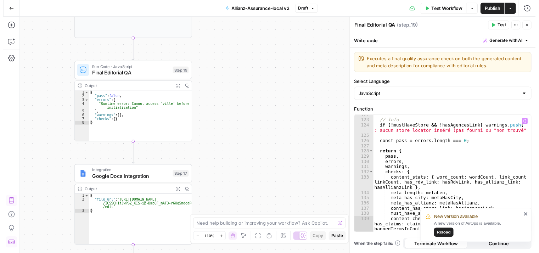
scroll to position [886, 0]
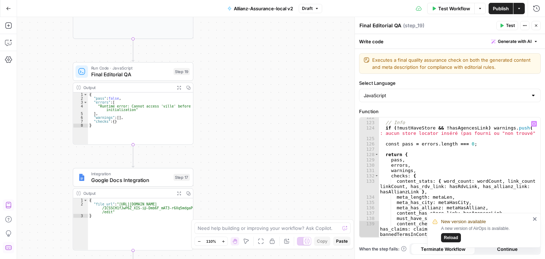
click at [509, 25] on span "Test" at bounding box center [510, 25] width 9 height 6
click at [505, 9] on span "Publish" at bounding box center [501, 8] width 16 height 7
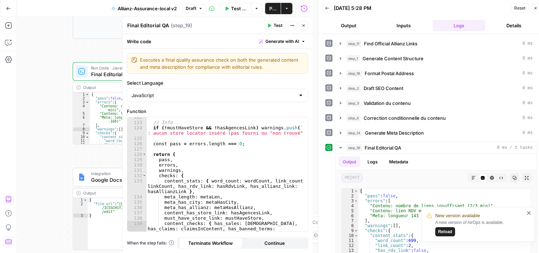
click at [61, 56] on div "**********" at bounding box center [165, 135] width 296 height 236
click at [272, 29] on button "Test" at bounding box center [275, 25] width 22 height 9
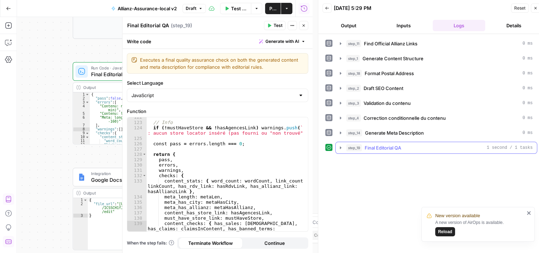
click at [339, 148] on icon "button" at bounding box center [341, 148] width 6 height 6
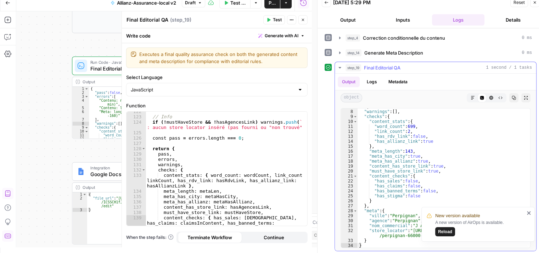
scroll to position [6, 0]
click at [445, 234] on span "Reload" at bounding box center [445, 232] width 14 height 6
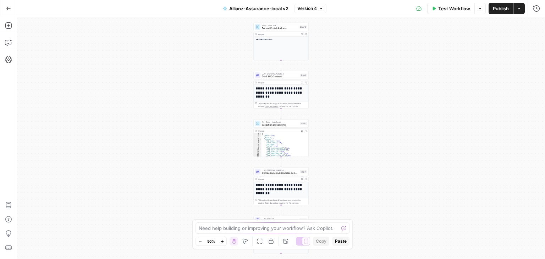
click at [356, 168] on div "**********" at bounding box center [281, 138] width 528 height 242
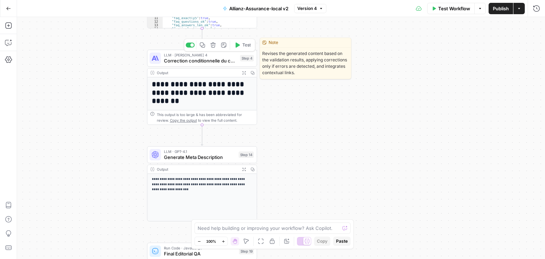
click at [187, 61] on span "Correction conditionnelle du contenu" at bounding box center [200, 60] width 73 height 7
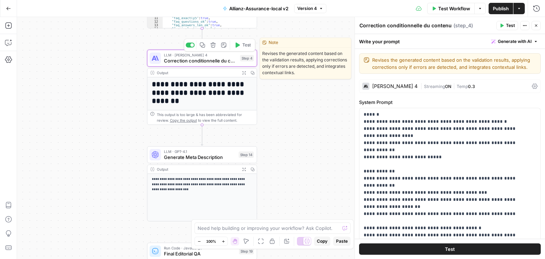
click at [243, 46] on span "Test" at bounding box center [246, 45] width 9 height 6
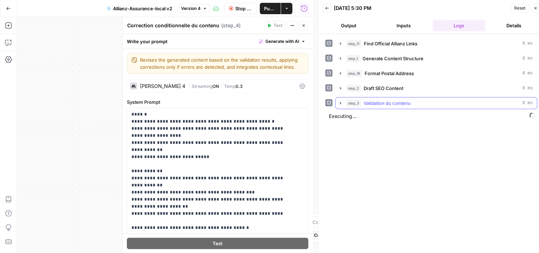
click at [340, 105] on icon "button" at bounding box center [341, 103] width 6 height 6
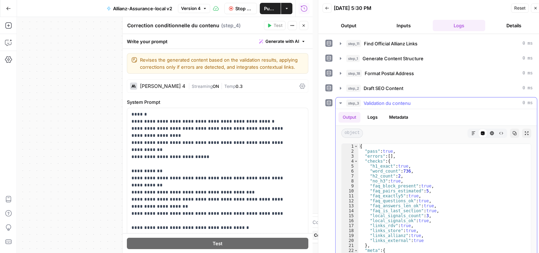
click at [340, 105] on icon "button" at bounding box center [341, 103] width 6 height 6
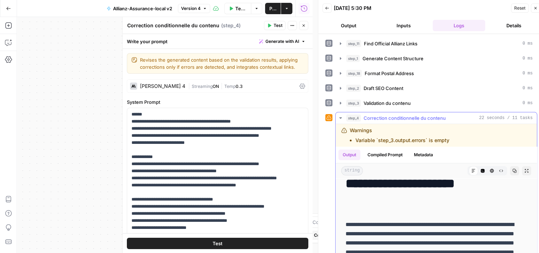
scroll to position [18, 0]
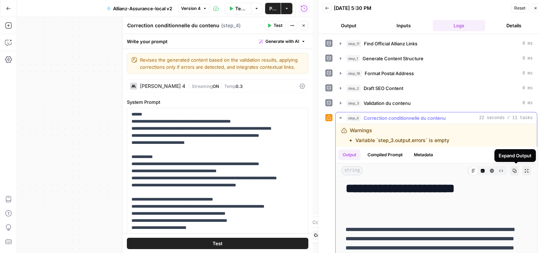
click at [525, 169] on icon "button" at bounding box center [527, 171] width 4 height 4
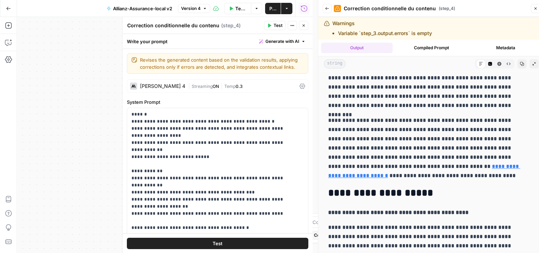
scroll to position [440, 0]
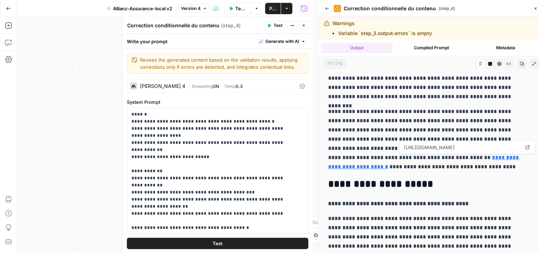
click at [401, 126] on p "**********" at bounding box center [426, 139] width 196 height 65
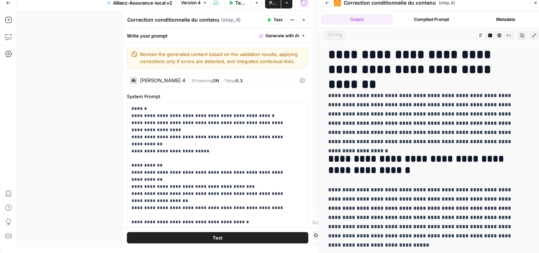
scroll to position [0, 0]
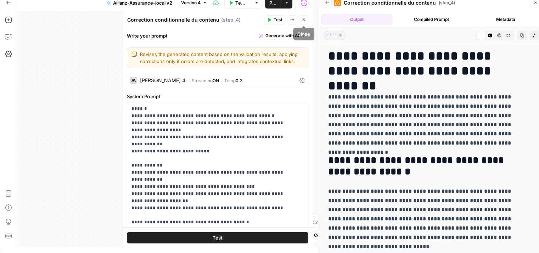
click at [305, 17] on button "Close" at bounding box center [303, 19] width 9 height 9
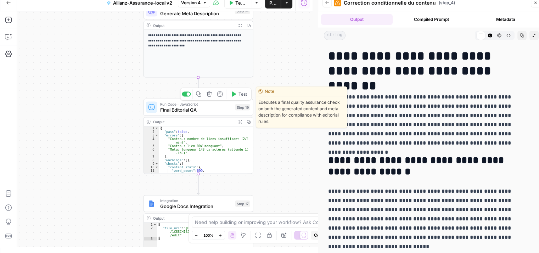
click at [164, 113] on div "Run Code · JavaScript Final Editorial QA Step 19 Copy step Delete step Edit Not…" at bounding box center [199, 107] width 110 height 17
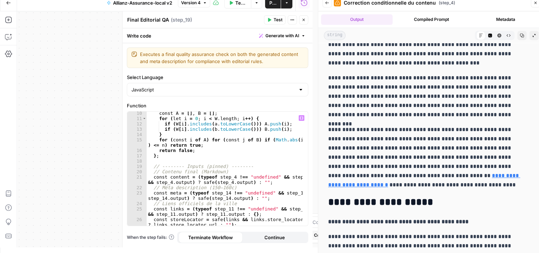
scroll to position [70, 0]
click at [307, 22] on button "Close" at bounding box center [303, 19] width 9 height 9
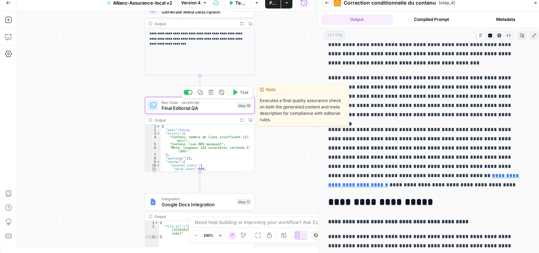
click at [203, 110] on span "Final Editorial QA" at bounding box center [198, 108] width 72 height 7
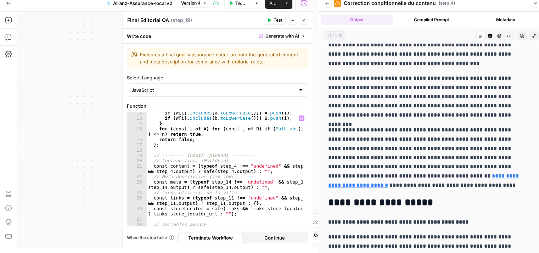
scroll to position [81, 0]
click at [229, 164] on div "if ( W [ i ] . includes ( a . toLowerCase ( ))) A . push ( i ) ; if ( W [ i ] .…" at bounding box center [225, 175] width 156 height 131
click at [172, 171] on div "if ( W [ i ] . includes ( a . toLowerCase ( ))) A . push ( i ) ; if ( W [ i ] .…" at bounding box center [225, 175] width 156 height 131
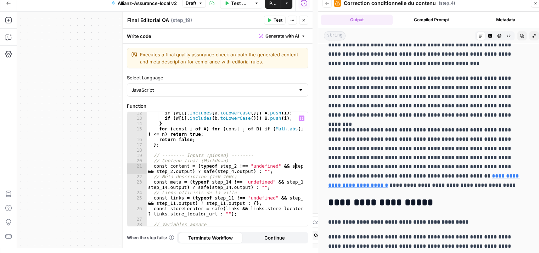
click at [295, 165] on div "if ( W [ i ] . includes ( a . toLowerCase ( ))) A . push ( i ) ; if ( W [ i ] .…" at bounding box center [225, 175] width 156 height 131
click at [226, 170] on div "if ( W [ i ] . includes ( a . toLowerCase ( ))) A . push ( i ) ; if ( W [ i ] .…" at bounding box center [225, 175] width 156 height 131
type textarea "**********"
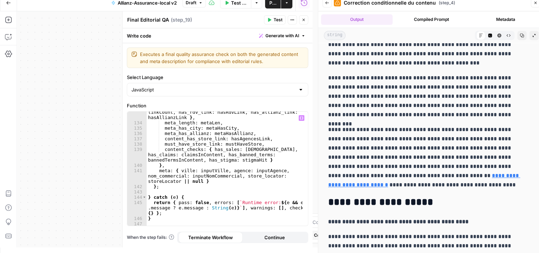
scroll to position [6, 0]
click at [276, 20] on span "Test" at bounding box center [278, 20] width 9 height 6
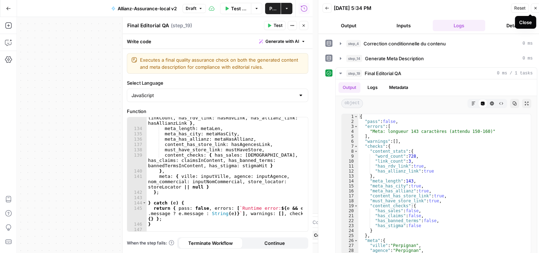
click at [536, 7] on icon "button" at bounding box center [536, 8] width 4 height 4
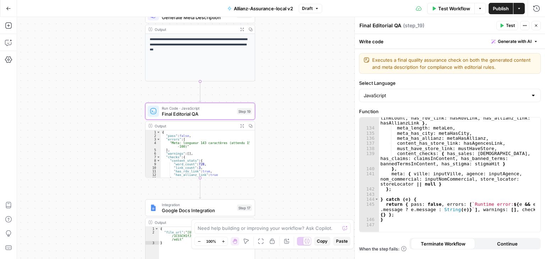
scroll to position [949, 0]
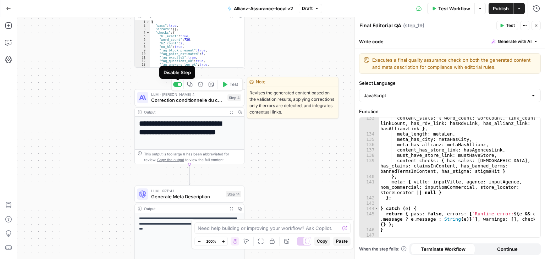
click at [178, 84] on div at bounding box center [180, 85] width 4 height 4
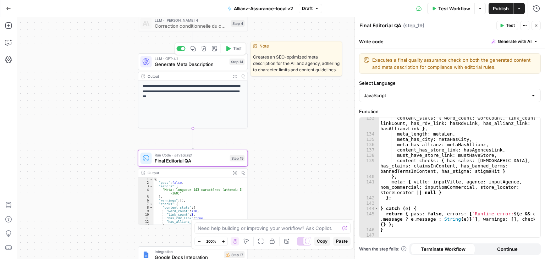
click at [176, 66] on span "Generate Meta Description" at bounding box center [191, 64] width 72 height 7
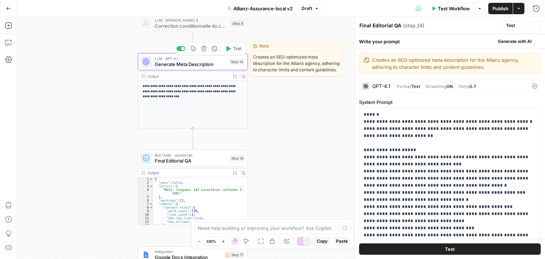
type textarea "Generate Meta Description"
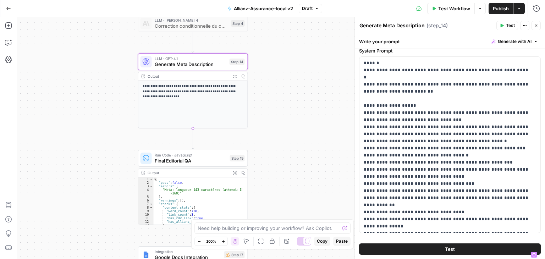
scroll to position [0, 0]
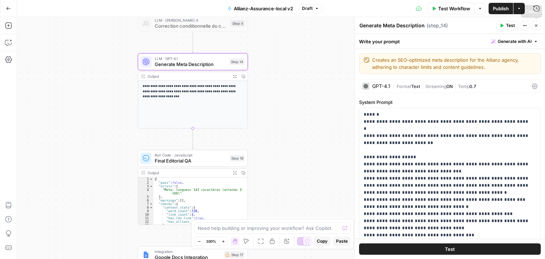
click at [537, 27] on icon "button" at bounding box center [536, 25] width 2 height 2
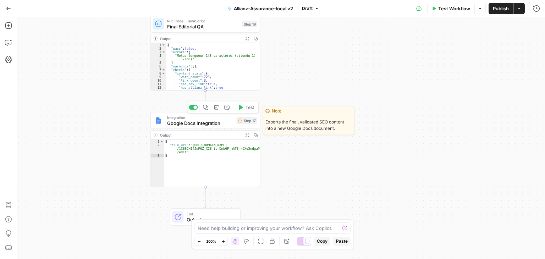
click at [205, 123] on span "Google Docs Integration" at bounding box center [200, 122] width 67 height 7
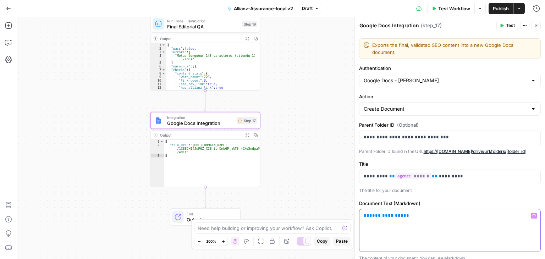
click at [380, 217] on span "**********" at bounding box center [386, 215] width 34 height 5
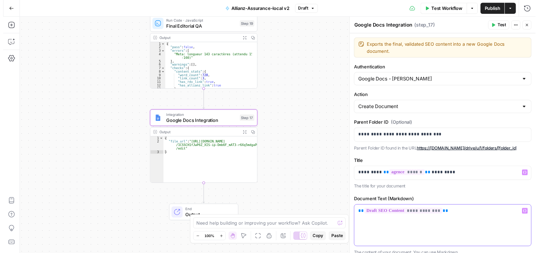
scroll to position [61, 0]
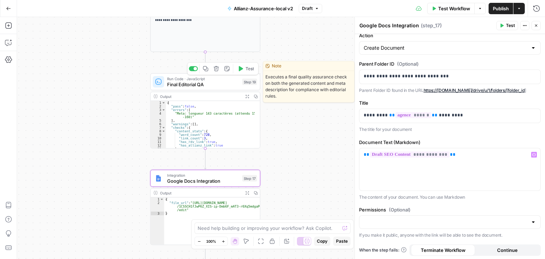
click at [179, 87] on span "Final Editorial QA" at bounding box center [203, 84] width 72 height 7
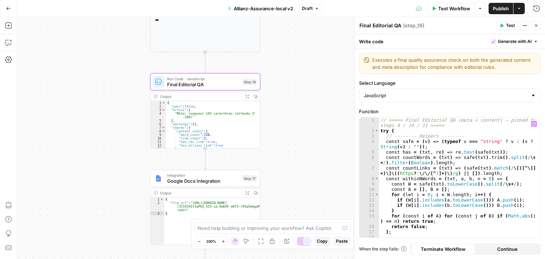
type textarea "**********"
click at [456, 134] on div "// ===== Final Editorial QA (meta + content) — pinned to steps 4 / 14 / 11 ====…" at bounding box center [457, 185] width 156 height 136
click at [503, 29] on button "Test" at bounding box center [507, 25] width 22 height 9
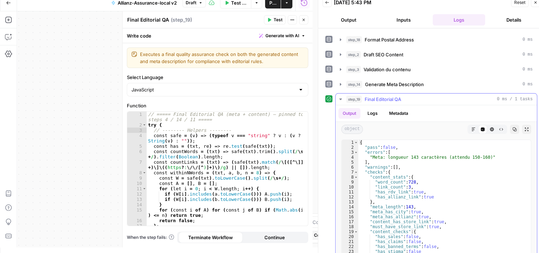
scroll to position [16, 0]
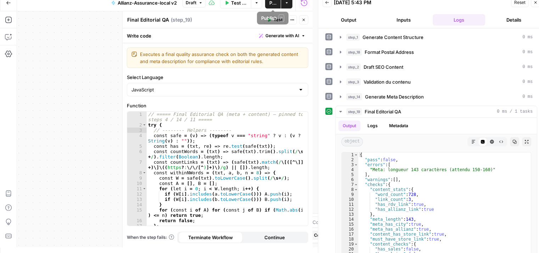
click at [271, 3] on span "Publish" at bounding box center [272, 2] width 7 height 7
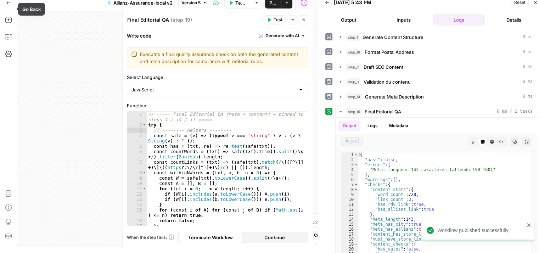
click at [6, 5] on icon "button" at bounding box center [8, 2] width 5 height 5
